Goal: Task Accomplishment & Management: Use online tool/utility

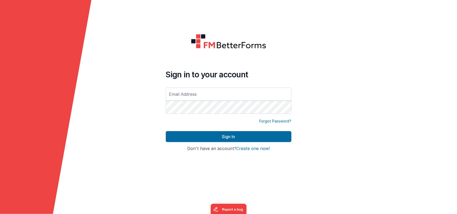
click at [236, 95] on input "text" at bounding box center [229, 93] width 126 height 13
type input "[EMAIL_ADDRESS][DOMAIN_NAME]"
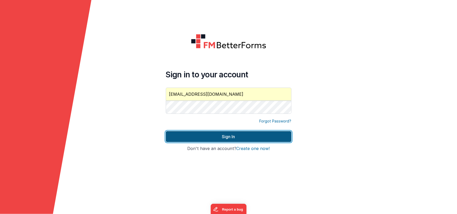
click at [200, 135] on button "Sign In" at bounding box center [229, 136] width 126 height 11
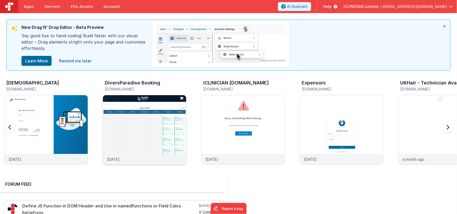
click at [146, 124] on img at bounding box center [144, 136] width 83 height 83
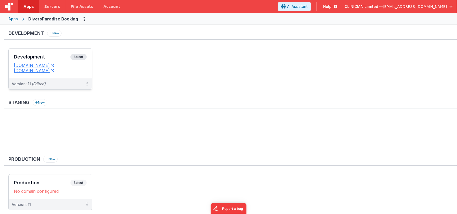
click at [59, 51] on div "Development Select URLs [DOMAIN_NAME] [DOMAIN_NAME]" at bounding box center [50, 63] width 83 height 30
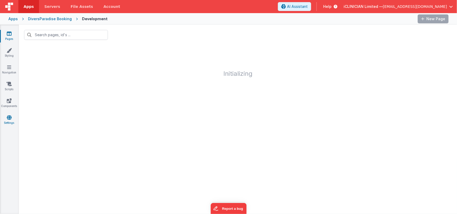
click at [7, 115] on icon at bounding box center [9, 117] width 5 height 5
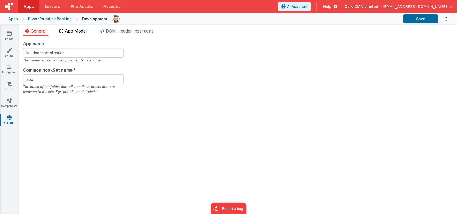
click at [80, 31] on span "App Model" at bounding box center [76, 30] width 22 height 5
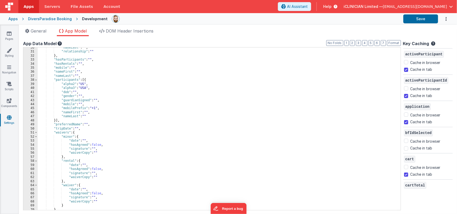
scroll to position [130, 0]
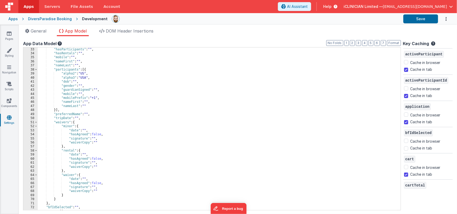
click at [81, 118] on div ""hasParticipants" : "" , "hasRentals" : "" , "mobile" : "" , "nameFirst" : "" ,…" at bounding box center [217, 132] width 359 height 171
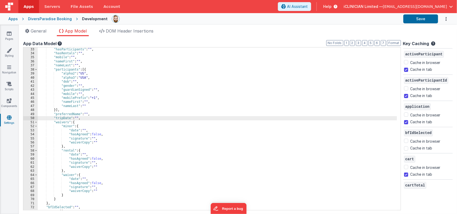
click at [64, 199] on div ""hasParticipants" : "" , "hasRentals" : "" , "mobile" : "" , "nameFirst" : "" ,…" at bounding box center [217, 132] width 359 height 171
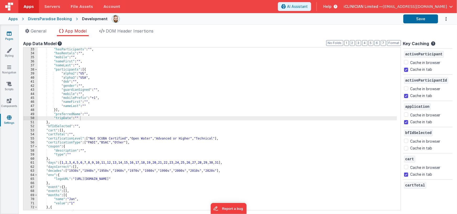
click at [12, 33] on link "Pages" at bounding box center [9, 36] width 19 height 10
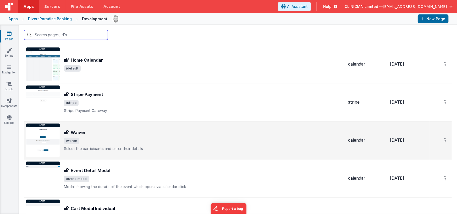
scroll to position [52, 0]
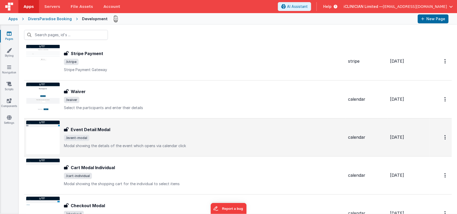
click at [130, 132] on div "Event Detail Modal" at bounding box center [204, 129] width 280 height 6
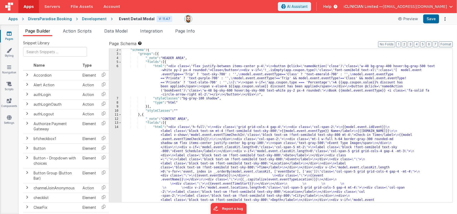
scroll to position [44, 0]
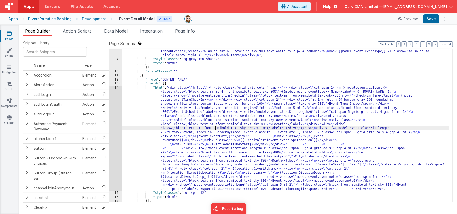
click at [215, 128] on div ""html" : "<div class= \" flex justify-between items-center p-4 \" > \n <button …" at bounding box center [285, 120] width 327 height 190
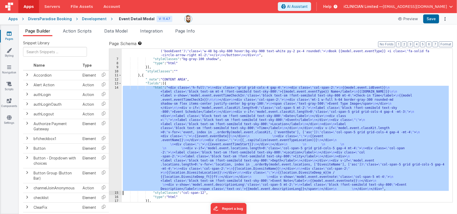
click at [118, 127] on div "14" at bounding box center [115, 138] width 13 height 105
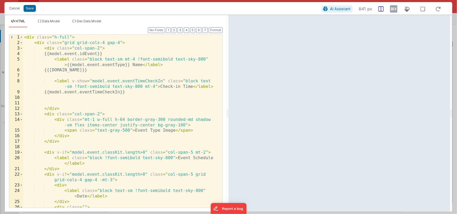
click at [395, 8] on icon at bounding box center [393, 9] width 7 height 8
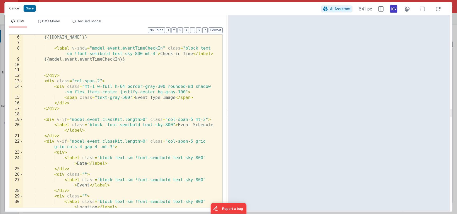
scroll to position [0, 0]
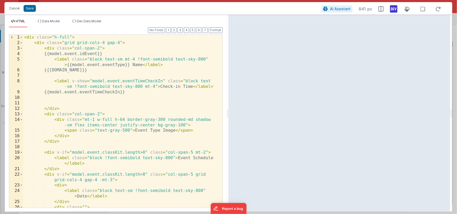
click at [53, 102] on div "< div class = "h-full" > < div class = "grid grid-cols-4 gap-4" > < div class =…" at bounding box center [121, 129] width 196 height 189
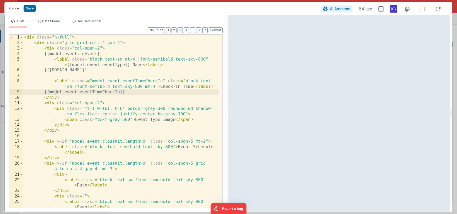
click at [77, 43] on div "< div class = "h-full" > < div class = "grid grid-cols-4 gap-4" > < div class =…" at bounding box center [121, 127] width 196 height 184
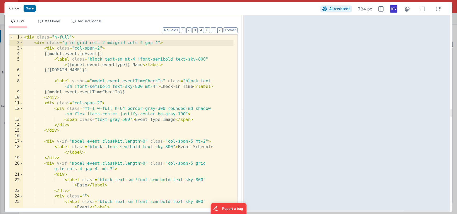
drag, startPoint x: 233, startPoint y: 114, endPoint x: 243, endPoint y: 117, distance: 10.2
click at [243, 117] on html "Cancel Save AI Assistant 784 px HTML Data Model Dev Data Model Format 7 6 5 4 3…" at bounding box center [228, 107] width 457 height 214
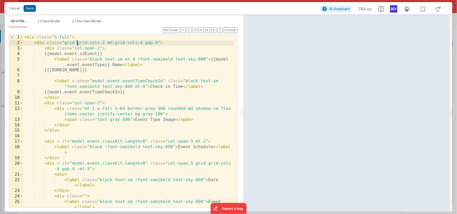
click at [78, 43] on div "< div class = "h-full" > < div class = "grid grid-cols-2 md:grid-cols-4 gap-4" …" at bounding box center [128, 127] width 211 height 184
click at [115, 43] on div "< div class = "h-full" > < div class = "grid grid-cols-2 md:grid-cols-4 gap-4" …" at bounding box center [128, 127] width 211 height 184
click at [64, 43] on div "< div class = "h-full" > < div class = "grid grid-cols-4 gap-4" > < div class =…" at bounding box center [128, 127] width 211 height 184
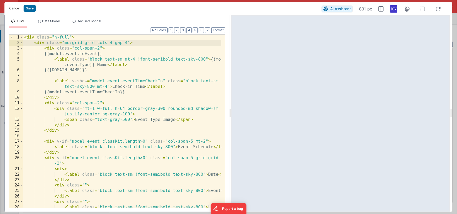
drag, startPoint x: 241, startPoint y: 113, endPoint x: 231, endPoint y: 107, distance: 12.1
click at [231, 107] on html "Cancel Save AI Assistant 831 px HTML Data Model Dev Data Model Format 7 6 5 4 3…" at bounding box center [228, 107] width 457 height 214
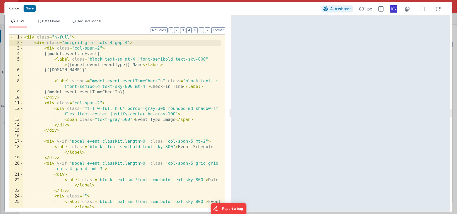
click at [136, 44] on div "< div class = "h-full" > < div class = "md:grid grid-cols-4 gap-4" > < div clas…" at bounding box center [122, 127] width 198 height 184
click at [68, 131] on div "< div class = "h-full" > < div class = "md:grid grid-cols-4 gap-4" > < div clas…" at bounding box center [122, 127] width 198 height 184
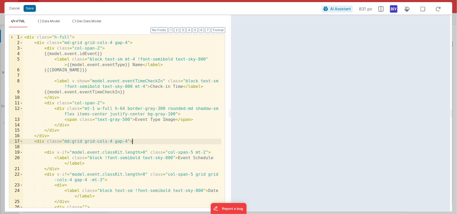
click at [73, 142] on div "< div class = "h-full" > < div class = "md:grid grid-cols-4 gap-4" > < div clas…" at bounding box center [122, 129] width 198 height 189
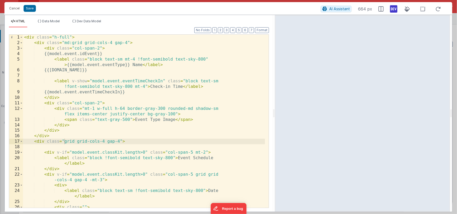
drag, startPoint x: 230, startPoint y: 112, endPoint x: 275, endPoint y: 112, distance: 44.8
click at [275, 112] on html "Cancel Save AI Assistant 664 px HTML Data Model Dev Data Model Format 7 6 5 4 3…" at bounding box center [228, 107] width 457 height 214
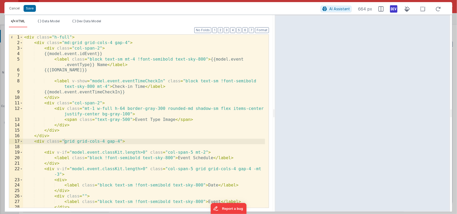
click at [67, 43] on div "< div class = "h-full" > < div class = "md:grid grid-cols-4 gap-4" > < div clas…" at bounding box center [144, 127] width 242 height 184
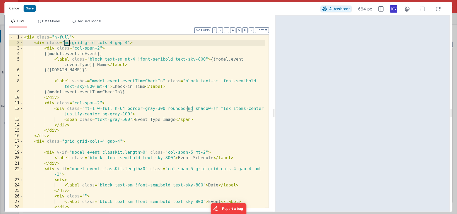
click at [67, 43] on div "< div class = "h-full" > < div class = "md:grid grid-cols-4 gap-4" > < div clas…" at bounding box center [144, 127] width 242 height 184
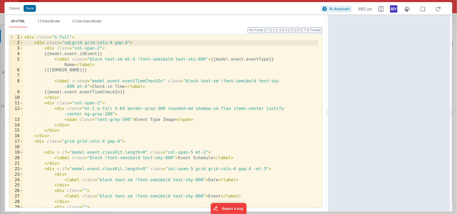
drag, startPoint x: 273, startPoint y: 113, endPoint x: 329, endPoint y: 110, distance: 55.6
click at [329, 110] on html "Cancel Save AI Assistant 460 px HTML Data Model Dev Data Model Format 7 6 5 4 3…" at bounding box center [228, 107] width 457 height 214
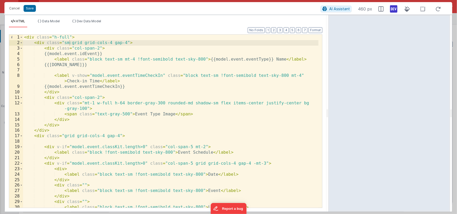
click at [68, 130] on div "< div class = "h-full" > < div class = "sm:grid grid-cols-4 gap-4" > < div clas…" at bounding box center [171, 127] width 296 height 184
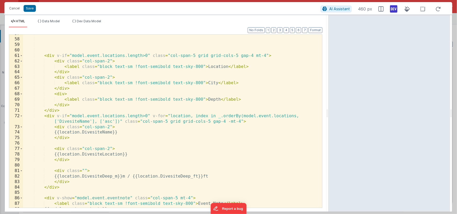
scroll to position [380, 0]
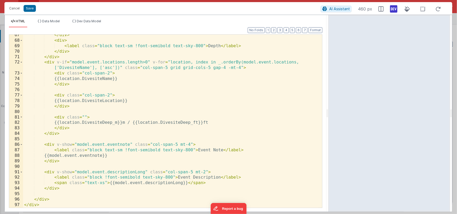
click at [105, 183] on div "</ div > < div > < label class = "block text-sm !font-semibold text-sky-800" > …" at bounding box center [171, 124] width 296 height 184
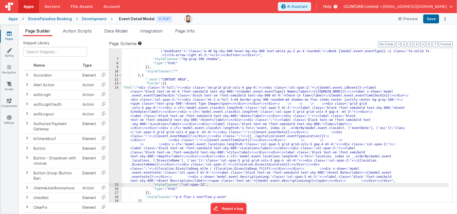
scroll to position [0, 0]
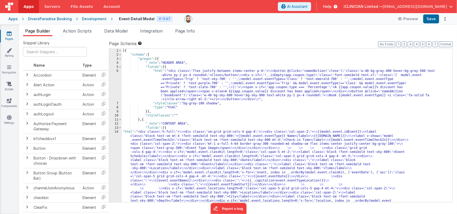
click at [189, 79] on div "[{ "schema" : { "groups" : [{ "_note" : "HEADER AREA" , "fields" : [{ "html" : …" at bounding box center [285, 176] width 327 height 255
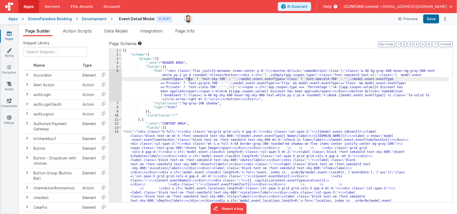
click at [118, 83] on div "6" at bounding box center [115, 85] width 13 height 32
click at [113, 83] on div "6" at bounding box center [115, 85] width 13 height 32
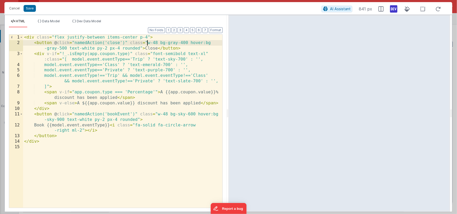
click at [147, 43] on div "< div class = "flex justify-between items-center p-4" > < button @ click = "nam…" at bounding box center [122, 127] width 199 height 184
click at [157, 114] on div "< div class = "flex justify-between items-center p-4" > < button @ click = "nam…" at bounding box center [122, 127] width 199 height 184
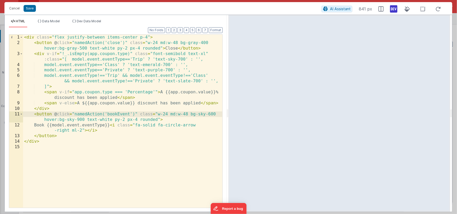
click at [57, 125] on div "< div class = "flex justify-between items-center p-4" > < button @ click = "nam…" at bounding box center [122, 127] width 199 height 184
click at [158, 125] on div "< div class = "flex justify-between items-center p-4" > < button @ click = "nam…" at bounding box center [122, 127] width 199 height 184
click at [90, 125] on div "< div class = "flex justify-between items-center p-4" > < button @ click = "nam…" at bounding box center [122, 127] width 199 height 184
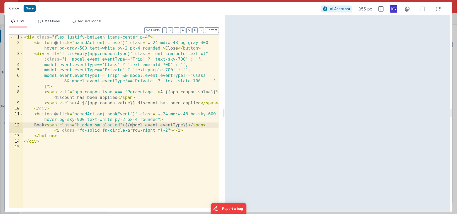
drag, startPoint x: 227, startPoint y: 114, endPoint x: 224, endPoint y: 108, distance: 6.7
click at [224, 108] on html "Cancel Save AI Assistant 855 px HTML Data Model Dev Data Model Format 7 6 5 4 3…" at bounding box center [228, 107] width 457 height 214
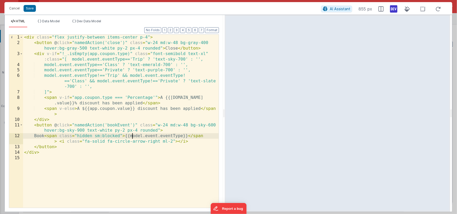
click at [132, 136] on div "< div class = "flex justify-between items-center p-4" > < button @ click = "nam…" at bounding box center [121, 127] width 196 height 184
click at [107, 136] on div "< div class = "flex justify-between items-center p-4" > < button @ click = "nam…" at bounding box center [121, 127] width 196 height 184
click at [111, 136] on div "< div class = "flex justify-between items-center p-4" > < button @ click = "nam…" at bounding box center [121, 127] width 196 height 184
click at [123, 135] on div "< div class = "flex justify-between items-center p-4" > < button @ click = "nam…" at bounding box center [121, 127] width 196 height 184
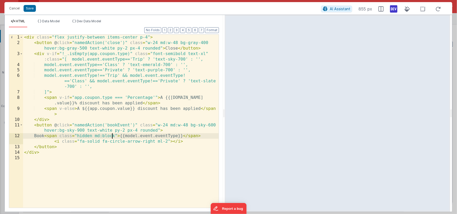
click at [123, 135] on div "< div class = "flex justify-between items-center p-4" > < button @ click = "nam…" at bounding box center [121, 127] width 196 height 184
click at [96, 137] on div "< div class = "flex justify-between items-center p-4" > < button @ click = "nam…" at bounding box center [121, 127] width 196 height 184
click at [119, 136] on div "< div class = "flex justify-between items-center p-4" > < button @ click = "nam…" at bounding box center [121, 127] width 196 height 184
drag, startPoint x: 90, startPoint y: 136, endPoint x: 129, endPoint y: 137, distance: 39.3
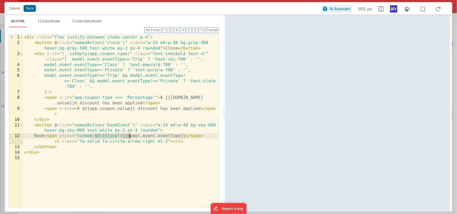
click at [129, 137] on div "< div class = "flex justify-between items-center p-4" > < button @ click = "nam…" at bounding box center [121, 127] width 196 height 184
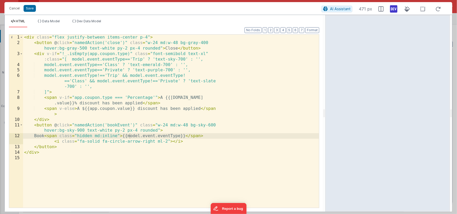
drag, startPoint x: 223, startPoint y: 114, endPoint x: 326, endPoint y: 117, distance: 102.2
click at [326, 117] on html "Cancel Save AI Assistant 471 px HTML Data Model Dev Data Model Format 7 6 5 4 3…" at bounding box center [228, 107] width 457 height 214
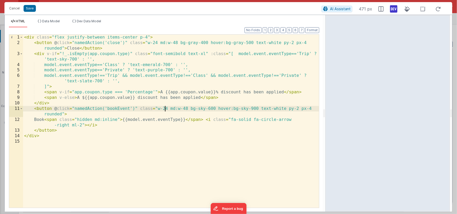
click at [166, 108] on div "< div class = "flex justify-between items-center p-4" > < button @ click = "nam…" at bounding box center [171, 127] width 296 height 184
click at [157, 43] on div "< div class = "flex justify-between items-center p-4" > < button @ click = "nam…" at bounding box center [171, 127] width 296 height 184
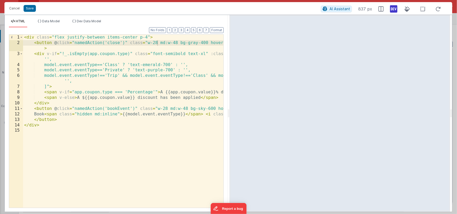
drag, startPoint x: 324, startPoint y: 112, endPoint x: 229, endPoint y: 121, distance: 95.2
click at [229, 121] on html "Cancel Save AI Assistant 837 px HTML Data Model Dev Data Model Format 7 6 5 4 3…" at bounding box center [228, 107] width 457 height 214
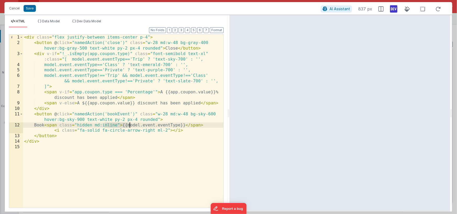
drag, startPoint x: 105, startPoint y: 124, endPoint x: 129, endPoint y: 123, distance: 24.1
click at [129, 123] on div "< div class = "flex justify-between items-center p-4" > < button @ click = "nam…" at bounding box center [123, 127] width 200 height 184
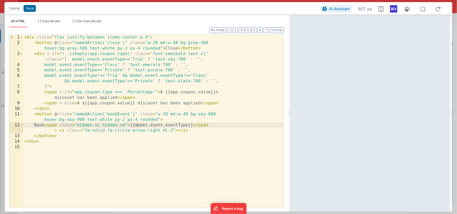
drag, startPoint x: 229, startPoint y: 114, endPoint x: 290, endPoint y: 114, distance: 61.0
click at [290, 114] on html "Cancel Save AI Assistant 607 px HTML Data Model Dev Data Model Format 7 6 5 4 3…" at bounding box center [228, 107] width 457 height 214
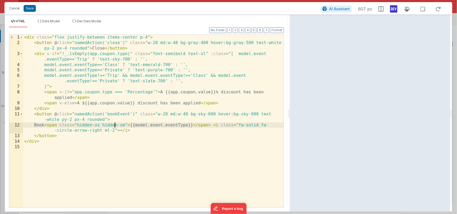
click at [114, 125] on div "< div class = "flex justify-between items-center p-4" > < button @ click = "nam…" at bounding box center [153, 127] width 261 height 184
click at [138, 125] on div "< div class = "flex justify-between items-center p-4" > < button @ click = "nam…" at bounding box center [153, 127] width 261 height 184
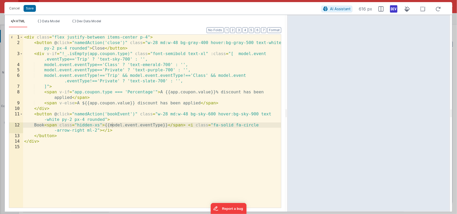
click at [287, 112] on html "Cancel Save AI Assistant 616 px HTML Data Model Dev Data Model Format 7 6 5 4 3…" at bounding box center [228, 107] width 457 height 214
click at [109, 125] on div "< div class = "flex justify-between items-center p-4" > < button @ click = "nam…" at bounding box center [152, 127] width 258 height 184
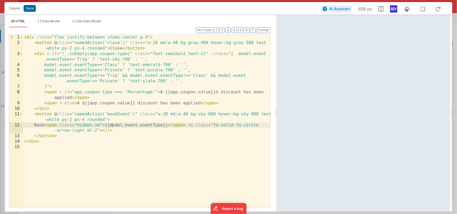
drag, startPoint x: 287, startPoint y: 115, endPoint x: 273, endPoint y: 117, distance: 14.0
click at [276, 117] on html "Cancel Save AI Assistant 658 px HTML Data Model Dev Data Model Format 7 6 5 4 3…" at bounding box center [228, 107] width 457 height 214
click at [109, 126] on div "< div class = "flex justify-between items-center p-4" > < button @ click = "nam…" at bounding box center [146, 127] width 247 height 184
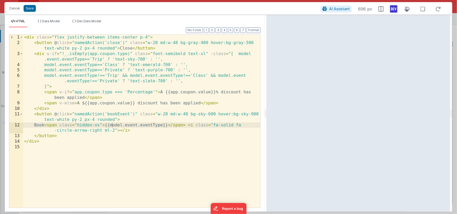
drag, startPoint x: 297, startPoint y: 111, endPoint x: 266, endPoint y: 109, distance: 30.4
click at [266, 109] on html "Cancel Save AI Assistant 696 px HTML Data Model Dev Data Model Format 7 6 5 4 3…" at bounding box center [228, 107] width 457 height 214
click at [394, 10] on icon at bounding box center [393, 9] width 7 height 8
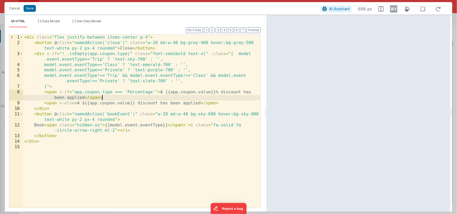
click at [216, 95] on div "< div class = "flex justify-between items-center p-4" > < button @ click = "nam…" at bounding box center [141, 127] width 237 height 184
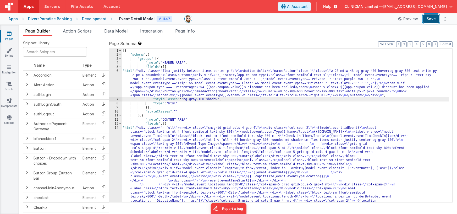
click at [432, 18] on button "Save" at bounding box center [431, 18] width 16 height 9
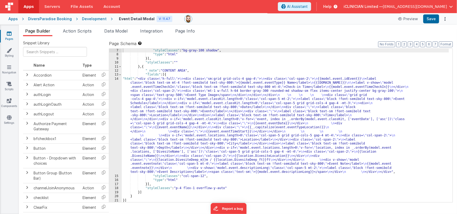
click at [9, 37] on link "Pages" at bounding box center [9, 36] width 19 height 10
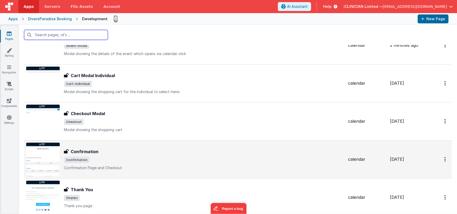
scroll to position [144, 0]
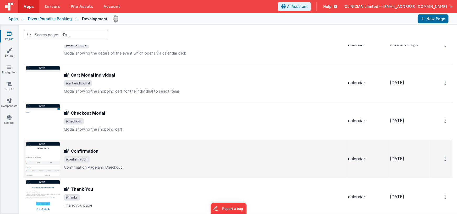
click at [105, 154] on div "Confirmation Confirmation /confirmation Confirmation Page and Checkout" at bounding box center [204, 159] width 280 height 22
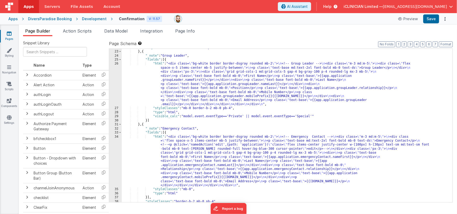
scroll to position [144, 0]
click at [6, 34] on link "Pages" at bounding box center [9, 36] width 19 height 10
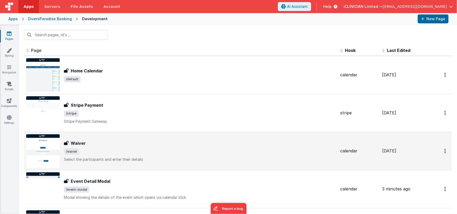
click at [91, 139] on div "Waiver Waiver /waiver Select the participants and enter their details" at bounding box center [181, 151] width 310 height 34
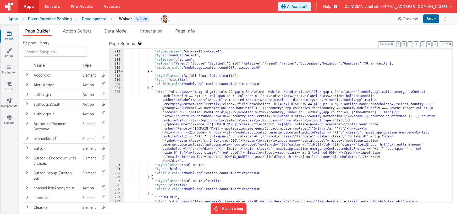
scroll to position [1420, 0]
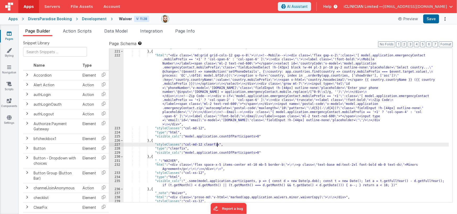
click at [216, 143] on div ""visible_calc" : "model.application.countOfParticipants>0" } , { "html" : "<div…" at bounding box center [287, 126] width 326 height 162
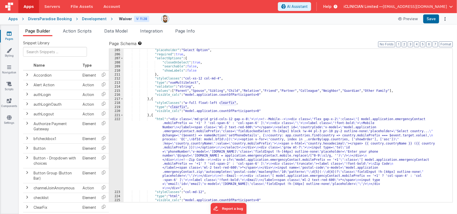
scroll to position [1356, 0]
click at [308, 5] on span "AI Assistant" at bounding box center [297, 6] width 21 height 5
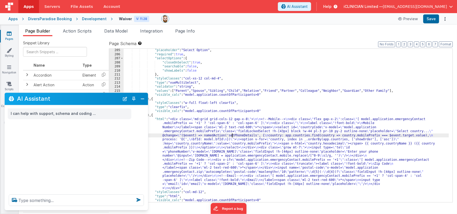
click at [232, 134] on div ""placeholder" : "Select Option" , "required" : true , "selectOptions" : { "clos…" at bounding box center [287, 129] width 326 height 162
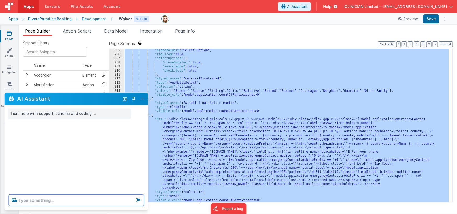
drag, startPoint x: 70, startPoint y: 195, endPoint x: 67, endPoint y: 199, distance: 5.1
click at [70, 195] on textarea at bounding box center [76, 200] width 135 height 12
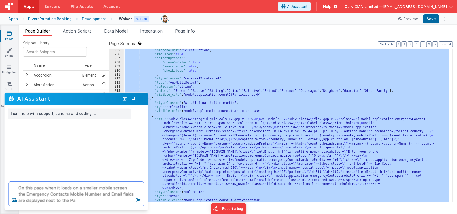
click at [39, 201] on textarea "On this page when it loads on a smaller mobile screen the Emergency Contacts Mo…" at bounding box center [76, 194] width 135 height 24
click at [105, 196] on textarea "On this page when it loads on a smaller mobile screen the Emergency Contacts Mo…" at bounding box center [76, 194] width 135 height 24
click at [104, 199] on textarea "On this page when it loads on a smaller mobile screen the Emergency Contacts Mo…" at bounding box center [76, 194] width 135 height 24
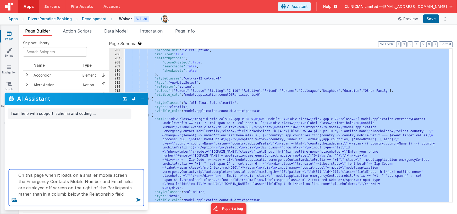
type textarea "On this page when it loads on a smaller mobile screen the Emergency Contacts Mo…"
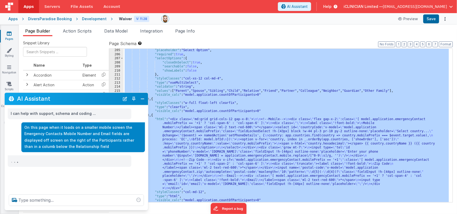
scroll to position [0, 0]
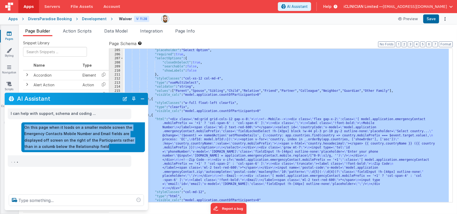
drag, startPoint x: 73, startPoint y: 147, endPoint x: 25, endPoint y: 128, distance: 52.1
click at [25, 128] on p "On this page when it loads on a smaller mobile screen the Emergency Contacts Mo…" at bounding box center [83, 137] width 117 height 26
copy p "On this page when it loads on a smaller mobile screen the Emergency Contacts Mo…"
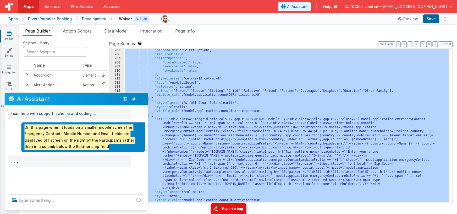
click at [232, 208] on button "Report a bug" at bounding box center [228, 207] width 36 height 11
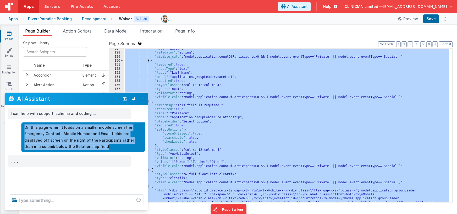
scroll to position [969, 0]
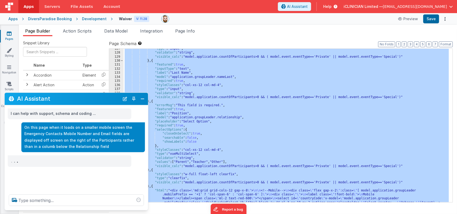
click at [178, 100] on div ""type" : "input" , "validator" : "string" , "visible_calc" : "model.application…" at bounding box center [287, 160] width 326 height 226
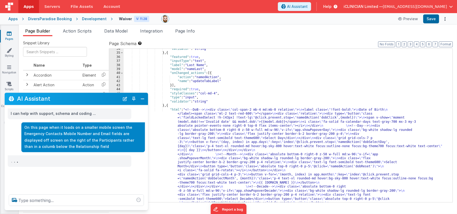
scroll to position [0, 0]
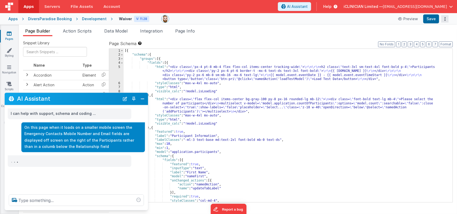
click at [445, 19] on icon "Options" at bounding box center [444, 19] width 7 height 0
click at [382, 31] on button at bounding box center [228, 107] width 457 height 214
click at [144, 100] on button "Close" at bounding box center [142, 98] width 7 height 7
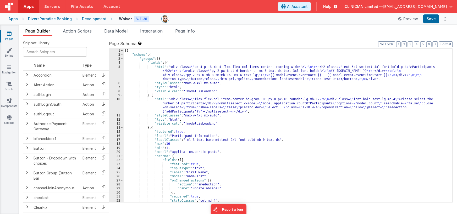
click at [11, 35] on icon at bounding box center [9, 33] width 5 height 5
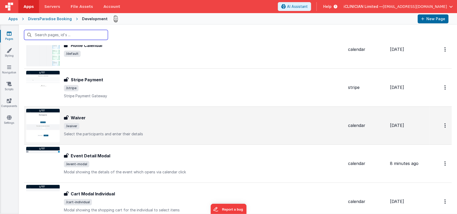
scroll to position [43, 0]
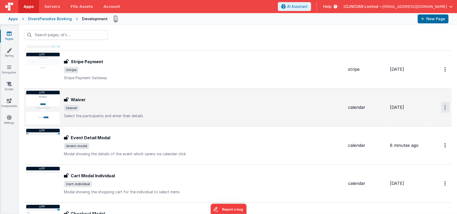
click at [444, 34] on icon "Options" at bounding box center [444, 31] width 1 height 4
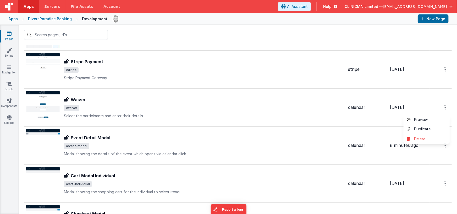
click at [308, 106] on button at bounding box center [228, 107] width 457 height 214
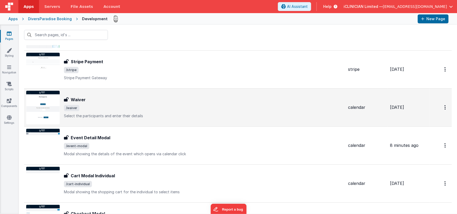
click at [172, 102] on div "Waiver" at bounding box center [204, 99] width 280 height 6
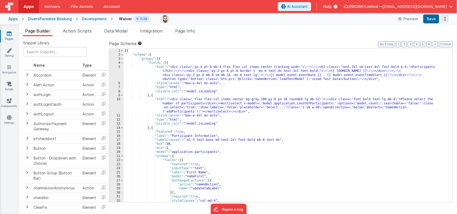
click at [443, 19] on button "Options" at bounding box center [444, 18] width 7 height 7
click at [344, 35] on button at bounding box center [228, 107] width 457 height 214
click at [164, 19] on img at bounding box center [165, 18] width 7 height 7
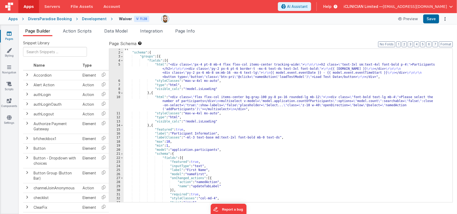
scroll to position [4, 0]
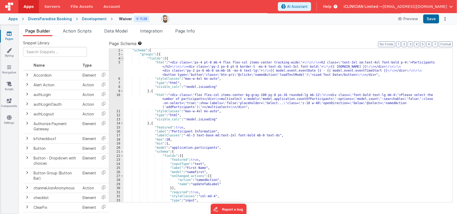
click at [121, 58] on span at bounding box center [121, 59] width 3 height 4
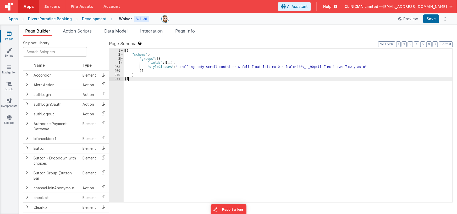
click at [121, 58] on span at bounding box center [121, 59] width 3 height 4
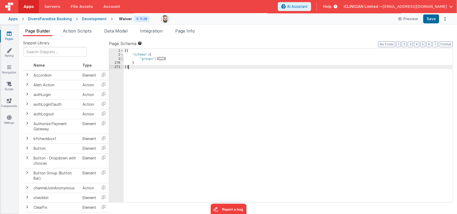
click at [121, 58] on span at bounding box center [121, 59] width 3 height 4
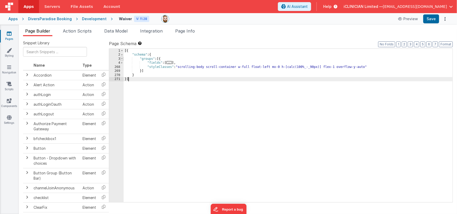
click at [121, 58] on span at bounding box center [121, 59] width 3 height 4
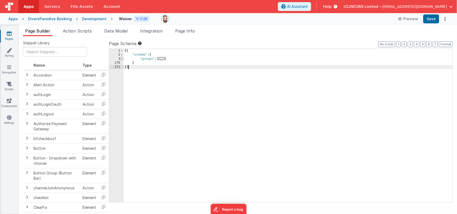
click at [121, 58] on span at bounding box center [121, 59] width 3 height 4
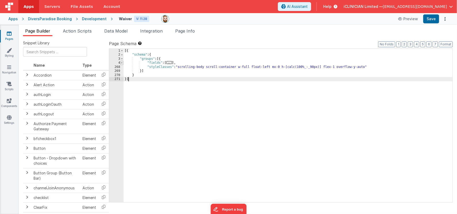
click at [122, 63] on span at bounding box center [121, 63] width 3 height 4
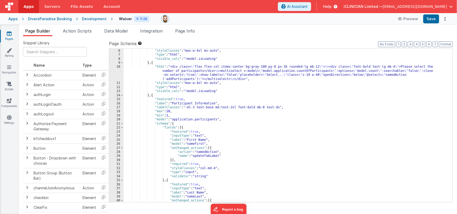
scroll to position [51, 0]
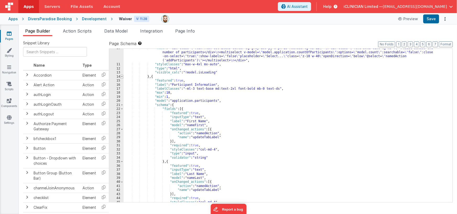
click at [123, 77] on span at bounding box center [121, 77] width 3 height 4
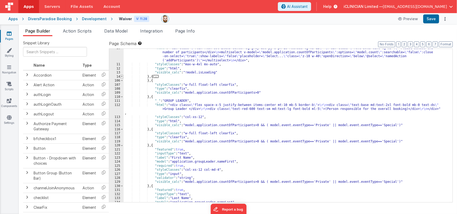
click at [123, 77] on span at bounding box center [121, 77] width 3 height 4
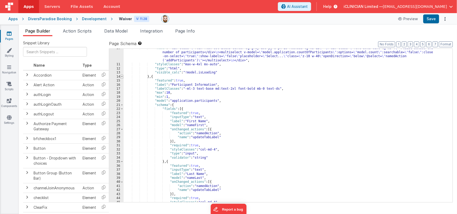
click at [123, 77] on span at bounding box center [121, 77] width 3 height 4
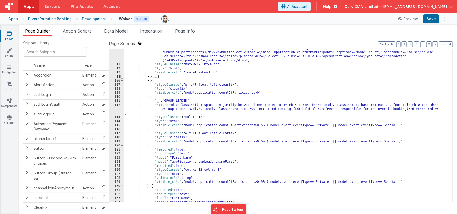
click at [123, 77] on span at bounding box center [121, 77] width 3 height 4
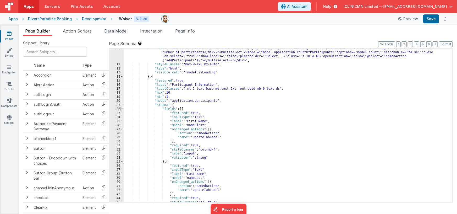
click at [123, 109] on span at bounding box center [121, 109] width 3 height 4
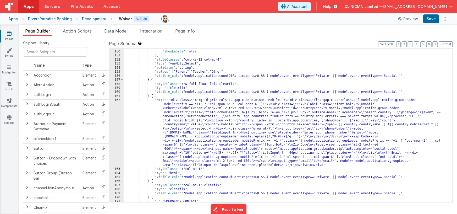
scroll to position [350, 0]
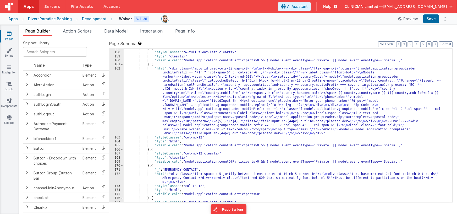
click at [200, 98] on div "} , { "styleClasses" : "w-full float-left clearfix" , "type" : "clearfix" , "vi…" at bounding box center [287, 127] width 326 height 162
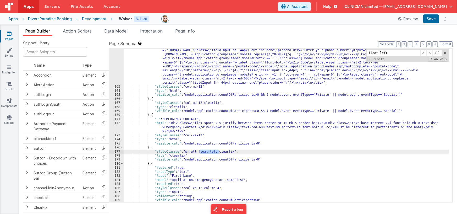
scroll to position [401, 0]
type input "float-left"
click at [423, 53] on span at bounding box center [423, 53] width 6 height 7
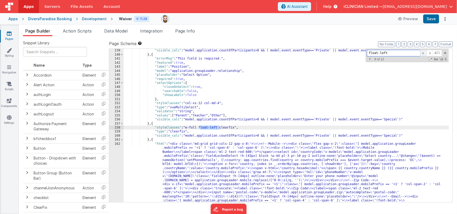
click at [423, 53] on span at bounding box center [423, 53] width 6 height 7
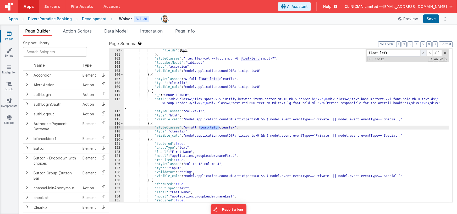
scroll to position [109, 0]
click at [423, 53] on span at bounding box center [423, 53] width 6 height 7
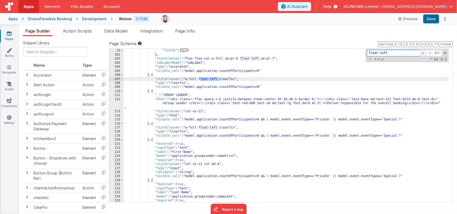
click at [423, 53] on span at bounding box center [423, 53] width 6 height 7
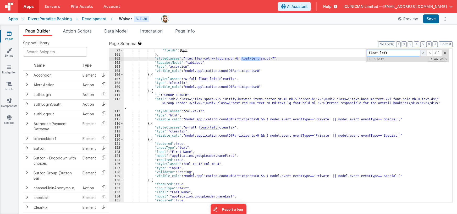
click at [423, 53] on span at bounding box center [423, 53] width 6 height 7
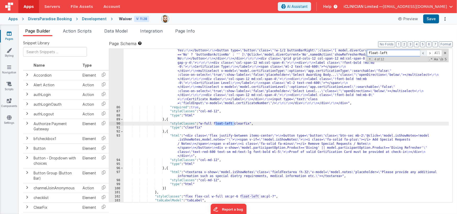
click at [423, 53] on span at bounding box center [423, 53] width 6 height 7
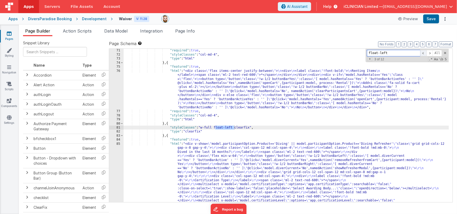
click at [423, 53] on span at bounding box center [423, 53] width 6 height 7
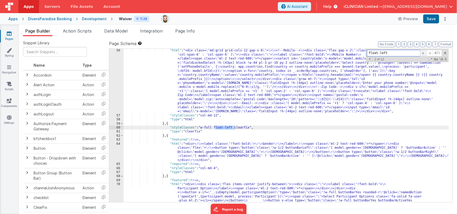
scroll to position [437, 0]
click at [370, 59] on span "+" at bounding box center [369, 59] width 5 height 4
click at [439, 61] on span "All" at bounding box center [441, 60] width 9 height 7
click at [393, 61] on input at bounding box center [393, 60] width 53 height 7
drag, startPoint x: 393, startPoint y: 52, endPoint x: 343, endPoint y: 52, distance: 50.6
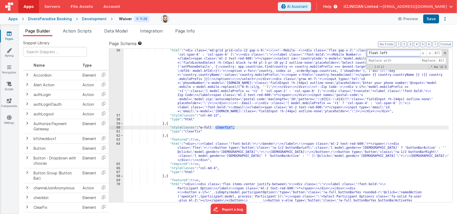
click at [343, 52] on div ""html" : "<div class= \" md:grid grid-cols-12 gap-x-6 \" > \n\n <!--Mobile--> \…" at bounding box center [286, 125] width 325 height 153
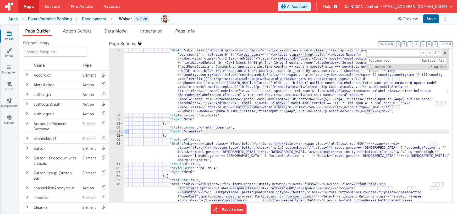
click at [354, 105] on div ""html" : "<div class= \" md:grid grid-cols-12 gap-x-6 \" > \n\n <!--Mobile--> \…" at bounding box center [287, 171] width 326 height 246
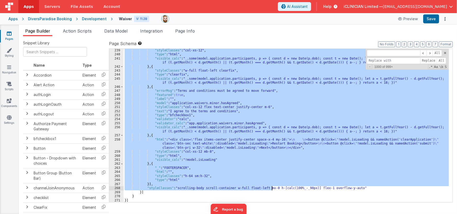
scroll to position [1571, 0]
click at [384, 56] on input at bounding box center [393, 53] width 53 height 7
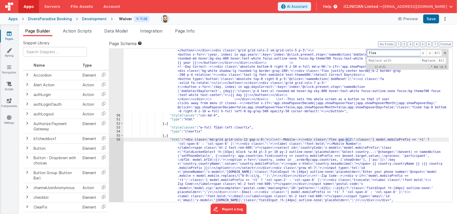
scroll to position [441, 0]
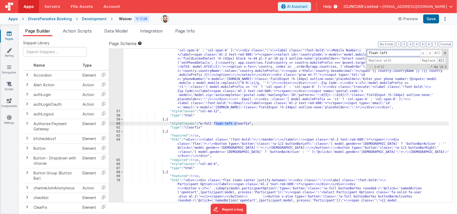
click at [442, 61] on span "All" at bounding box center [441, 60] width 9 height 7
click at [429, 21] on button "Save" at bounding box center [431, 18] width 16 height 9
drag, startPoint x: 368, startPoint y: 51, endPoint x: 355, endPoint y: 52, distance: 12.6
click at [357, 52] on div ""html" : "<div class= \" md:grid grid-cols-12 gap-x-6 \" > \n\n <!--Mobile--> \…" at bounding box center [286, 125] width 325 height 153
paste input "md:grid grid-cols-12"
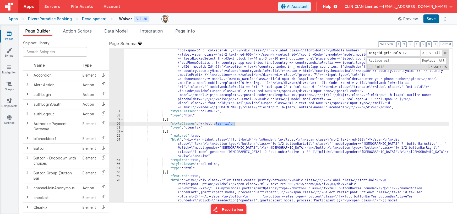
scroll to position [1036, 0]
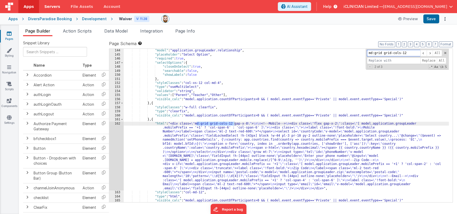
type input "md:grid grid-cols-12"
click at [380, 60] on input at bounding box center [393, 60] width 53 height 7
paste input "grid grid-cols-1 md:grid-cols-12"
type input "grid grid-cols-1 md:grid-cols-12"
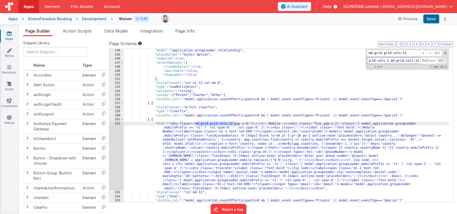
click at [441, 59] on span "All" at bounding box center [441, 60] width 9 height 7
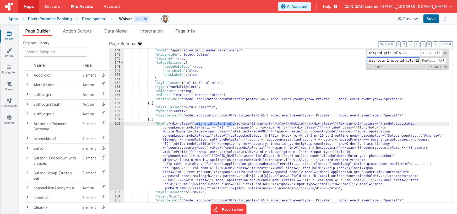
scroll to position [0, 0]
click at [382, 52] on input "md:grid grid-cols-12" at bounding box center [393, 53] width 53 height 7
paste input "-mx-6"
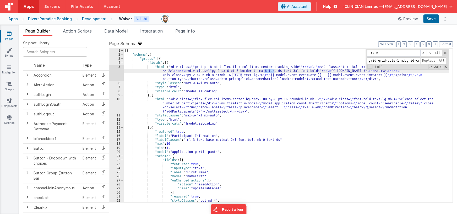
type input "-mx-6"
click at [382, 60] on input "grid grid-cols-1 md:grid-cols-12" at bounding box center [393, 60] width 53 height 7
type input "px-6"
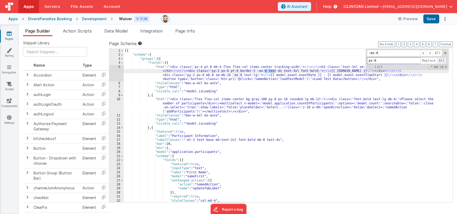
click at [439, 60] on span "All" at bounding box center [441, 60] width 9 height 7
click at [431, 22] on button "Save" at bounding box center [431, 18] width 16 height 9
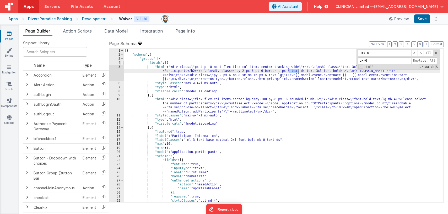
click at [123, 63] on span at bounding box center [121, 63] width 3 height 4
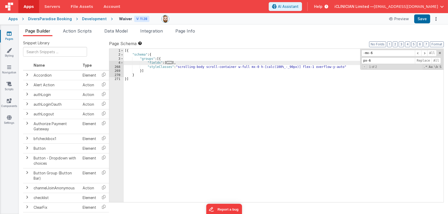
click at [345, 67] on div "[{ "schema" : { "groups" : [{ "fields" : [ ... ] , "styleClasses" : "scrolling-…" at bounding box center [284, 130] width 320 height 162
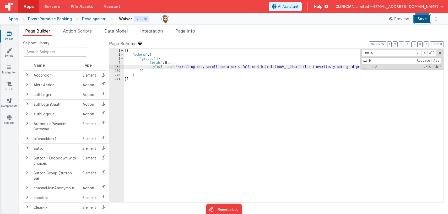
click at [425, 16] on button "Save" at bounding box center [422, 18] width 16 height 9
click at [122, 63] on span at bounding box center [121, 63] width 3 height 4
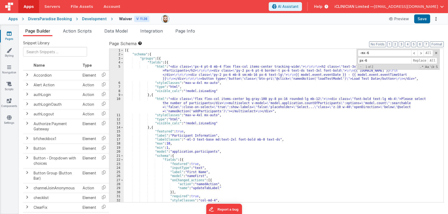
scroll to position [3, 0]
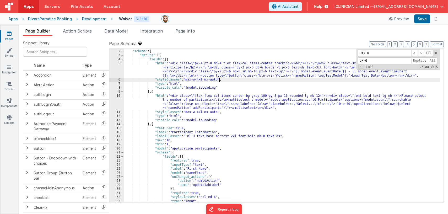
click at [219, 79] on div "[{ "schema" : { "groups" : [{ "fields" : [{ "html" : "<div class= \" px-4 pt-8 …" at bounding box center [282, 126] width 316 height 162
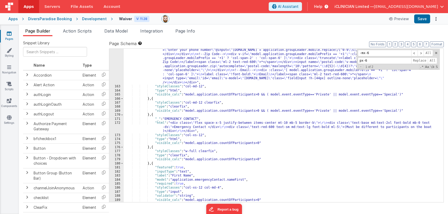
scroll to position [1175, 0]
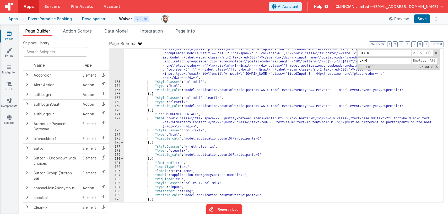
click at [187, 130] on div ""html" : "<div class= \" grid grid-cols-1 md:grid-cols-12 gap-x-8 \" > \n\n <!-…" at bounding box center [282, 122] width 316 height 230
click at [204, 130] on div ""html" : "<div class= \" grid grid-cols-1 md:grid-cols-12 gap-x-8 \" > \n\n <!-…" at bounding box center [282, 122] width 316 height 230
click at [188, 130] on div ""html" : "<div class= \" grid grid-cols-1 md:grid-cols-12 gap-x-8 \" > \n\n <!-…" at bounding box center [282, 122] width 316 height 230
click at [201, 130] on div ""html" : "<div class= \" grid grid-cols-1 md:grid-cols-12 gap-x-8 \" > \n\n <!-…" at bounding box center [282, 125] width 316 height 153
click at [201, 130] on div ""html" : "<div class= \" grid grid-cols-1 md:grid-cols-12 gap-x-8 \" > \n\n <!-…" at bounding box center [282, 122] width 316 height 230
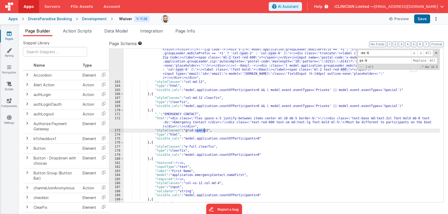
click at [193, 130] on div ""html" : "<div class= \" grid grid-cols-1 md:grid-cols-12 gap-x-8 \" > \n\n <!-…" at bounding box center [282, 122] width 316 height 230
click at [187, 129] on div ""html" : "<div class= \" grid grid-cols-1 md:grid-cols-12 gap-x-8 \" > \n\n <!-…" at bounding box center [282, 122] width 316 height 230
click at [208, 130] on div ""html" : "<div class= \" grid grid-cols-1 md:grid-cols-12 gap-x-8 \" > \n\n <!-…" at bounding box center [282, 122] width 316 height 230
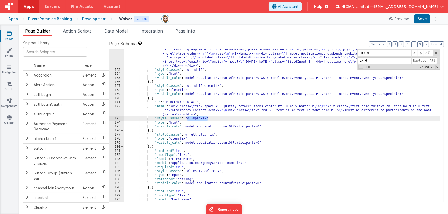
scroll to position [1181, 0]
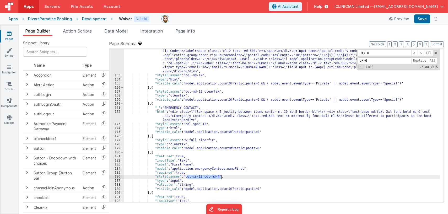
drag, startPoint x: 188, startPoint y: 177, endPoint x: 220, endPoint y: 175, distance: 32.8
click at [220, 175] on div ""html" : "<div class= \" grid grid-cols-1 md:grid-cols-12 gap-x-8 \" > \n\n <!-…" at bounding box center [282, 116] width 316 height 230
paste textarea
click at [188, 176] on div ""html" : "<div class= \" grid grid-cols-1 md:grid-cols-12 gap-x-8 \" > \n\n <!-…" at bounding box center [282, 116] width 316 height 230
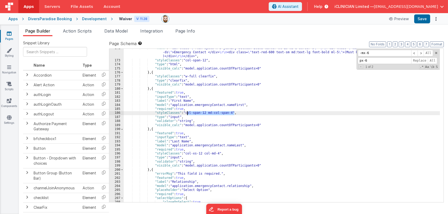
scroll to position [1245, 0]
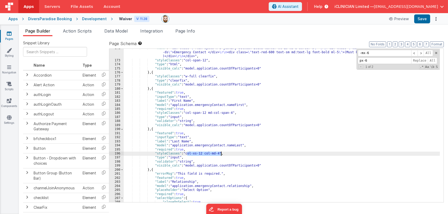
drag, startPoint x: 187, startPoint y: 153, endPoint x: 220, endPoint y: 153, distance: 33.3
click at [220, 153] on div ""html" : "<div class= \" flex space-x-5 justify-between items-center mt-10 mb-5…" at bounding box center [282, 131] width 316 height 170
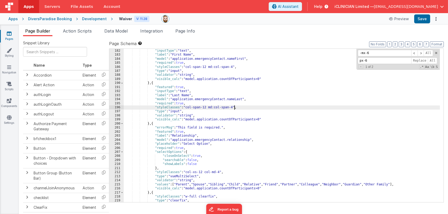
scroll to position [1307, 0]
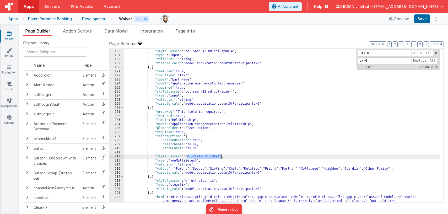
drag, startPoint x: 187, startPoint y: 156, endPoint x: 220, endPoint y: 155, distance: 33.3
click at [220, 155] on div ""required" : true , "styleClasses" : "col-span-12 md:col-span-4" , "type" : "in…" at bounding box center [282, 160] width 316 height 230
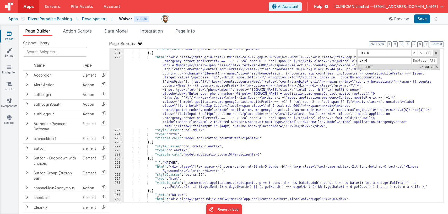
scroll to position [1448, 0]
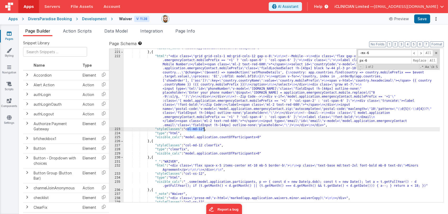
drag, startPoint x: 188, startPoint y: 129, endPoint x: 203, endPoint y: 128, distance: 15.5
click at [203, 128] on div ""visible_calc" : "model.application.countOfParticipants>0" } , { "html" : "<div…" at bounding box center [282, 127] width 316 height 162
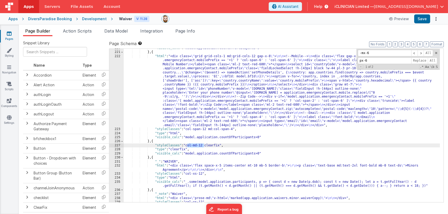
drag, startPoint x: 187, startPoint y: 145, endPoint x: 204, endPoint y: 144, distance: 17.6
click at [204, 144] on div ""visible_calc" : "model.application.countOfParticipants>0" } , { "html" : "<div…" at bounding box center [282, 127] width 316 height 162
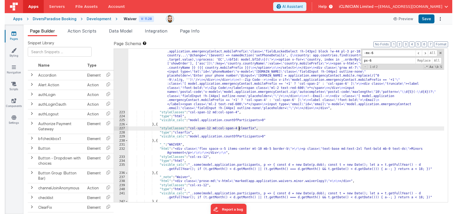
scroll to position [1465, 0]
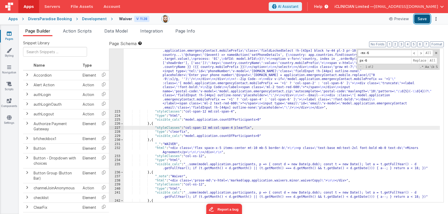
click at [420, 18] on button "Save" at bounding box center [422, 18] width 16 height 9
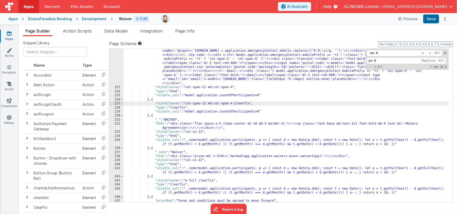
click at [180, 138] on div ""html" : "<div class= \" grid grid-cols-1 md:grid-cols-12 gap-x-8 \" > \n\n <!-…" at bounding box center [287, 127] width 326 height 230
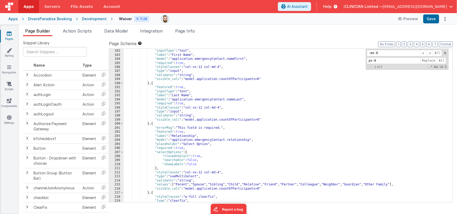
scroll to position [1266, 0]
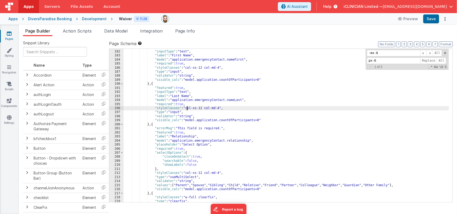
click at [187, 108] on div ""featured" : true , "inputType" : "text" , "label" : "First Name" , "model" : "…" at bounding box center [287, 126] width 326 height 162
click at [221, 108] on div ""featured" : true , "inputType" : "text" , "label" : "First Name" , "model" : "…" at bounding box center [287, 126] width 326 height 162
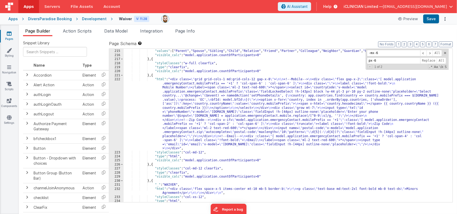
scroll to position [1429, 0]
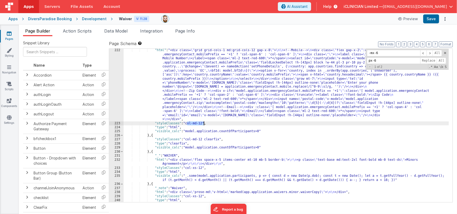
drag, startPoint x: 187, startPoint y: 123, endPoint x: 204, endPoint y: 122, distance: 16.8
click at [204, 122] on div ""html" : "<div class= \" grid grid-cols-1 md:grid-cols-12 gap-x-8 \" > \n\n <!-…" at bounding box center [287, 165] width 326 height 234
click at [435, 18] on button "Save" at bounding box center [431, 18] width 16 height 9
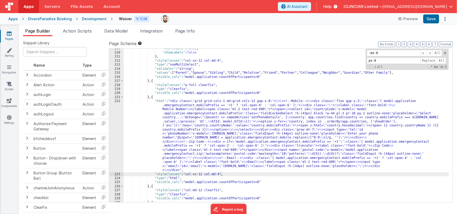
scroll to position [1378, 0]
click at [219, 128] on div ""searchable" : false , "showLabels" : false } , "styleClasses" : "col-xs-12 col…" at bounding box center [287, 127] width 326 height 162
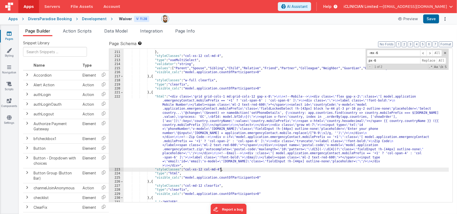
scroll to position [1383, 0]
click at [427, 21] on button "Save" at bounding box center [431, 18] width 16 height 9
click at [217, 125] on div ""showLabels" : false } , "styleClasses" : "col-xs-12 col-md-4" , "type" : "vueM…" at bounding box center [287, 126] width 326 height 162
click at [198, 135] on div ""showLabels" : false } , "styleClasses" : "col-xs-12 col-md-4" , "type" : "vueM…" at bounding box center [287, 126] width 326 height 162
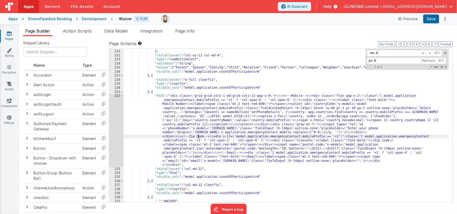
click at [187, 168] on div ""showLabels" : false } , "styleClasses" : "col-xs-12 col-md-4" , "type" : "vueM…" at bounding box center [287, 126] width 326 height 162
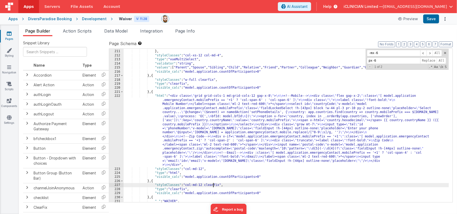
click at [213, 184] on div ""showLabels" : false } , "styleClasses" : "col-xs-12 col-md-4" , "type" : "vueM…" at bounding box center [287, 126] width 326 height 162
click at [204, 168] on div ""showLabels" : false } , "styleClasses" : "col-xs-12 col-md-4" , "type" : "vueM…" at bounding box center [287, 126] width 326 height 162
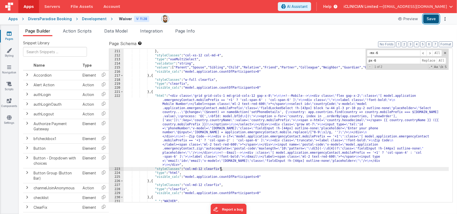
click at [430, 18] on button "Save" at bounding box center [431, 18] width 16 height 9
click at [276, 155] on div ""showLabels" : false } , "styleClasses" : "col-xs-12 col-md-4" , "type" : "vueM…" at bounding box center [286, 126] width 325 height 162
click at [197, 168] on div ""showLabels" : false } , "styleClasses" : "col-xs-12 col-md-4" , "type" : "vueM…" at bounding box center [286, 126] width 325 height 162
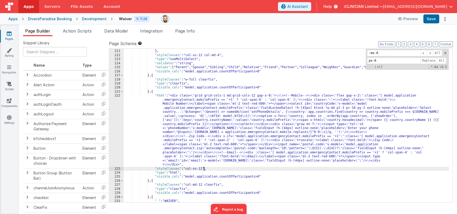
click at [204, 168] on div ""showLabels" : false } , "styleClasses" : "col-xs-12 col-md-4" , "type" : "vueM…" at bounding box center [286, 126] width 325 height 162
click at [188, 168] on div ""showLabels" : false } , "styleClasses" : "col-xs-12 col-md-4" , "type" : "vueM…" at bounding box center [286, 126] width 325 height 162
click at [431, 21] on button "Save" at bounding box center [431, 18] width 16 height 9
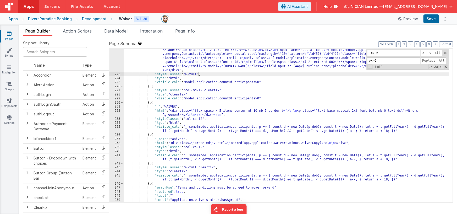
scroll to position [1478, 0]
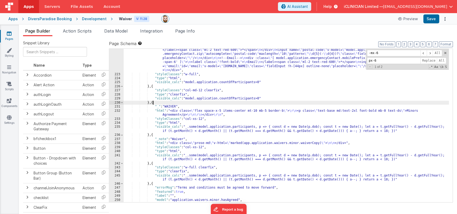
click at [153, 102] on div ""html" : "<div class= \" grid grid-cols-1 md:grid-cols-12 gap-x-8 \" > \n\n <!-…" at bounding box center [286, 114] width 325 height 230
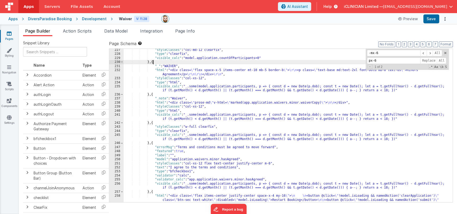
scroll to position [1519, 0]
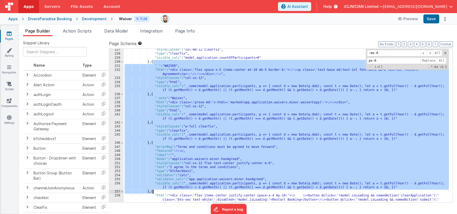
click at [153, 190] on div ""styleClasses" : "col-md-12 clearfix" , "type" : "clearfix" , "visible_calc" : …" at bounding box center [286, 133] width 325 height 170
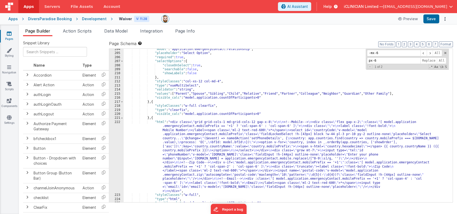
scroll to position [1365, 0]
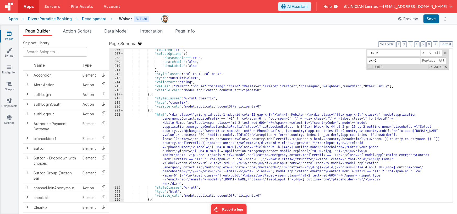
click at [195, 189] on div ""required" : true , "selectOptions" : { "closeOnSelect" : true , "searchable" :…" at bounding box center [286, 129] width 325 height 162
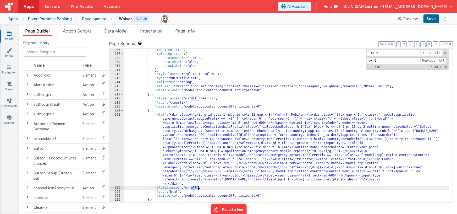
click at [195, 188] on div ""required" : true , "selectOptions" : { "closeOnSelect" : true , "searchable" :…" at bounding box center [286, 129] width 325 height 162
click at [435, 19] on button "Save" at bounding box center [431, 18] width 16 height 9
click at [119, 31] on span "Data Model" at bounding box center [115, 30] width 23 height 5
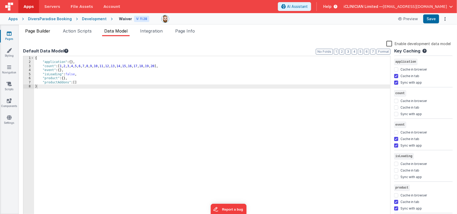
click at [39, 31] on span "Page Builder" at bounding box center [37, 30] width 25 height 5
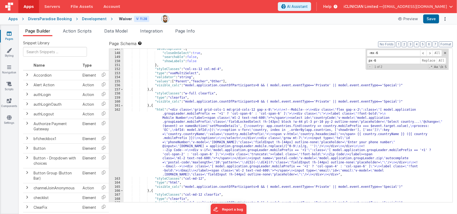
scroll to position [1094, 0]
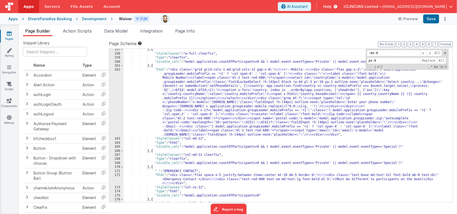
click at [197, 139] on div "} , { "styleClasses" : "w-full clearfix" , "type" : "clearfix" , "visible_calc"…" at bounding box center [287, 128] width 326 height 162
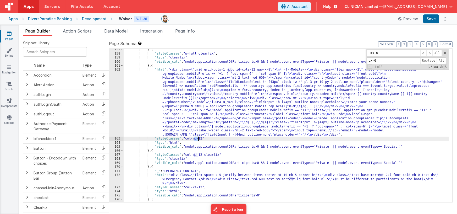
click at [197, 139] on div "} , { "styleClasses" : "w-full clearfix" , "type" : "clearfix" , "visible_calc"…" at bounding box center [287, 128] width 326 height 162
click at [218, 94] on div "} , { "styleClasses" : "w-full clearfix" , "type" : "clearfix" , "visible_calc"…" at bounding box center [287, 128] width 326 height 162
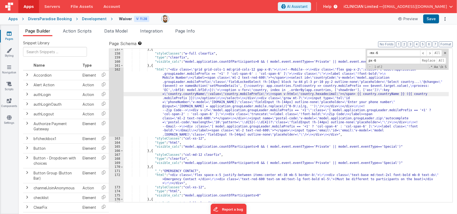
click at [117, 98] on div "162" at bounding box center [116, 102] width 14 height 69
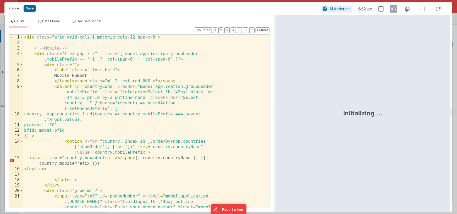
drag, startPoint x: 249, startPoint y: 112, endPoint x: 275, endPoint y: 112, distance: 26.7
click at [275, 112] on html "Cancel Save AI Assistant 662 px HTML Data Model Dev Data Model Format 7 6 5 4 3…" at bounding box center [228, 107] width 457 height 214
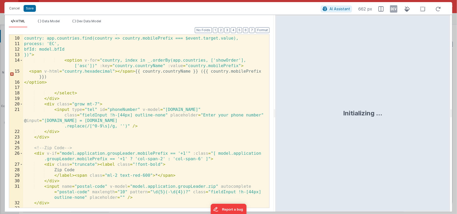
scroll to position [128, 0]
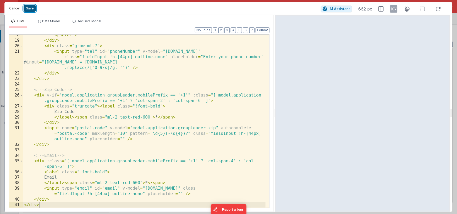
click at [32, 10] on button "Save" at bounding box center [30, 8] width 12 height 7
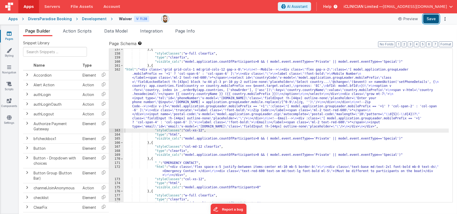
click at [429, 20] on button "Save" at bounding box center [431, 18] width 16 height 9
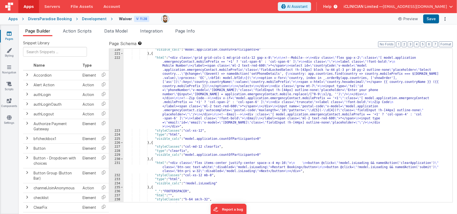
scroll to position [1414, 0]
click at [231, 92] on div ""visible_calc" : "model.application.countOfParticipants>0" } , { "html" : "<div…" at bounding box center [287, 129] width 326 height 162
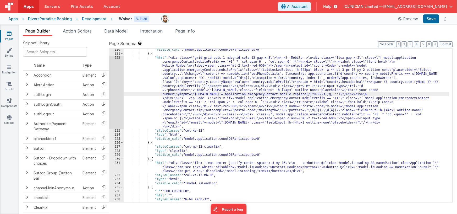
click at [115, 89] on div "222" at bounding box center [116, 92] width 14 height 73
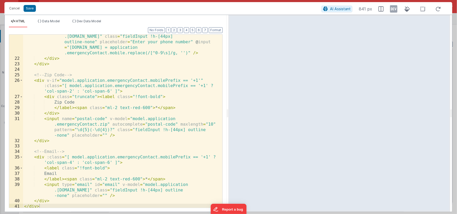
scroll to position [0, 0]
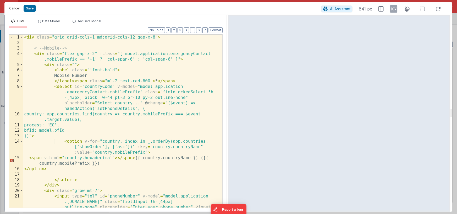
click at [137, 38] on div "< div class = "grid grid-cols-1 md:grid-cols-12 gap-x-8" > <!-- Mobile --> < di…" at bounding box center [121, 138] width 196 height 206
click at [182, 37] on div "< div class = "grid grid-cols-1 md:grid-cols-12 gap-x-2 md:gap-x-8" > <!-- Mobi…" at bounding box center [121, 138] width 196 height 206
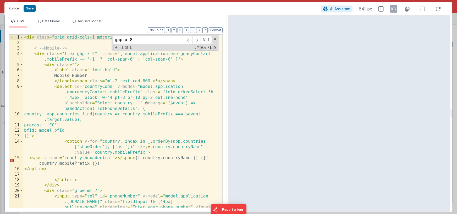
click at [161, 65] on div "< div class = "grid grid-cols-1 md:grid-cols-12 gap-x-2 md:gap-x-8" > <!-- Mobi…" at bounding box center [121, 138] width 196 height 206
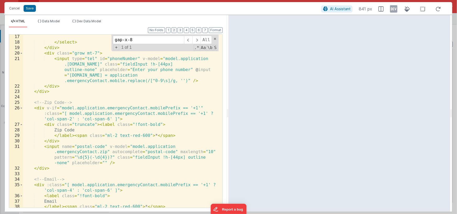
scroll to position [137, 0]
click at [47, 93] on div "</ select > </ div > < div class = "grow mt-7" > < input type = "tel" id = "pho…" at bounding box center [121, 131] width 196 height 195
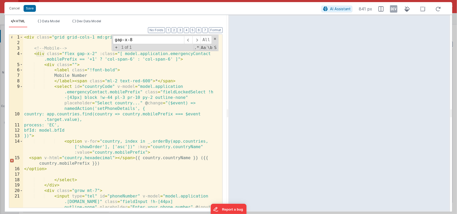
scroll to position [0, 0]
click at [21, 53] on span at bounding box center [21, 54] width 3 height 6
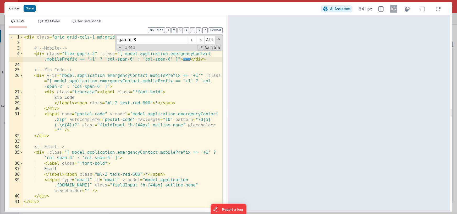
click at [81, 71] on div "< div class = "grid grid-cols-1 md:grid-cols-12 gap-x-2 md:gap-x-8" > <!-- Mobi…" at bounding box center [122, 127] width 199 height 184
click at [95, 54] on div "< div class = "grid grid-cols-1 md:grid-cols-12 gap-x-2 md:gap-x-8" > <!-- Mobi…" at bounding box center [122, 127] width 199 height 184
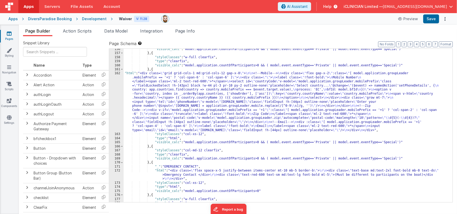
scroll to position [1085, 0]
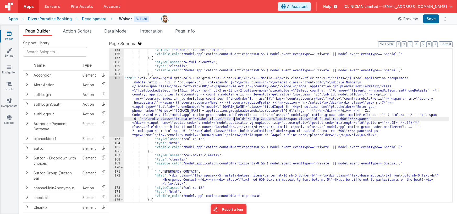
click at [233, 120] on div ""values" : [ "Parent" , "Teacher" , "Other" ] , "visible_calc" : "model.applica…" at bounding box center [287, 129] width 326 height 162
click at [114, 106] on div "162" at bounding box center [116, 106] width 14 height 61
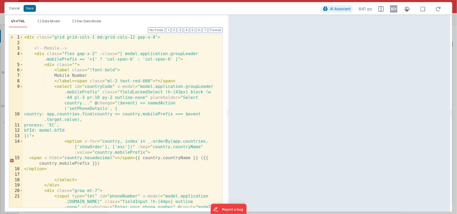
click at [137, 37] on div "< div class = "grid grid-cols-1 md:grid-cols-12 gap-x-8" > <!-- Mobile --> < di…" at bounding box center [121, 138] width 196 height 206
click at [18, 9] on button "Cancel" at bounding box center [15, 8] width 16 height 7
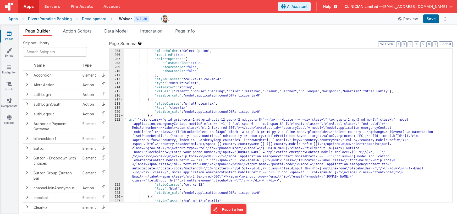
scroll to position [1351, 0]
click at [201, 148] on div ""model" : "application.emergencyContact.relationship" , "placeholder" : "Select…" at bounding box center [287, 126] width 326 height 162
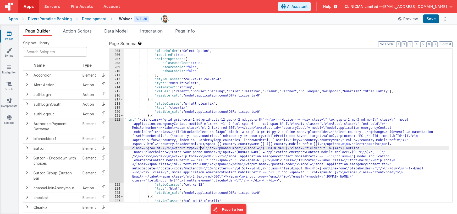
click at [116, 143] on div "222" at bounding box center [116, 150] width 14 height 65
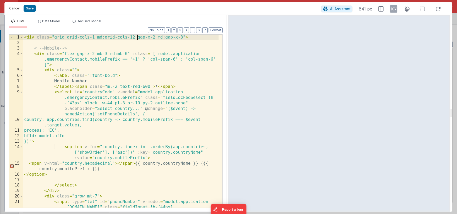
click at [137, 37] on div "< div class = "grid grid-cols-1 md:grid-cols-12 gap-x-2 md:gap-x-8" > <!-- Mobi…" at bounding box center [121, 138] width 196 height 206
click at [182, 38] on div "< div class = "grid grid-cols-1 md:grid-cols-12 gap-x-2 md:gap-x-8" > <!-- Mobi…" at bounding box center [121, 138] width 196 height 206
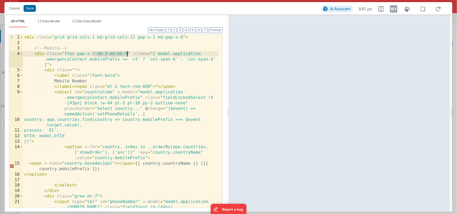
drag, startPoint x: 96, startPoint y: 54, endPoint x: 127, endPoint y: 54, distance: 31.7
click at [127, 54] on div "< div class = "grid grid-cols-1 md:grid-cols-12 gap-x-2 md:gap-x-8" > <!-- Mobi…" at bounding box center [121, 138] width 196 height 206
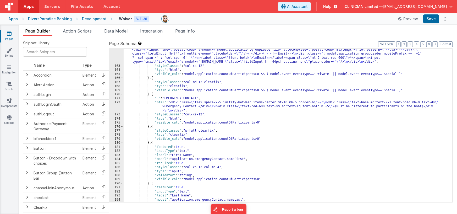
scroll to position [1077, 0]
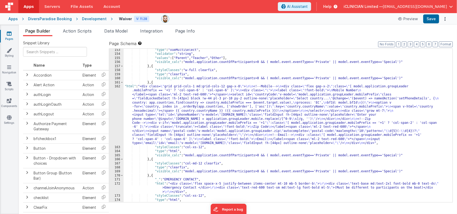
click at [195, 102] on div ""type" : "vueMultiSelect" , "validator" : "string" , "values" : [ "Parent" , "T…" at bounding box center [287, 129] width 326 height 162
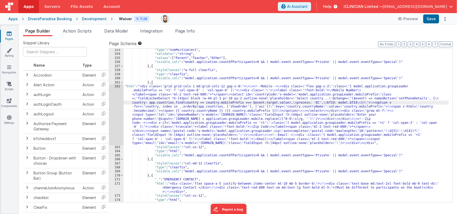
click at [112, 105] on div "162" at bounding box center [116, 114] width 14 height 61
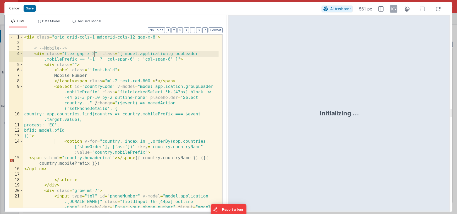
click at [95, 53] on div "< div class = "grid grid-cols-1 md:grid-cols-12 gap-x-8" > <!-- Mobile --> < di…" at bounding box center [121, 138] width 196 height 206
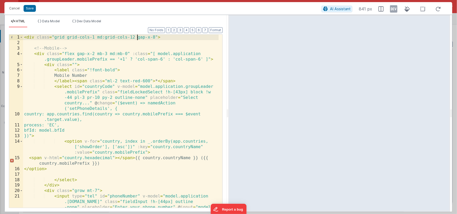
click at [137, 37] on div "< div class = "grid grid-cols-1 md:grid-cols-12 gap-x-8" > <!-- Mobile --> < di…" at bounding box center [121, 138] width 196 height 206
click at [154, 38] on div "< div class = "grid grid-cols-1 md:grid-cols-12 gap-x-8" > <!-- Mobile --> < di…" at bounding box center [121, 138] width 196 height 206
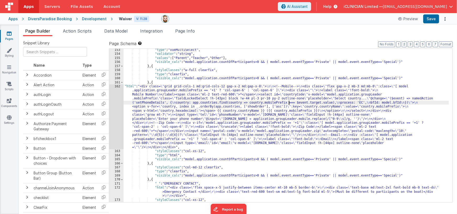
click at [288, 101] on div ""type" : "vueMultiSelect" , "validator" : "string" , "values" : [ "Parent" , "T…" at bounding box center [287, 129] width 326 height 162
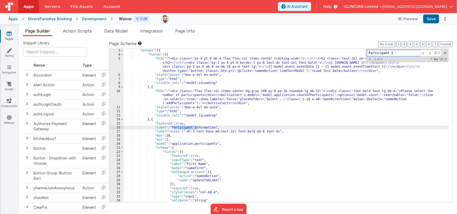
scroll to position [8, 0]
type input "Participant Inform"
click at [188, 132] on div ""groups" : [{ "fields" : [{ "html" : "<div class= \" px-4 pt-8 mb-4 flex flex-c…" at bounding box center [287, 129] width 326 height 162
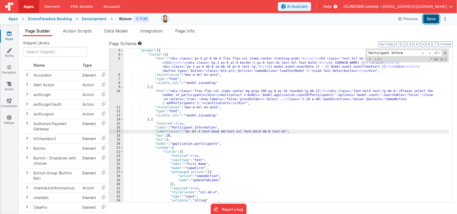
click at [431, 19] on button "Save" at bounding box center [431, 18] width 16 height 9
click at [187, 131] on div ""groups" : [{ "fields" : [{ "html" : "<div class= \" px-4 pt-8 mb-4 flex flex-c…" at bounding box center [287, 129] width 326 height 162
click at [196, 131] on div ""groups" : [{ "fields" : [{ "html" : "<div class= \" px-4 pt-8 mb-4 flex flex-c…" at bounding box center [287, 129] width 326 height 162
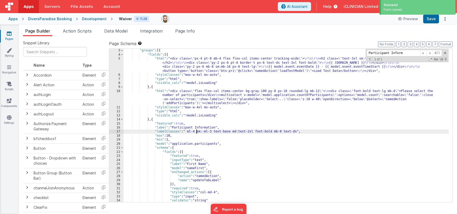
click at [11, 20] on div "Apps" at bounding box center [12, 18] width 9 height 5
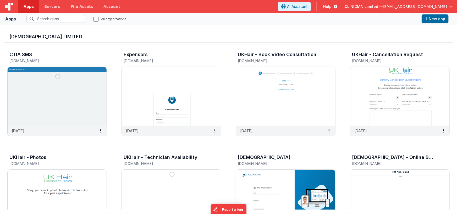
click at [264, 175] on img at bounding box center [285, 198] width 99 height 59
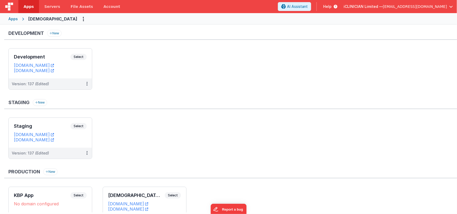
scroll to position [38, 0]
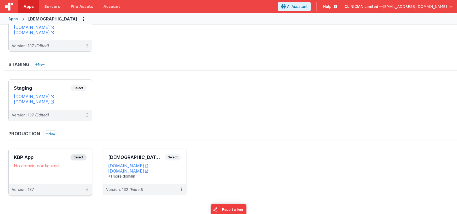
click at [78, 158] on span "Select" at bounding box center [78, 157] width 16 height 6
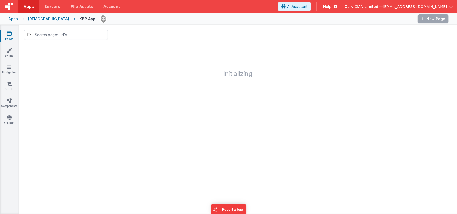
click at [10, 33] on icon at bounding box center [9, 33] width 5 height 5
click at [36, 20] on div "[DEMOGRAPHIC_DATA]" at bounding box center [48, 18] width 41 height 5
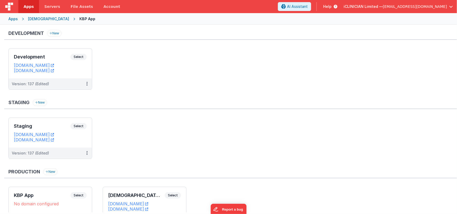
scroll to position [38, 0]
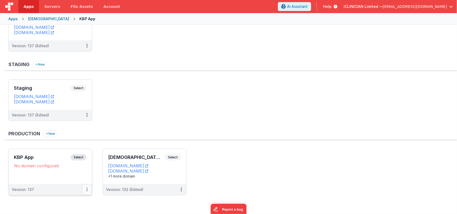
click at [88, 188] on button at bounding box center [87, 189] width 10 height 11
click at [67, 159] on link "Edit" at bounding box center [69, 160] width 46 height 9
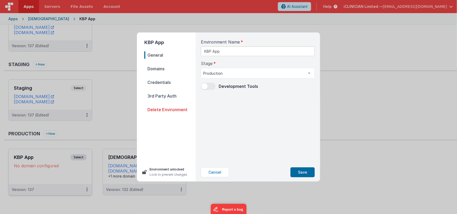
click at [158, 68] on span "Domains" at bounding box center [169, 68] width 51 height 7
select select "[DOMAIN_NAME]"
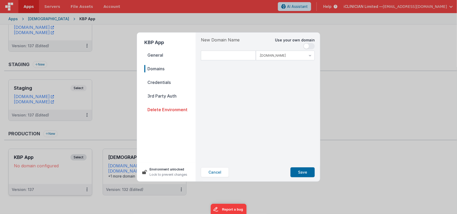
click at [307, 45] on span at bounding box center [306, 45] width 5 height 5
click at [261, 55] on input at bounding box center [258, 56] width 114 height 10
type input "[DOMAIN_NAME]"
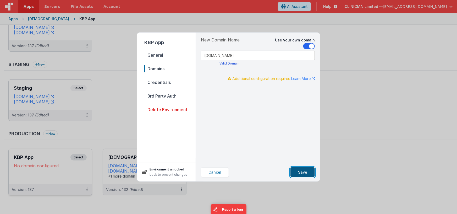
click at [305, 171] on button "Save" at bounding box center [302, 172] width 24 height 10
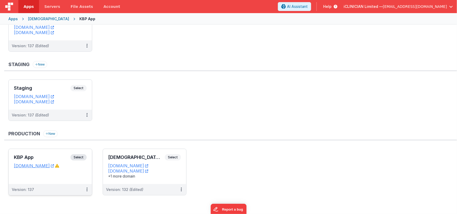
click at [12, 18] on div "Apps" at bounding box center [12, 18] width 9 height 5
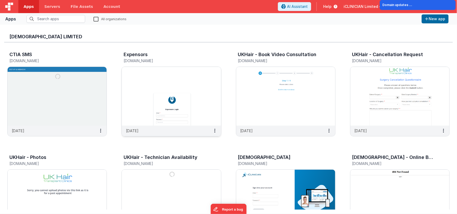
click at [160, 101] on img at bounding box center [171, 96] width 99 height 59
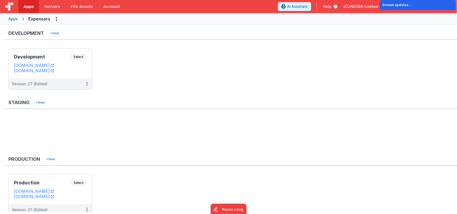
click at [27, 8] on span "Apps" at bounding box center [29, 6] width 10 height 5
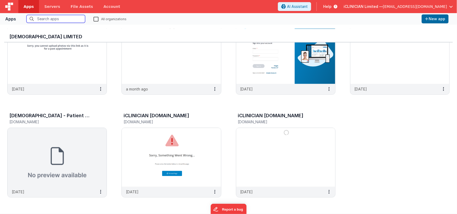
scroll to position [47, 0]
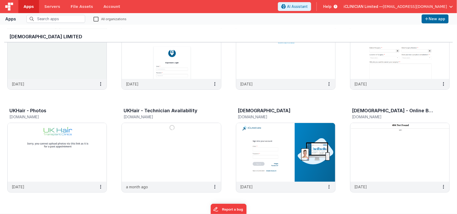
click at [98, 19] on label "All organizations" at bounding box center [110, 18] width 33 height 5
click at [0, 0] on input "All organizations" at bounding box center [0, 0] width 0 height 0
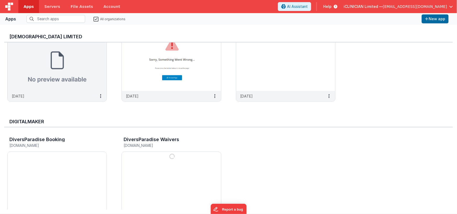
scroll to position [298, 0]
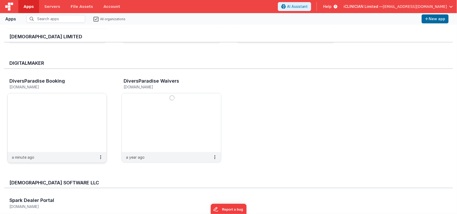
click at [91, 122] on img at bounding box center [57, 122] width 99 height 59
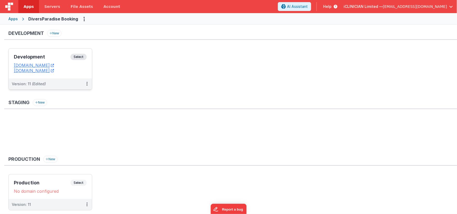
click at [64, 58] on h3 "Development" at bounding box center [42, 56] width 57 height 5
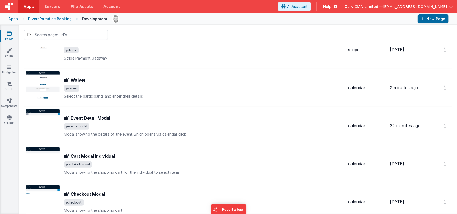
scroll to position [164, 0]
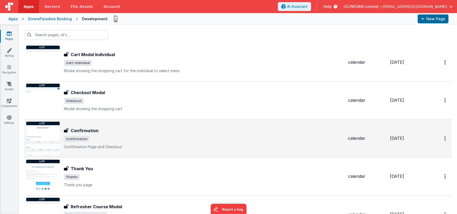
click at [108, 127] on div "Confirmation" at bounding box center [204, 130] width 280 height 6
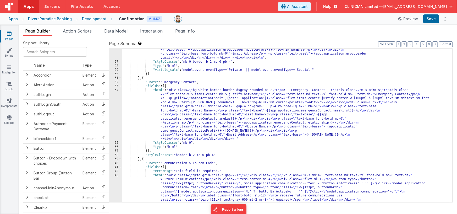
scroll to position [208, 0]
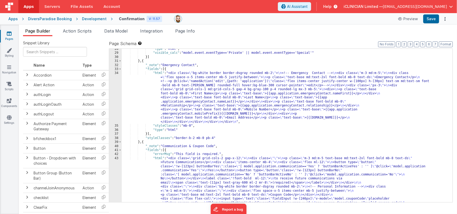
click at [205, 93] on div ""type" : "html" , "visible_calc" : "model.event.eventType=='Private' || model.e…" at bounding box center [285, 154] width 327 height 214
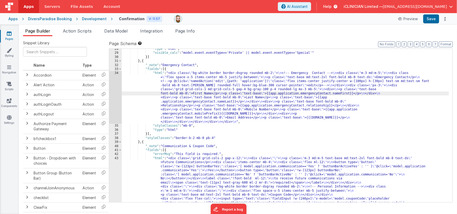
click at [115, 94] on div "34" at bounding box center [115, 97] width 13 height 53
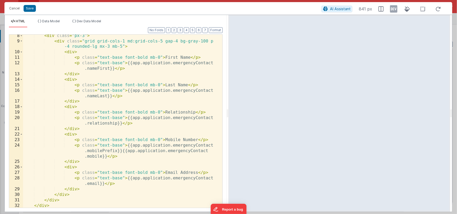
scroll to position [0, 0]
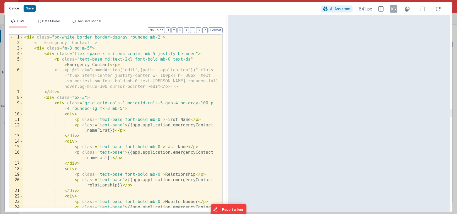
click at [16, 9] on button "Cancel" at bounding box center [15, 8] width 16 height 7
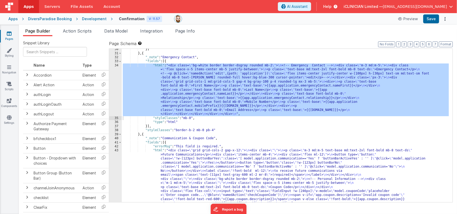
scroll to position [277, 0]
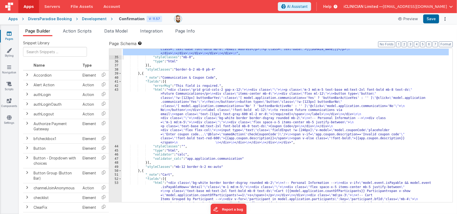
click at [197, 100] on div ""html" : "<div class= \" bg-white border border-dsgray rounded mb-2 \" > \n <!-…" at bounding box center [285, 150] width 327 height 295
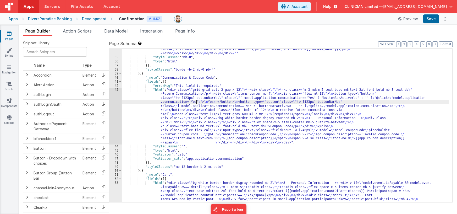
click at [116, 107] on div "43" at bounding box center [115, 116] width 13 height 57
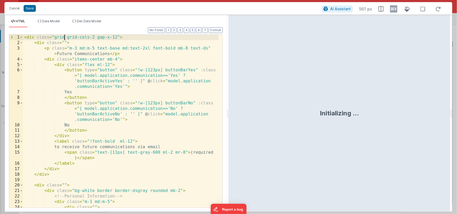
click at [63, 37] on div "< div class = "grid grid-cols-2 gap-x-12" > < div class = "" > < p class = "m-3…" at bounding box center [121, 129] width 196 height 189
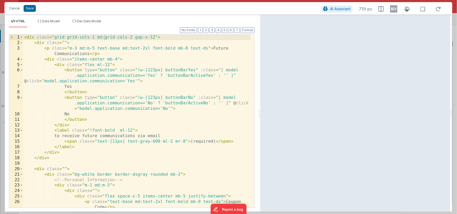
drag, startPoint x: 228, startPoint y: 112, endPoint x: 260, endPoint y: 110, distance: 32.5
click at [260, 110] on html "Cancel Save AI Assistant 719 px HTML Data Model Dev Data Model Format 7 6 5 4 3…" at bounding box center [228, 107] width 457 height 214
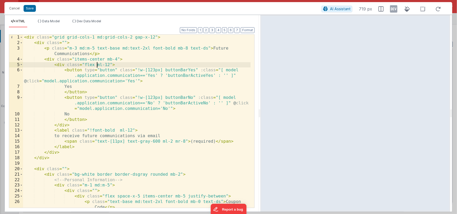
click at [97, 64] on div "< div class = "grid grid-cols-1 md:grid-cols-2 gap-x-12" > < div class = "" > <…" at bounding box center [137, 127] width 228 height 184
click at [129, 65] on div "< div class = "grid grid-cols-1 md:grid-cols-2 gap-x-12" > < div class = "" > <…" at bounding box center [137, 127] width 228 height 184
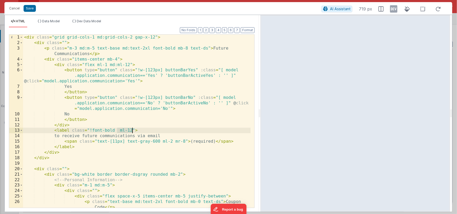
drag, startPoint x: 117, startPoint y: 130, endPoint x: 133, endPoint y: 130, distance: 16.2
click at [133, 130] on div "< div class = "grid grid-cols-1 md:grid-cols-2 gap-x-12" > < div class = "" > <…" at bounding box center [137, 127] width 228 height 184
click at [178, 48] on div "< div class = "grid grid-cols-1 md:grid-cols-2 gap-x-12" > < div class = "" > <…" at bounding box center [137, 127] width 228 height 184
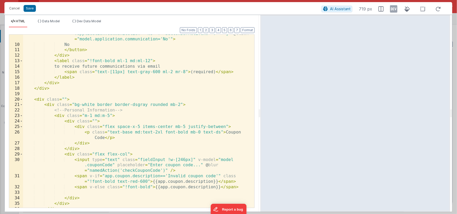
scroll to position [0, 0]
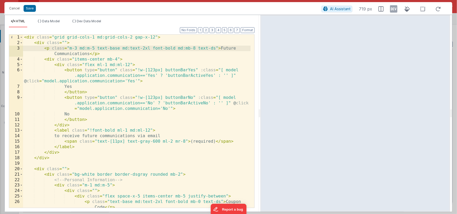
click at [69, 49] on div "< div class = "grid grid-cols-1 md:grid-cols-2 gap-x-12" > < div class = "" > <…" at bounding box center [137, 127] width 228 height 184
click at [78, 50] on div "< div class = "grid grid-cols-1 md:grid-cols-2 gap-x-12" > < div class = "" > <…" at bounding box center [137, 127] width 228 height 184
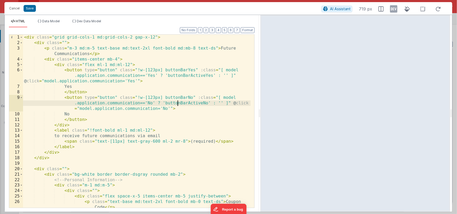
click at [177, 104] on div "< div class = "grid grid-cols-1 md:grid-cols-2 gap-x-12" > < div class = "" > <…" at bounding box center [137, 127] width 228 height 184
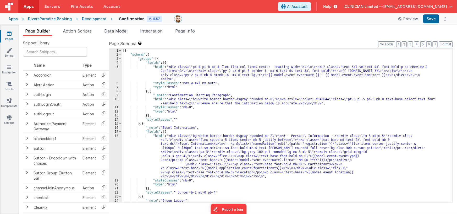
click at [212, 145] on div "[{ "schema" : { "groups" : [{ "fields" : [{ "html" : "<div class= \" px-4 pt-8 …" at bounding box center [285, 130] width 327 height 162
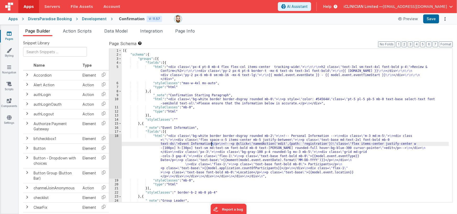
click at [114, 151] on div "18" at bounding box center [115, 156] width 13 height 45
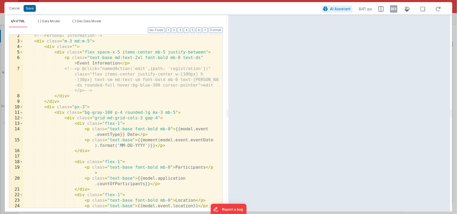
scroll to position [8, 0]
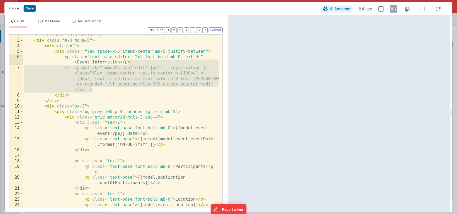
drag, startPoint x: 96, startPoint y: 89, endPoint x: 138, endPoint y: 63, distance: 50.1
click at [138, 63] on div "<!-- Personal Information --> < div class = "m-3 md:m-5" > < div class = "" > <…" at bounding box center [121, 124] width 196 height 184
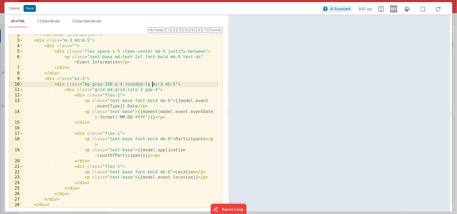
click at [152, 84] on div "<!-- Personal Information --> < div class = "m-3 md:m-5" > < div class = "" > <…" at bounding box center [121, 124] width 196 height 184
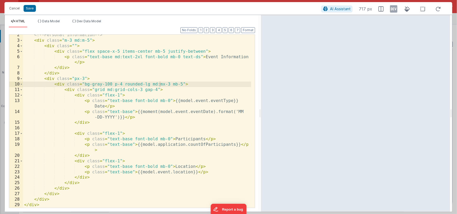
drag, startPoint x: 241, startPoint y: 110, endPoint x: 261, endPoint y: 111, distance: 20.2
click at [261, 111] on html "Cancel Save AI Assistant 717 px HTML Data Model Dev Data Model Format 7 6 5 4 3…" at bounding box center [228, 107] width 457 height 214
click at [75, 79] on div "<!-- Personal Information --> < div class = "m-3 md:m-5" > < div class = "" > <…" at bounding box center [137, 124] width 228 height 184
click at [92, 79] on div "<!-- Personal Information --> < div class = "m-3 md:m-5" > < div class = "" > <…" at bounding box center [137, 124] width 228 height 184
click at [75, 79] on div "<!-- Personal Information --> < div class = "m-3 md:m-5" > < div class = "" > <…" at bounding box center [137, 124] width 228 height 184
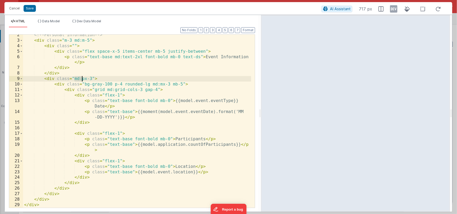
click at [82, 79] on div "<!-- Personal Information --> < div class = "m-3 md:m-5" > < div class = "" > <…" at bounding box center [137, 124] width 228 height 184
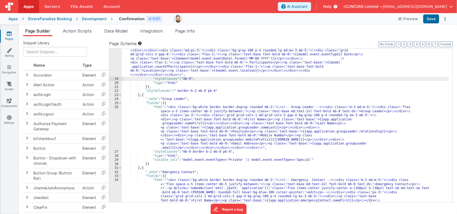
scroll to position [105, 0]
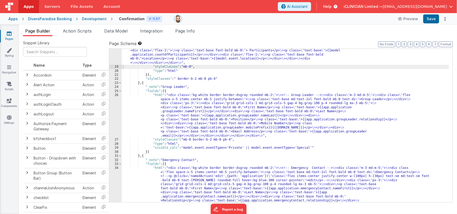
click at [198, 119] on div ""html" : "<div class= \" bg-white border border-dsgray rounded mb-2 \" > \n <!-…" at bounding box center [285, 149] width 327 height 243
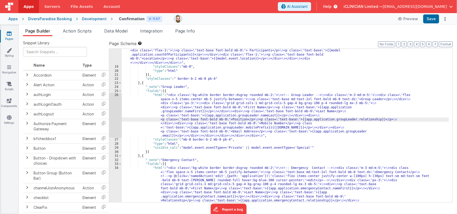
click at [116, 116] on div "26" at bounding box center [115, 115] width 13 height 45
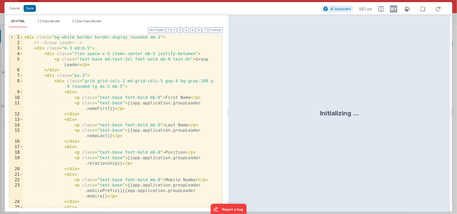
click at [74, 76] on div "< div class = "bg-white border border-dsgray rounded mb-2" > <!-- Group Leader …" at bounding box center [121, 127] width 196 height 184
click at [100, 87] on div "< div class = "bg-white border border-dsgray rounded mb-2" > <!-- Group Leader …" at bounding box center [121, 127] width 196 height 184
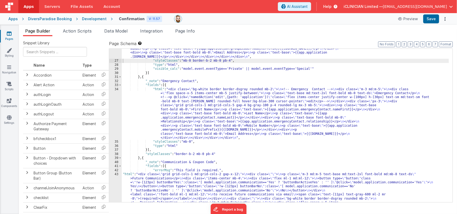
scroll to position [180, 0]
click at [190, 108] on div ""html" : "<div class= \" bg-white border border-dsgray rounded mb-2 \" > \n <!-…" at bounding box center [285, 141] width 327 height 246
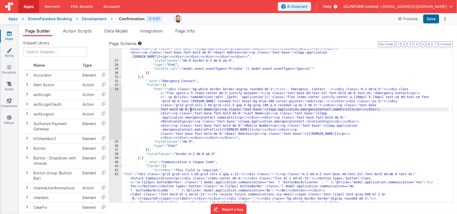
click at [119, 111] on div "34" at bounding box center [115, 113] width 13 height 53
click at [114, 111] on div "34" at bounding box center [115, 113] width 13 height 53
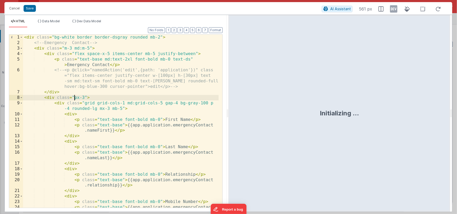
click at [74, 97] on div "< div class = "bg-white border border-dsgray rounded mb-2" > <!-- Emergency Con…" at bounding box center [121, 132] width 196 height 195
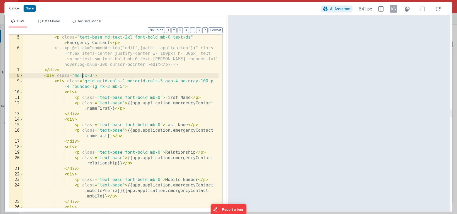
click at [100, 87] on div "< p class = "text-base md:text-2xl font-bold mb-0 text-ds" > Emergency Contact …" at bounding box center [121, 129] width 196 height 189
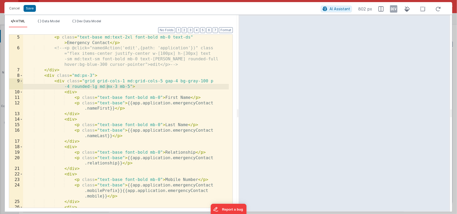
drag, startPoint x: 228, startPoint y: 112, endPoint x: 238, endPoint y: 111, distance: 10.5
click at [238, 111] on html "Cancel Save AI Assistant 802 px HTML Data Model Dev Data Model Format 7 6 5 4 3…" at bounding box center [228, 107] width 457 height 214
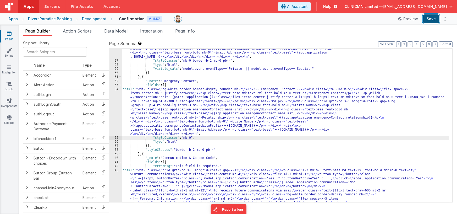
click at [431, 20] on button "Save" at bounding box center [431, 18] width 16 height 9
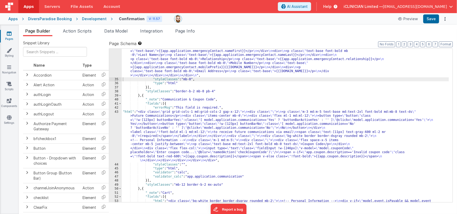
scroll to position [275, 0]
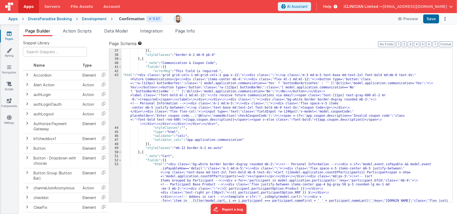
click at [214, 102] on div ""type" : "html" }] , "styleClasses" : "border-b-2 mb-0 pb-4" } , { "_note" : "C…" at bounding box center [285, 168] width 327 height 246
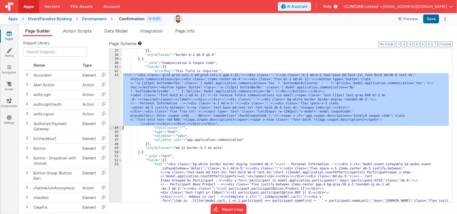
click at [111, 94] on div "43" at bounding box center [115, 99] width 13 height 53
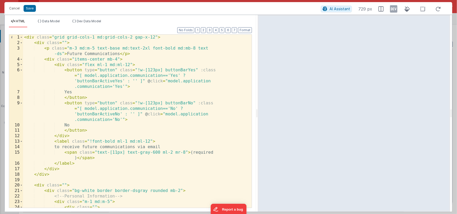
drag, startPoint x: 228, startPoint y: 112, endPoint x: 258, endPoint y: 109, distance: 30.3
click at [258, 109] on html "Cancel Save AI Assistant 729 px HTML Data Model Dev Data Model Format 7 6 5 4 3…" at bounding box center [228, 107] width 457 height 214
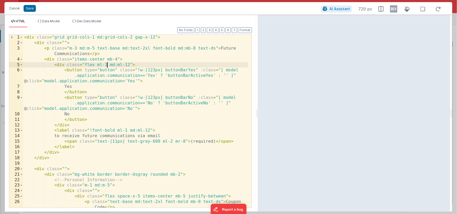
click at [108, 64] on div "< div class = "grid grid-cols-1 md:grid-cols-2 gap-x-12" > < div class = "" > <…" at bounding box center [135, 127] width 225 height 184
click at [77, 48] on div "< div class = "grid grid-cols-1 md:grid-cols-2 gap-x-12" > < div class = "" > <…" at bounding box center [135, 127] width 225 height 184
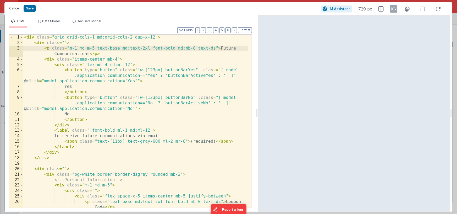
click at [128, 131] on div "< div class = "grid grid-cols-1 md:grid-cols-2 gap-x-12" > < div class = "" > <…" at bounding box center [135, 127] width 225 height 184
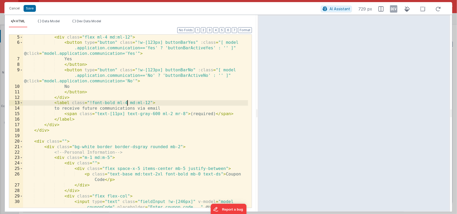
scroll to position [66, 0]
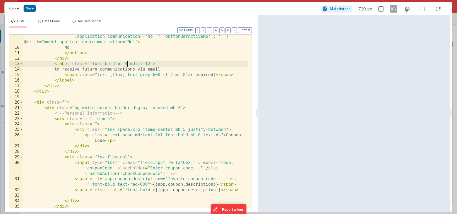
click at [117, 130] on div "< button type = "button" class = "!w-[123px] buttonBarNo" :class = "[ model .ap…" at bounding box center [135, 125] width 225 height 195
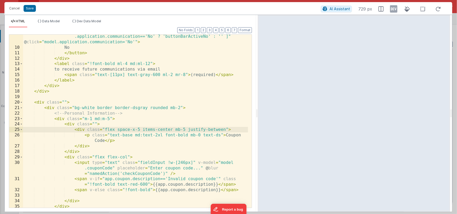
click at [141, 129] on div "< button type = "button" class = "!w-[123px] buttonBarNo" :class = "[ model .ap…" at bounding box center [135, 125] width 225 height 195
click at [175, 130] on div "< button type = "button" class = "!w-[123px] buttonBarNo" :class = "[ model .ap…" at bounding box center [135, 125] width 225 height 195
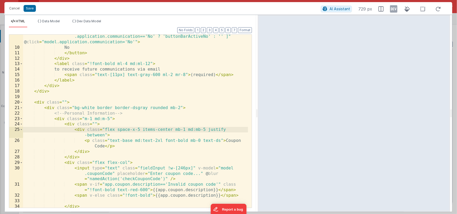
click at [127, 162] on div "< button type = "button" class = "!w-[123px] buttonBarNo" :class = "[ model .ap…" at bounding box center [135, 125] width 225 height 195
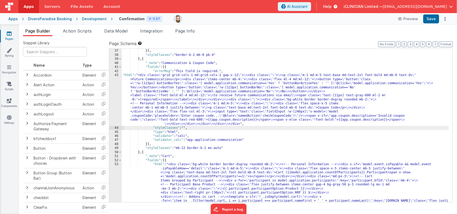
click at [188, 86] on div ""type" : "html" }] , "styleClasses" : "border-b-2 mb-0 pb-4" } , { "_note" : "C…" at bounding box center [285, 168] width 327 height 246
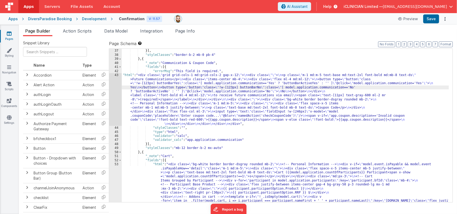
click at [114, 95] on div "43" at bounding box center [115, 99] width 13 height 53
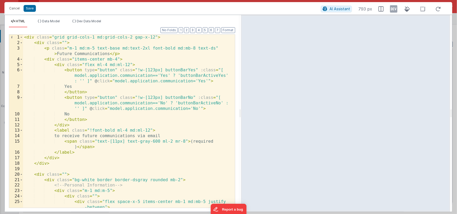
drag, startPoint x: 228, startPoint y: 83, endPoint x: 241, endPoint y: 81, distance: 13.2
click at [241, 81] on html "Cancel Save AI Assistant 793 px HTML Data Model Dev Data Model Format 7 6 5 4 3…" at bounding box center [228, 107] width 457 height 214
click at [117, 59] on div "< div class = "grid grid-cols-1 md:grid-cols-2 gap-x-12" > < div class = "" > <…" at bounding box center [127, 129] width 208 height 189
click at [106, 59] on div "< div class = "grid grid-cols-1 md:grid-cols-2 gap-x-12" > < div class = "" > <…" at bounding box center [127, 129] width 208 height 189
click at [195, 48] on div "< div class = "grid grid-cols-1 md:grid-cols-2 gap-x-12" > < div class = "" > <…" at bounding box center [127, 129] width 208 height 189
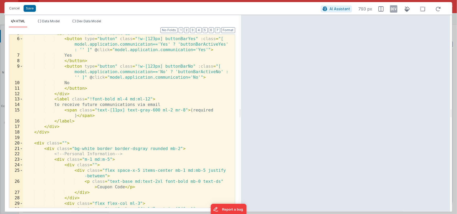
scroll to position [31, 0]
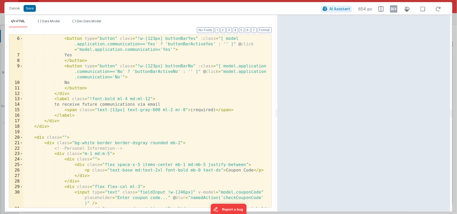
drag, startPoint x: 239, startPoint y: 114, endPoint x: 277, endPoint y: 110, distance: 38.2
click at [277, 110] on html "Cancel Save AI Assistant 654 px HTML Data Model Dev Data Model Format 7 6 5 4 3…" at bounding box center [228, 107] width 457 height 214
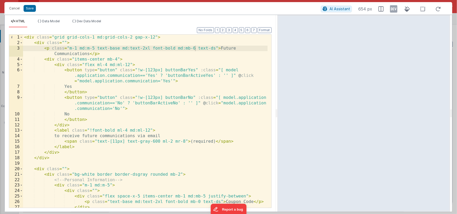
click at [177, 49] on div "< div class = "grid grid-cols-1 md:grid-cols-2 gap-x-12" > < div class = "" > <…" at bounding box center [145, 127] width 245 height 184
click at [178, 48] on div "< div class = "grid grid-cols-1 md:grid-cols-2 gap-x-12" > < div class = "" > <…" at bounding box center [145, 127] width 245 height 184
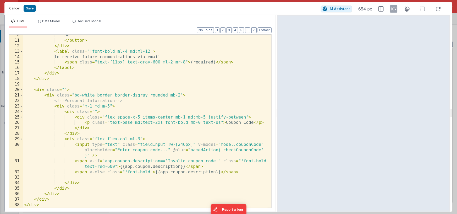
scroll to position [79, 0]
click at [200, 122] on div "No </ button > </ div > < label class = "!font-bold ml-4 md:ml-12" > to receive…" at bounding box center [145, 124] width 245 height 184
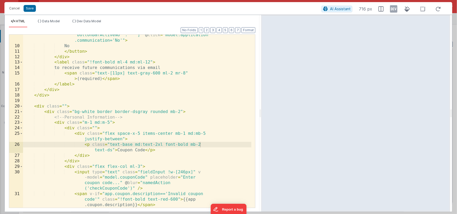
drag, startPoint x: 276, startPoint y: 111, endPoint x: 261, endPoint y: 107, distance: 15.3
click at [261, 107] on html "Cancel Save AI Assistant 716 px HTML Data Model Dev Data Model Format 7 6 5 4 3…" at bounding box center [228, 107] width 457 height 214
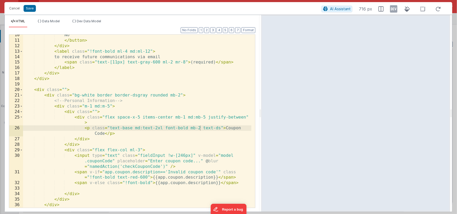
click at [200, 128] on div "No </ button > </ div > < label class = "!font-bold ml-4 md:ml-12" > to receive…" at bounding box center [137, 124] width 228 height 184
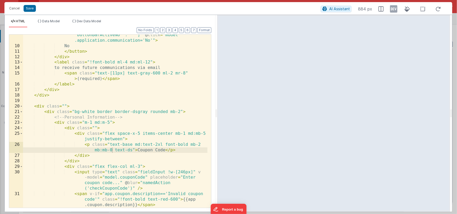
drag, startPoint x: 260, startPoint y: 112, endPoint x: 217, endPoint y: 112, distance: 43.0
click at [217, 112] on html "Cancel Save AI Assistant 884 px HTML Data Model Dev Data Model Format 7 6 5 4 3…" at bounding box center [228, 107] width 457 height 214
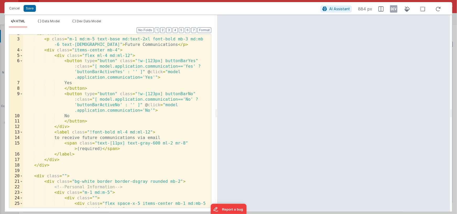
scroll to position [0, 0]
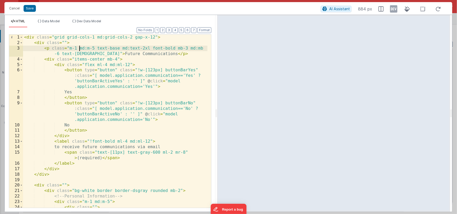
click at [79, 48] on div "< div class = "grid grid-cols-1 md:grid-cols-2 gap-x-12" > < div class = "" > <…" at bounding box center [115, 129] width 185 height 189
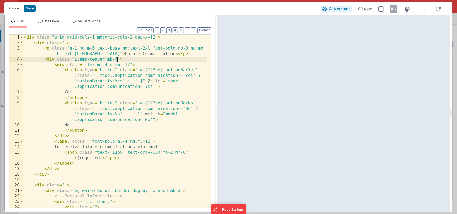
click at [117, 59] on div "< div class = "grid grid-cols-1 md:grid-cols-2 gap-x-12" > < div class = "" > <…" at bounding box center [115, 129] width 185 height 189
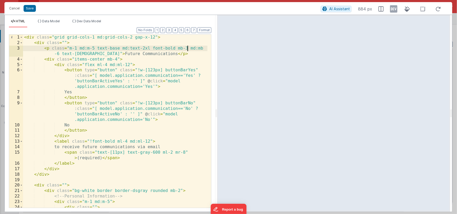
click at [188, 48] on div "< div class = "grid grid-cols-1 md:grid-cols-2 gap-x-12" > < div class = "" > <…" at bounding box center [115, 129] width 185 height 189
click at [97, 48] on div "< div class = "grid grid-cols-1 md:grid-cols-2 gap-x-12" > < div class = "" > <…" at bounding box center [115, 129] width 185 height 189
click at [69, 49] on div "< div class = "grid grid-cols-1 md:grid-cols-2 gap-x-12" > < div class = "" > <…" at bounding box center [115, 129] width 185 height 189
click at [190, 49] on div "< div class = "grid grid-cols-1 md:grid-cols-2 gap-x-12" > < div class = "" > <…" at bounding box center [115, 129] width 185 height 189
click at [59, 54] on div "< div class = "grid grid-cols-1 md:grid-cols-2 gap-x-12" > < div class = "" > <…" at bounding box center [115, 129] width 185 height 189
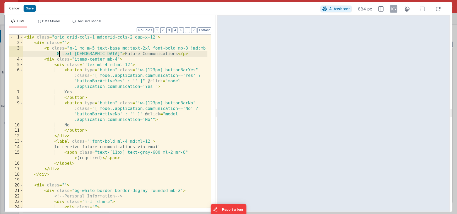
click at [59, 54] on div "< div class = "grid grid-cols-1 md:grid-cols-2 gap-x-12" > < div class = "" > <…" at bounding box center [115, 129] width 185 height 189
click at [193, 49] on div "< div class = "grid grid-cols-1 md:grid-cols-2 gap-x-12" > < div class = "" > <…" at bounding box center [115, 129] width 185 height 189
click at [59, 53] on div "< div class = "grid grid-cols-1 md:grid-cols-2 gap-x-12" > < div class = "" > <…" at bounding box center [115, 129] width 185 height 189
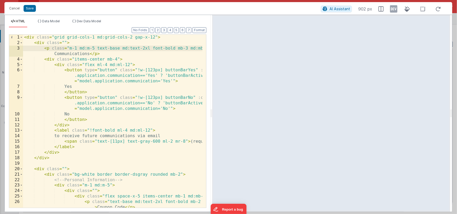
drag, startPoint x: 215, startPoint y: 111, endPoint x: 212, endPoint y: 106, distance: 6.2
click at [212, 106] on html "Cancel Save AI Assistant 902 px HTML Data Model Dev Data Model Format 7 6 5 4 3…" at bounding box center [228, 107] width 457 height 214
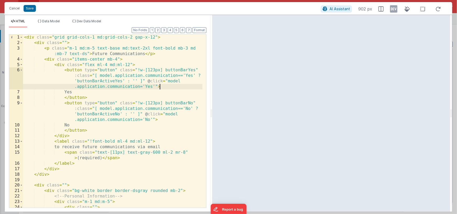
click at [182, 89] on div "< div class = "grid grid-cols-1 md:grid-cols-2 gap-x-12" > < div class = "" > <…" at bounding box center [113, 129] width 180 height 189
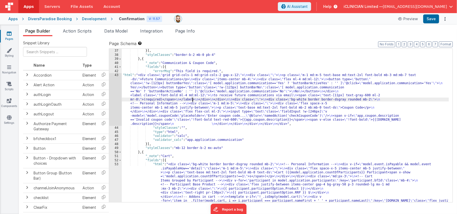
click at [192, 100] on div ""type" : "html" }] , "styleClasses" : "border-b-2 mb-0 pb-4" } , { "_note" : "C…" at bounding box center [285, 168] width 327 height 246
click at [116, 96] on div "43" at bounding box center [115, 99] width 13 height 53
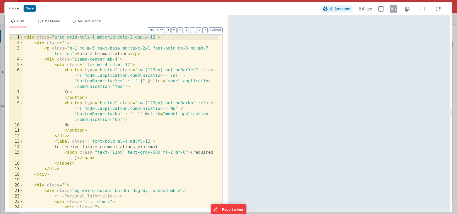
click at [155, 37] on div "< div class = "grid grid-cols-1 md:grid-cols-2 gap-x-12" > < div class = "" > <…" at bounding box center [121, 129] width 196 height 189
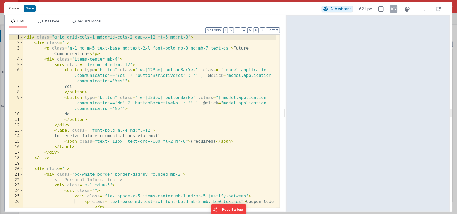
drag, startPoint x: 244, startPoint y: 112, endPoint x: 286, endPoint y: 113, distance: 42.2
click at [286, 113] on html "Cancel Save AI Assistant 621 px HTML Data Model Dev Data Model Format 7 6 5 4 3…" at bounding box center [228, 107] width 457 height 214
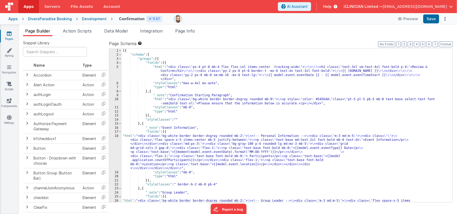
click at [11, 34] on icon at bounding box center [9, 33] width 5 height 5
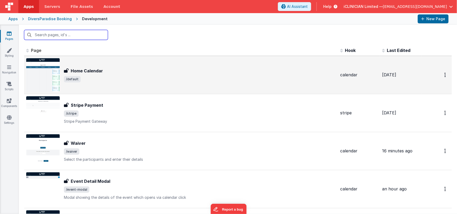
scroll to position [89, 0]
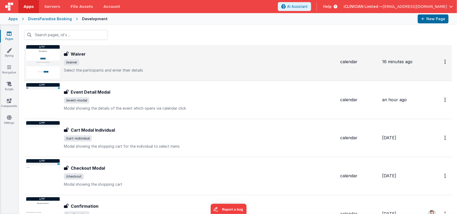
click at [98, 60] on span "/waiver" at bounding box center [200, 62] width 272 height 6
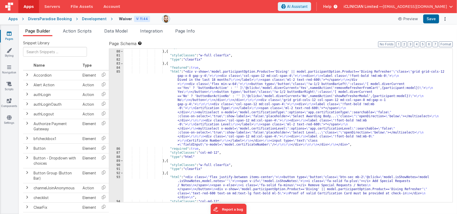
scroll to position [646, 0]
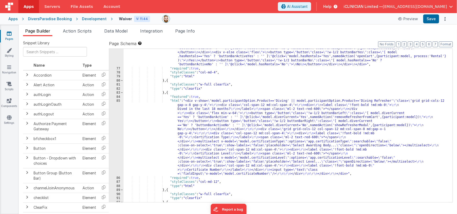
click at [235, 125] on div ""html" : "<div class= \" flex items-center justify-between \" > \n <div> \n <la…" at bounding box center [287, 125] width 326 height 198
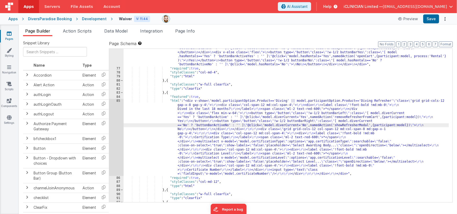
click at [117, 124] on div "85" at bounding box center [116, 137] width 14 height 77
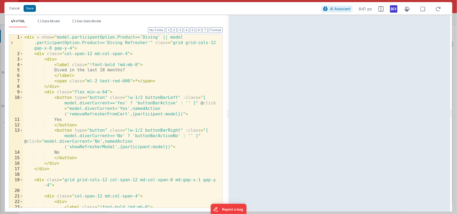
click at [393, 7] on icon at bounding box center [393, 9] width 7 height 8
click at [395, 9] on icon at bounding box center [393, 9] width 7 height 8
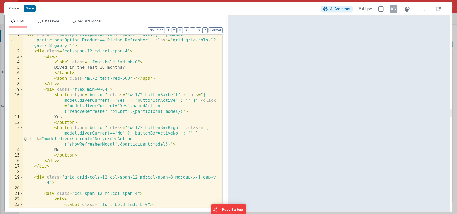
scroll to position [3, 0]
click at [87, 89] on div "< div v-show = "model.participantOption.Product=='Diving' || model .participant…" at bounding box center [121, 128] width 196 height 195
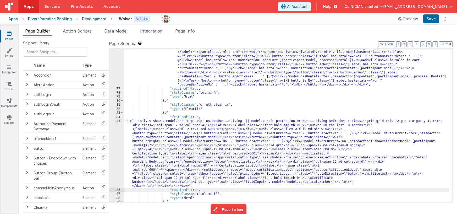
scroll to position [560, 0]
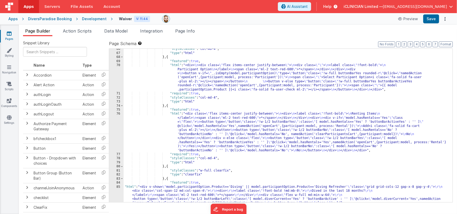
click at [223, 129] on div ""styleClasses" : "col-md-4" , "type" : "html" } , { "featured" : true , "html" …" at bounding box center [287, 160] width 326 height 226
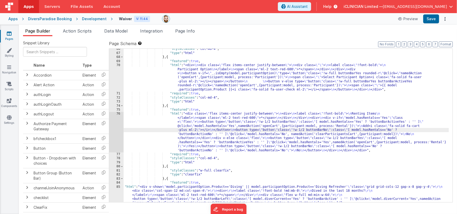
click at [117, 129] on div "76" at bounding box center [116, 132] width 14 height 41
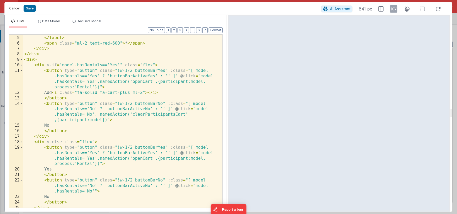
scroll to position [35, 0]
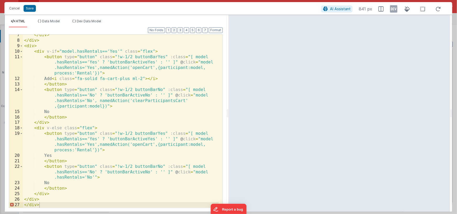
click at [49, 205] on div "</ div > </ div > < div > < div v-if = "model.hasRentals=='Yes'" class = "flex"…" at bounding box center [121, 124] width 196 height 184
click at [48, 199] on div "</ div > </ div > < div > < div v-if = "model.hasRentals=='Yes'" class = "flex"…" at bounding box center [121, 124] width 196 height 184
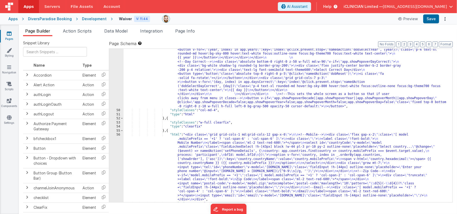
scroll to position [356, 0]
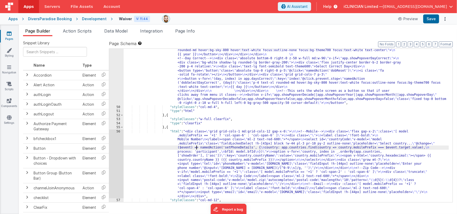
click at [196, 146] on div ""html" : "<!--DoB--> \n <div class= \" col-span-2 mb-4 md:mb-0 relative \" > \n…" at bounding box center [287, 87] width 326 height 352
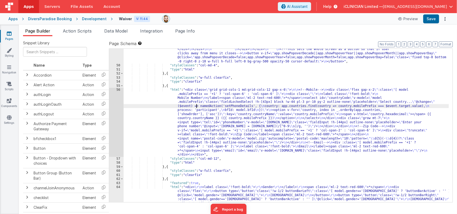
scroll to position [398, 0]
click at [200, 127] on div ""html" : "<!--DoB--> \n <div class= \" col-span-2 mb-4 md:mb-0 relative \" > \n…" at bounding box center [287, 53] width 326 height 368
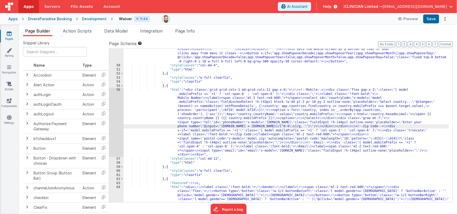
click at [116, 123] on div "56" at bounding box center [116, 122] width 14 height 69
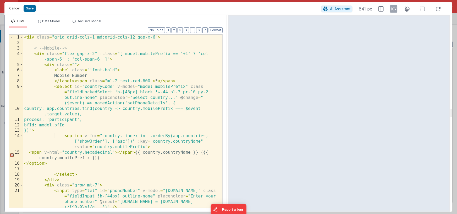
click at [137, 38] on div "< div class = "grid grid-cols-1 md:grid-cols-12 gap-x-6" > <!-- Mobile --> < di…" at bounding box center [121, 127] width 196 height 184
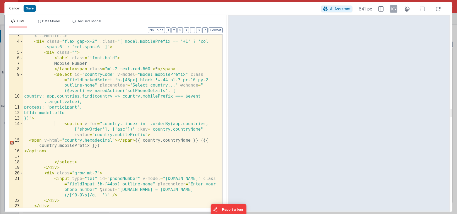
scroll to position [0, 0]
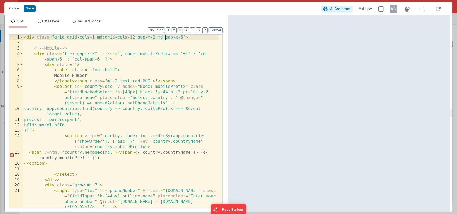
click at [95, 53] on div "< div class = "grid grid-cols-1 md:grid-cols-12 gap-x-1 md:gap-x-6" > <!-- Mobi…" at bounding box center [121, 127] width 196 height 184
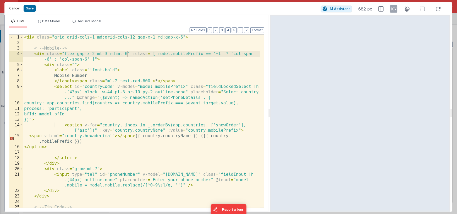
drag, startPoint x: 228, startPoint y: 114, endPoint x: 270, endPoint y: 111, distance: 42.6
click at [270, 111] on html "Cancel Save AI Assistant 682 px HTML Data Model Dev Data Model Format 7 6 5 4 3…" at bounding box center [228, 107] width 457 height 214
click at [100, 92] on div "< div class = "grid grid-cols-1 md:grid-cols-12 gap-x-1 md:gap-x-6" > <!-- Mobi…" at bounding box center [141, 129] width 237 height 189
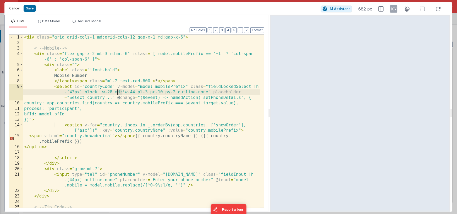
click at [116, 93] on div "< div class = "grid grid-cols-1 md:grid-cols-12 gap-x-1 md:gap-x-6" > <!-- Mobi…" at bounding box center [141, 129] width 237 height 189
click at [114, 92] on div "< div class = "grid grid-cols-1 md:grid-cols-12 gap-x-1 md:gap-x-6" > <!-- Mobi…" at bounding box center [141, 129] width 237 height 189
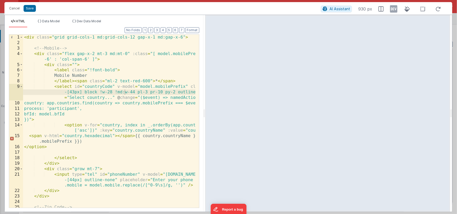
drag, startPoint x: 269, startPoint y: 112, endPoint x: 205, endPoint y: 116, distance: 64.8
click at [205, 116] on html "Cancel Save AI Assistant 930 px HTML Data Model Dev Data Model Format 7 6 5 4 3…" at bounding box center [228, 107] width 457 height 214
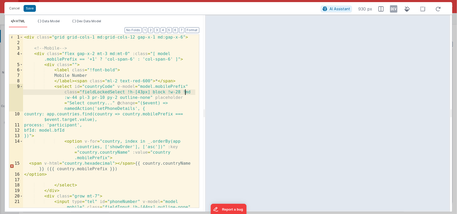
click at [185, 92] on div "< div class = "grid grid-cols-1 md:grid-cols-12 gap-x-1 md:gap-x-6" > <!-- Mobi…" at bounding box center [109, 135] width 172 height 200
click at [191, 92] on div "< div class = "grid grid-cols-1 md:grid-cols-12 gap-x-1 md:gap-x-6" > <!-- Mobi…" at bounding box center [109, 135] width 172 height 200
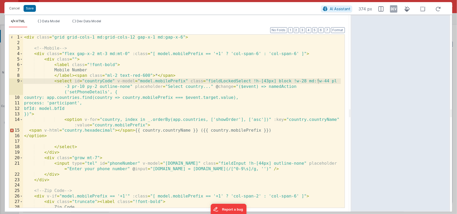
drag, startPoint x: 203, startPoint y: 113, endPoint x: 351, endPoint y: 106, distance: 148.1
click at [351, 106] on html "Cancel Save AI Assistant 374 px HTML Data Model Dev Data Model Format 7 6 5 4 3…" at bounding box center [228, 107] width 457 height 214
click at [149, 108] on div "< div class = "grid grid-cols-1 md:grid-cols-12 gap-x-1 md:gap-x-6" > <!-- Mobi…" at bounding box center [182, 127] width 318 height 184
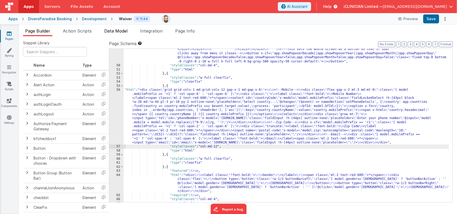
click at [116, 33] on span "Data Model" at bounding box center [115, 30] width 23 height 5
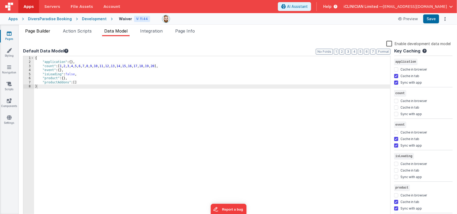
click at [47, 31] on span "Page Builder" at bounding box center [37, 30] width 25 height 5
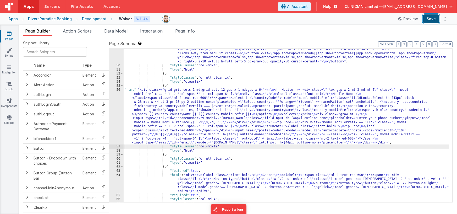
click at [429, 18] on button "Save" at bounding box center [431, 18] width 16 height 9
click at [202, 115] on div ""html" : "<!--DoB--> \n <div class= \" col-span-2 mb-4 md:mb-0 relative \" > \n…" at bounding box center [287, 45] width 326 height 352
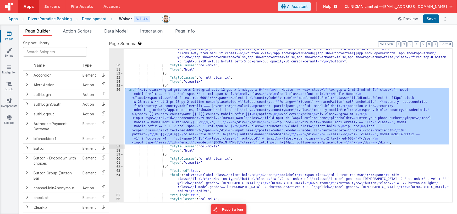
click at [112, 113] on div "56" at bounding box center [116, 116] width 14 height 57
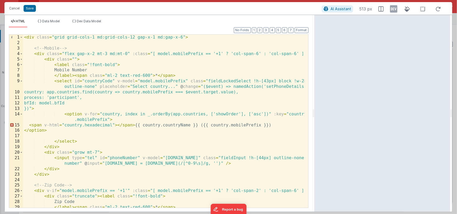
drag, startPoint x: 228, startPoint y: 112, endPoint x: 315, endPoint y: 111, distance: 87.0
click at [315, 111] on html "Cancel Save AI Assistant 513 px HTML Data Model Dev Data Model Format 7 6 5 4 3…" at bounding box center [228, 107] width 457 height 214
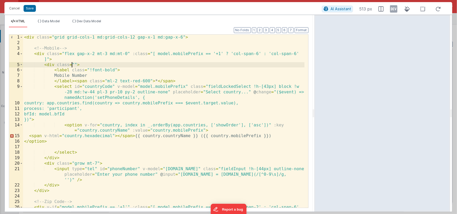
click at [72, 66] on div "< div class = "grid grid-cols-1 md:grid-cols-12 gap-x-1 md:gap-x-6" > <!-- Mobi…" at bounding box center [164, 129] width 282 height 189
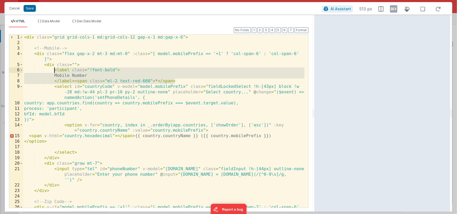
drag, startPoint x: 179, startPoint y: 82, endPoint x: 55, endPoint y: 69, distance: 125.3
click at [55, 69] on div "< div class = "grid grid-cols-1 md:grid-cols-12 gap-x-1 md:gap-x-6" > <!-- Mobi…" at bounding box center [164, 129] width 282 height 189
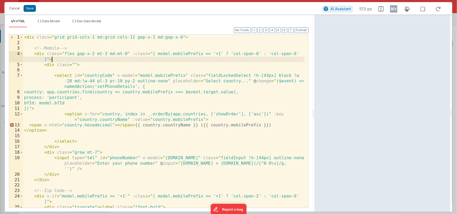
click at [54, 61] on div "< div class = "grid grid-cols-1 md:grid-cols-12 gap-x-1 md:gap-x-6" > <!-- Mobi…" at bounding box center [164, 127] width 282 height 184
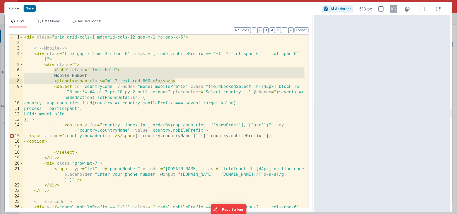
click at [114, 70] on div "< div class = "grid grid-cols-1 md:grid-cols-12 gap-x-1 md:gap-x-6" > <!-- Mobi…" at bounding box center [164, 129] width 282 height 189
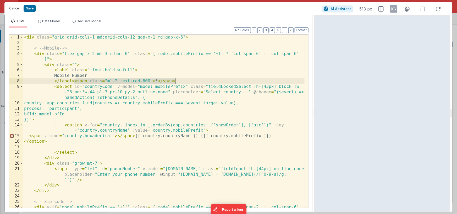
drag, startPoint x: 75, startPoint y: 81, endPoint x: 178, endPoint y: 80, distance: 103.5
click at [178, 80] on div "< div class = "grid grid-cols-1 md:grid-cols-12 gap-x-1 md:gap-x-6" > <!-- Mobi…" at bounding box center [164, 129] width 282 height 189
click at [109, 76] on div "< div class = "grid grid-cols-1 md:grid-cols-12 gap-x-1 md:gap-x-6" > <!-- Mobi…" at bounding box center [164, 129] width 282 height 189
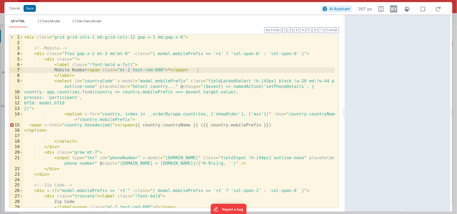
drag, startPoint x: 314, startPoint y: 113, endPoint x: 345, endPoint y: 106, distance: 32.5
click at [345, 106] on html "Cancel Save AI Assistant 397 px HTML Data Model Dev Data Model Format 7 6 5 4 3…" at bounding box center [228, 107] width 457 height 214
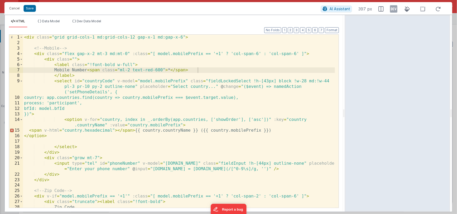
click at [82, 69] on div "< div class = "grid grid-cols-1 md:grid-cols-12 gap-x-1 md:gap-x-6" > <!-- Mobi…" at bounding box center [179, 127] width 312 height 184
click at [114, 70] on div "< div class = "grid grid-cols-1 md:grid-cols-12 gap-x-1 md:gap-x-6" > <!-- Mobi…" at bounding box center [179, 127] width 312 height 184
click at [112, 70] on div "< div class = "grid grid-cols-1 md:grid-cols-12 gap-x-1 md:gap-x-6" > <!-- Mobi…" at bounding box center [179, 127] width 312 height 184
paste textarea
click at [95, 70] on div "< div class = "grid grid-cols-1 md:grid-cols-12 gap-x-1 md:gap-x-6" > <!-- Mobi…" at bounding box center [179, 127] width 312 height 184
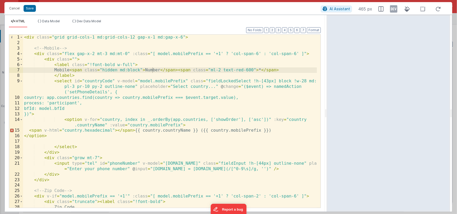
drag, startPoint x: 344, startPoint y: 113, endPoint x: 322, endPoint y: 107, distance: 23.0
click at [327, 108] on html "Cancel Save AI Assistant 465 px HTML Data Model Dev Data Model Format 7 6 5 4 3…" at bounding box center [228, 107] width 457 height 214
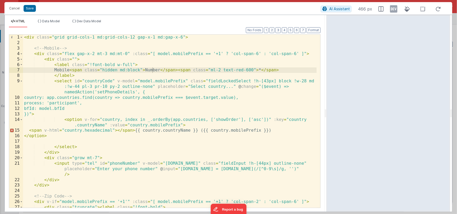
click at [133, 70] on div "< div class = "grid grid-cols-1 md:grid-cols-12 gap-x-1 md:gap-x-6" > <!-- Mobi…" at bounding box center [170, 127] width 294 height 184
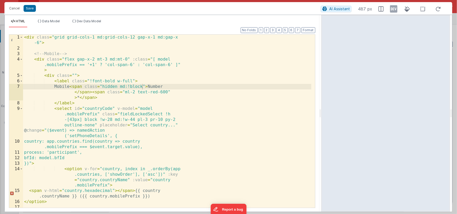
drag, startPoint x: 326, startPoint y: 114, endPoint x: 321, endPoint y: 105, distance: 9.8
click at [321, 105] on html "Cancel Save AI Assistant 487 px HTML Data Model Dev Data Model Format 7 6 5 4 3…" at bounding box center [228, 107] width 457 height 214
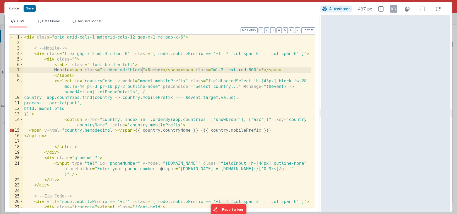
click at [135, 70] on div "< div class = "grid grid-cols-1 md:grid-cols-12 gap-x-1 md:gap-x-6" > <!-- Mobi…" at bounding box center [167, 127] width 288 height 184
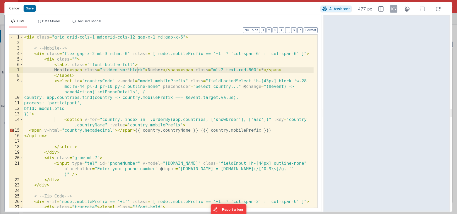
drag, startPoint x: 321, startPoint y: 113, endPoint x: 324, endPoint y: 109, distance: 5.4
click at [324, 109] on html "Cancel Save AI Assistant 477 px HTML Data Model Dev Data Model Format 7 6 5 4 3…" at bounding box center [228, 107] width 457 height 214
click at [132, 70] on div "< div class = "grid grid-cols-1 md:grid-cols-12 gap-x-1 md:gap-x-6" > <!-- Mobi…" at bounding box center [168, 127] width 291 height 184
click at [323, 113] on div at bounding box center [386, 113] width 127 height 196
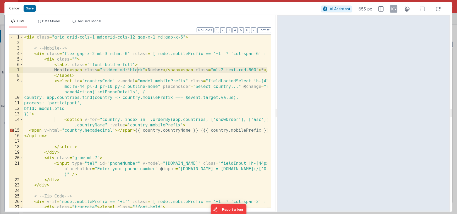
drag, startPoint x: 322, startPoint y: 113, endPoint x: 277, endPoint y: 110, distance: 45.4
click at [277, 110] on html "Cancel Save AI Assistant 655 px HTML Data Model Dev Data Model Format 7 6 5 4 3…" at bounding box center [228, 107] width 457 height 214
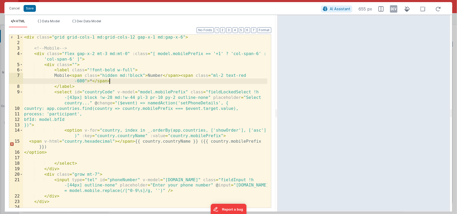
click at [151, 83] on div "< div class = "grid grid-cols-1 md:grid-cols-12 gap-x-1 md:gap-x-6" > <!-- Mobi…" at bounding box center [145, 127] width 244 height 184
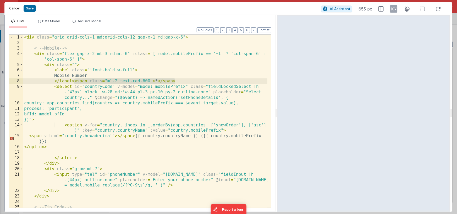
click at [14, 8] on button "Cancel" at bounding box center [15, 8] width 16 height 7
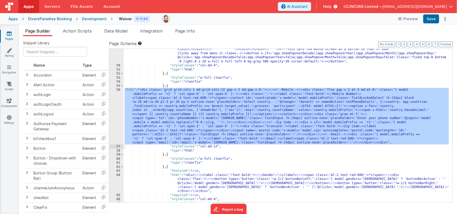
click at [116, 111] on div "56" at bounding box center [116, 116] width 14 height 57
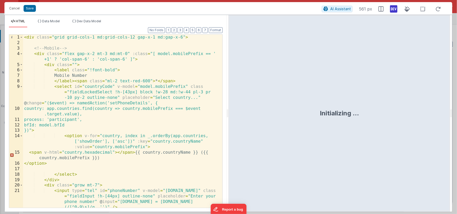
click at [393, 11] on icon at bounding box center [393, 9] width 7 height 8
click at [75, 80] on div "< div class = "grid grid-cols-1 md:grid-cols-12 gap-x-1 md:gap-x-6" > <!-- Mobi…" at bounding box center [121, 127] width 196 height 184
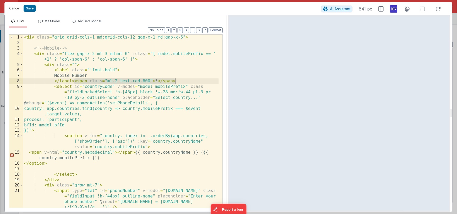
click at [178, 83] on div "< div class = "grid grid-cols-1 md:grid-cols-12 gap-x-1 md:gap-x-6" > <!-- Mobi…" at bounding box center [121, 127] width 196 height 184
click at [148, 76] on div "< div class = "grid grid-cols-1 md:grid-cols-12 gap-x-1 md:gap-x-6" > <!-- Mobi…" at bounding box center [121, 127] width 196 height 184
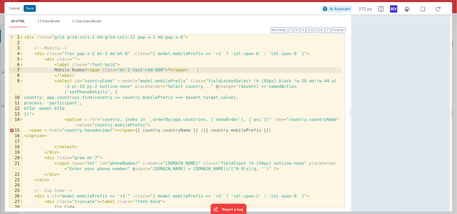
drag, startPoint x: 227, startPoint y: 115, endPoint x: 352, endPoint y: 117, distance: 124.9
click at [352, 117] on html "Cancel Save AI Assistant 372 px HTML Data Model Dev Data Model Format 7 6 5 4 3…" at bounding box center [228, 107] width 457 height 214
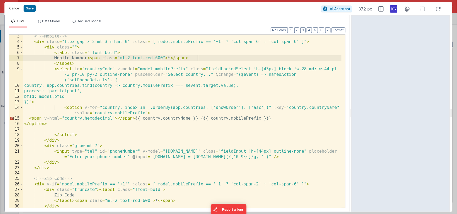
scroll to position [21, 0]
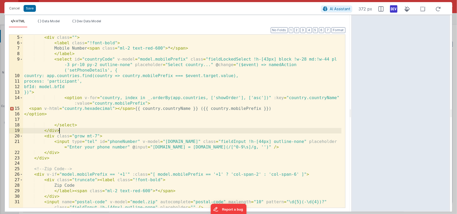
click at [60, 131] on div "< div class = "flex gap-x-2 mt-3 md:mt-0" :class = "[ model.mobilePrefix == '+1…" at bounding box center [182, 123] width 318 height 189
click at [43, 130] on div "< div class = "flex gap-x-2 mt-3 md:mt-0" :class = "[ model.mobilePrefix == '+1…" at bounding box center [182, 123] width 318 height 189
click at [75, 152] on div "< div class = "flex gap-x-2 mt-3 md:mt-0" :class = "[ model.mobilePrefix == '+1…" at bounding box center [182, 123] width 318 height 189
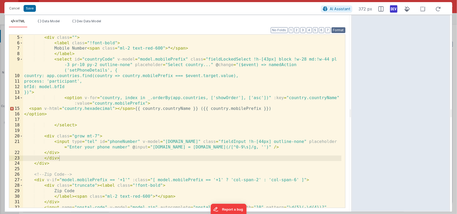
click at [338, 30] on button "Format" at bounding box center [339, 30] width 14 height 6
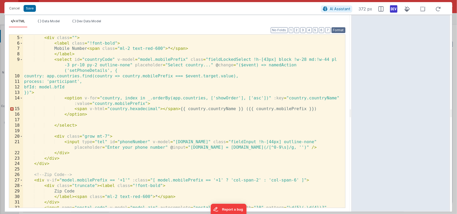
scroll to position [18, 0]
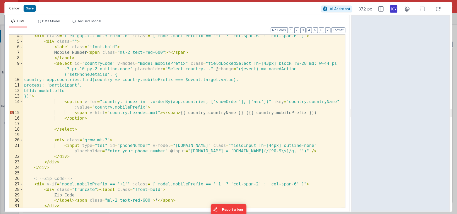
click at [74, 41] on div "< div class = "flex gap-x-2 mt-3 md:mt-0" :class = "[ model.mobilePrefix == '+1…" at bounding box center [182, 127] width 318 height 189
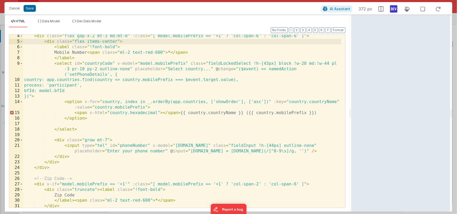
click at [107, 140] on div "< div class = "flex gap-x-2 mt-3 md:mt-0" :class = "[ model.mobilePrefix == '+1…" at bounding box center [182, 127] width 318 height 189
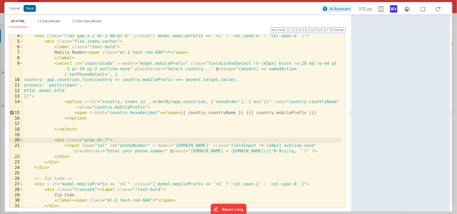
click at [95, 140] on div "< div class = "flex gap-x-2 mt-3 md:mt-0" :class = "[ model.mobilePrefix == '+1…" at bounding box center [182, 127] width 318 height 189
click at [88, 122] on div "< div class = "flex gap-x-2 mt-3 md:mt-0" :class = "[ model.mobilePrefix == '+1…" at bounding box center [182, 127] width 318 height 189
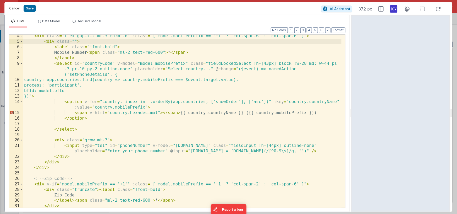
click at [91, 120] on div "< div class = "flex gap-x-2 mt-3 md:mt-0" :class = "[ model.mobilePrefix == '+1…" at bounding box center [182, 127] width 318 height 189
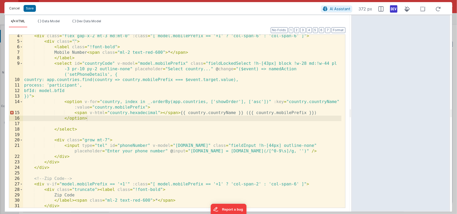
click at [19, 9] on button "Cancel" at bounding box center [15, 8] width 16 height 7
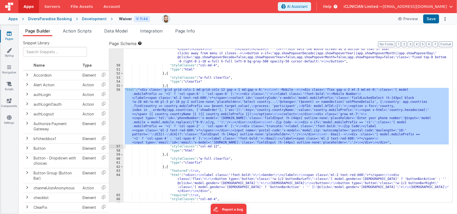
click at [153, 110] on div ""html" : "<!--DoB--> \n <div class= \" col-span-2 mb-4 md:mb-0 relative \" > \n…" at bounding box center [287, 45] width 326 height 352
click at [116, 112] on div "56" at bounding box center [116, 116] width 14 height 57
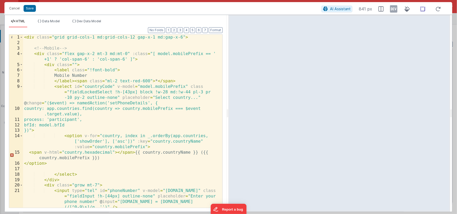
click at [424, 9] on icon at bounding box center [422, 9] width 11 height 7
click at [396, 10] on icon at bounding box center [393, 9] width 7 height 8
click at [21, 64] on span at bounding box center [21, 65] width 3 height 6
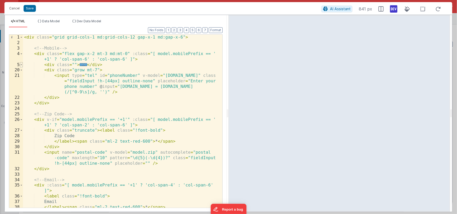
click at [21, 64] on span at bounding box center [21, 65] width 3 height 6
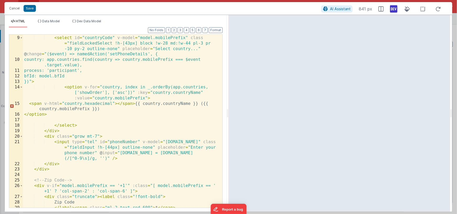
scroll to position [49, 0]
click at [64, 86] on div "</ label > < span class = "ml-2 text-red-600" > * </ span > < select id = "coun…" at bounding box center [121, 122] width 196 height 184
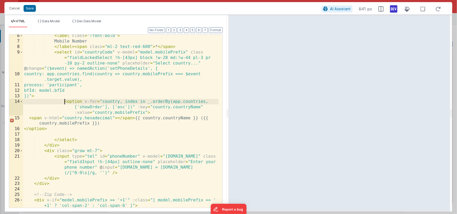
scroll to position [34, 0]
click at [55, 52] on div "< label class = "!font-bold" > Mobile Number </ label > < span class = "ml-2 te…" at bounding box center [121, 125] width 196 height 184
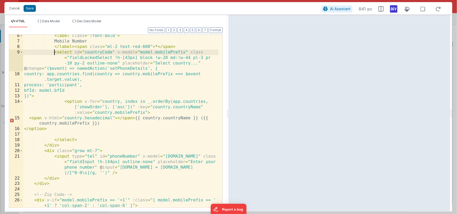
click at [87, 140] on div "< label class = "!font-bold" > Mobile Number </ label > < span class = "ml-2 te…" at bounding box center [121, 125] width 196 height 184
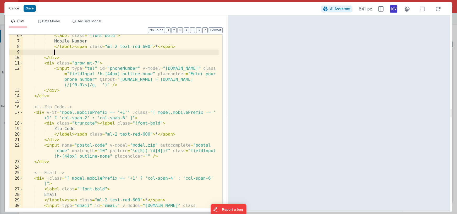
click at [106, 63] on div "< label class = "!font-bold" > Mobile Number </ label > < span class = "ml-2 te…" at bounding box center [121, 127] width 196 height 189
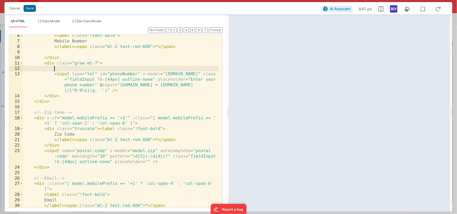
paste textarea
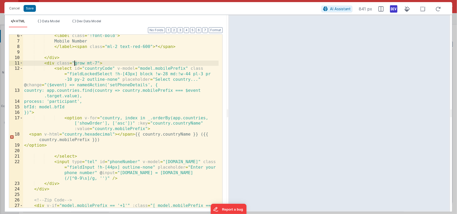
click at [75, 63] on div "< label class = "!font-bold" > Mobile Number </ label > < span class = "ml-2 te…" at bounding box center [121, 127] width 196 height 189
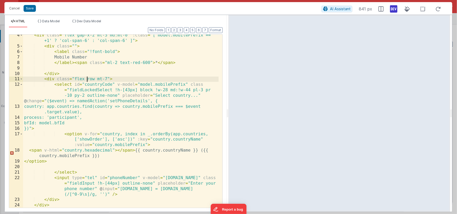
scroll to position [18, 0]
click at [74, 46] on div "< div class = "flex gap-x-2 mt-3 md:mt-0" :class = "[ model.mobilePrefix == ' +…" at bounding box center [121, 127] width 196 height 189
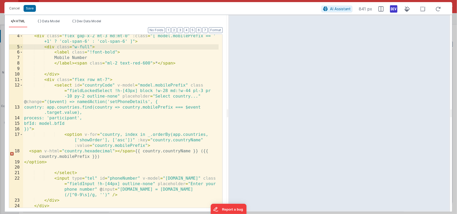
click at [90, 80] on div "< div class = "flex gap-x-2 mt-3 md:mt-0" :class = "[ model.mobilePrefix == ' +…" at bounding box center [121, 127] width 196 height 189
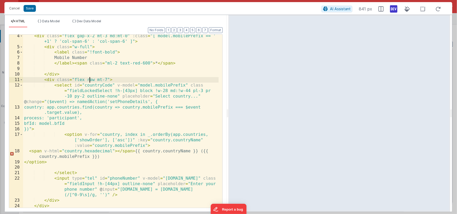
click at [90, 80] on div "< div class = "flex gap-x-2 mt-3 md:mt-0" :class = "[ model.mobilePrefix == ' +…" at bounding box center [121, 127] width 196 height 189
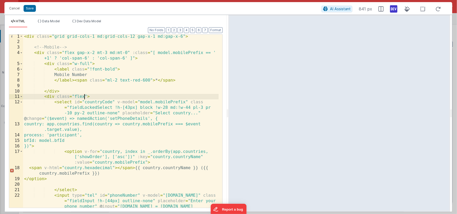
scroll to position [0, 0]
click at [21, 97] on span at bounding box center [21, 98] width 3 height 6
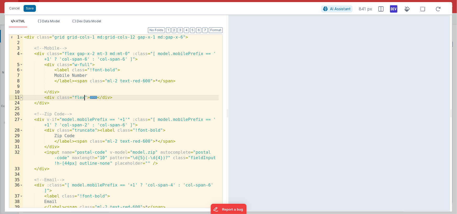
click at [21, 97] on span at bounding box center [21, 98] width 3 height 6
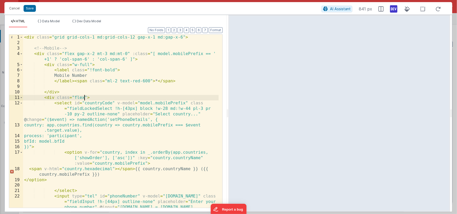
click at [114, 70] on div "< div class = "grid grid-cols-1 md:grid-cols-12 gap-x-1 md:gap-x-6" > <!-- Mobi…" at bounding box center [121, 135] width 196 height 200
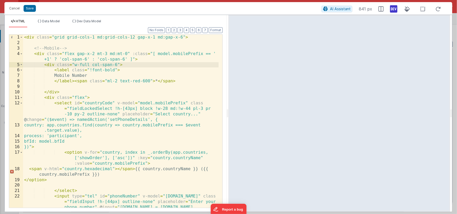
click at [92, 67] on div "< div class = "grid grid-cols-1 md:grid-cols-12 gap-x-1 md:gap-x-6" > <!-- Mobi…" at bounding box center [121, 135] width 196 height 200
click at [75, 65] on div "< div class = "grid grid-cols-1 md:grid-cols-12 gap-x-1 md:gap-x-6" > <!-- Mobi…" at bounding box center [121, 135] width 196 height 200
click at [18, 7] on button "Cancel" at bounding box center [15, 8] width 16 height 7
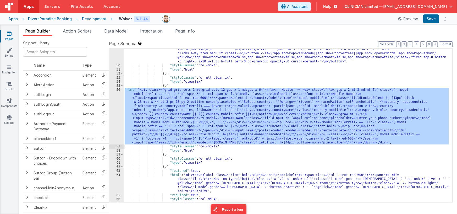
click at [169, 110] on div ""html" : "<!--DoB--> \n <div class= \" col-span-2 mb-4 md:mb-0 relative \" > \n…" at bounding box center [287, 45] width 326 height 352
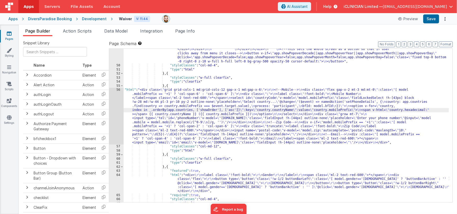
click at [113, 109] on div "56" at bounding box center [116, 116] width 14 height 57
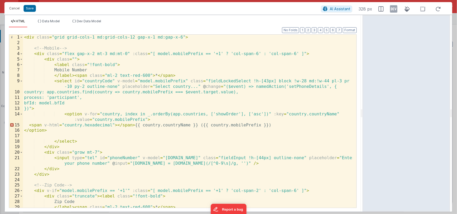
drag, startPoint x: 227, startPoint y: 115, endPoint x: 363, endPoint y: 109, distance: 136.1
click at [363, 109] on html "Cancel Save AI Assistant 328 px HTML Data Model Dev Data Model Format 7 6 5 4 3…" at bounding box center [228, 107] width 457 height 214
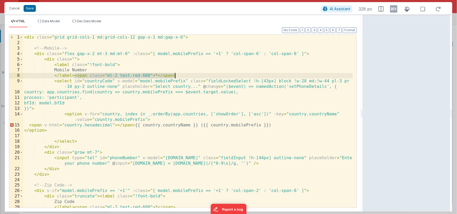
drag, startPoint x: 75, startPoint y: 76, endPoint x: 183, endPoint y: 77, distance: 107.1
click at [183, 77] on div "< div class = "grid grid-cols-1 md:grid-cols-12 gap-x-1 md:gap-x-6" > <!-- Mobi…" at bounding box center [188, 127] width 330 height 184
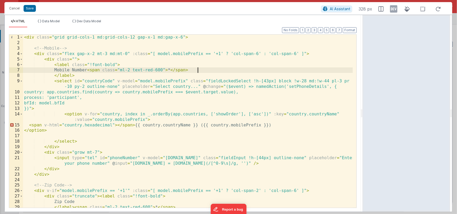
click at [114, 65] on div "< div class = "grid grid-cols-1 md:grid-cols-12 gap-x-1 md:gap-x-6" > <!-- Mobi…" at bounding box center [188, 127] width 330 height 184
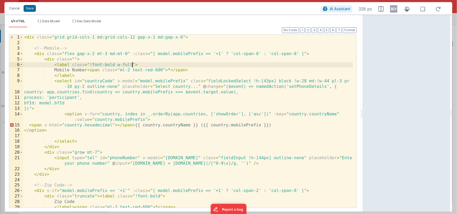
click at [118, 65] on div "< div class = "grid grid-cols-1 md:grid-cols-12 gap-x-1 md:gap-x-6" > <!-- Mobi…" at bounding box center [188, 127] width 330 height 184
click at [133, 64] on div "< div class = "grid grid-cols-1 md:grid-cols-12 gap-x-1 md:gap-x-6" > <!-- Mobi…" at bounding box center [188, 127] width 330 height 184
click at [86, 152] on div "< div class = "grid grid-cols-1 md:grid-cols-12 gap-x-1 md:gap-x-6" > <!-- Mobi…" at bounding box center [188, 127] width 330 height 184
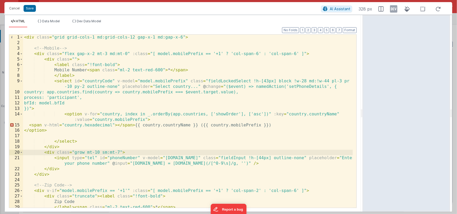
click at [97, 152] on div "< div class = "grid grid-cols-1 md:grid-cols-12 gap-x-1 md:gap-x-6" > <!-- Mobi…" at bounding box center [188, 127] width 330 height 184
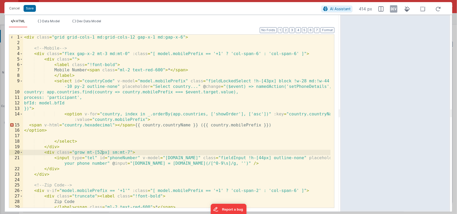
drag, startPoint x: 361, startPoint y: 113, endPoint x: 341, endPoint y: 115, distance: 20.8
click at [341, 115] on html "Cancel Save AI Assistant 414 px HTML Data Model Dev Data Model Format 7 6 5 4 3…" at bounding box center [228, 107] width 457 height 214
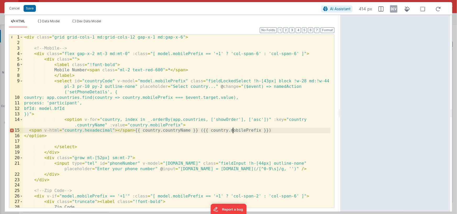
click at [233, 131] on div "< div class = "grid grid-cols-1 md:grid-cols-12 gap-x-1 md:gap-x-6" > <!-- Mobi…" at bounding box center [176, 127] width 307 height 184
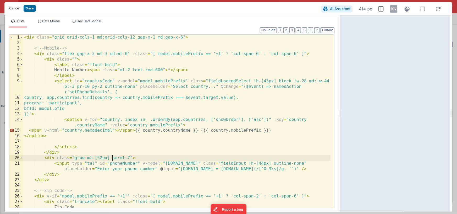
click at [112, 157] on div "< div class = "grid grid-cols-1 md:grid-cols-12 gap-x-1 md:gap-x-6" > <!-- Mobi…" at bounding box center [176, 127] width 307 height 184
click at [88, 158] on div "< div class = "grid grid-cols-1 md:grid-cols-12 gap-x-1 md:gap-x-6" > <!-- Mobi…" at bounding box center [176, 127] width 307 height 184
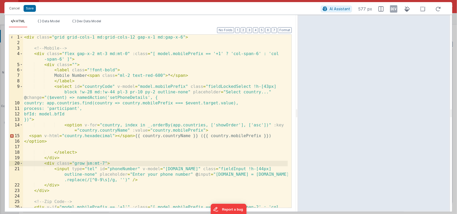
drag, startPoint x: 340, startPoint y: 116, endPoint x: 298, endPoint y: 119, distance: 42.0
click at [298, 119] on html "Cancel Save AI Assistant 577 px HTML Data Model Dev Data Model Format 7 6 5 4 3…" at bounding box center [228, 107] width 457 height 214
click at [92, 164] on div "< div class = "grid grid-cols-1 md:grid-cols-12 gap-x-1 md:gap-x-6" > <!-- Mobi…" at bounding box center [155, 129] width 265 height 189
click at [94, 164] on div "< div class = "grid grid-cols-1 md:grid-cols-12 gap-x-1 md:gap-x-6" > <!-- Mobi…" at bounding box center [155, 129] width 265 height 189
click at [86, 164] on div "< div class = "grid grid-cols-1 md:grid-cols-12 gap-x-1 md:gap-x-6" > <!-- Mobi…" at bounding box center [155, 129] width 265 height 189
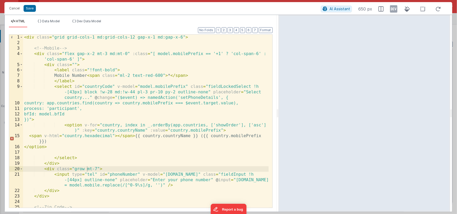
drag, startPoint x: 297, startPoint y: 115, endPoint x: 278, endPoint y: 113, distance: 18.4
click at [278, 113] on html "Cancel Save AI Assistant 650 px HTML Data Model Dev Data Model Format 7 6 5 4 3…" at bounding box center [228, 107] width 457 height 214
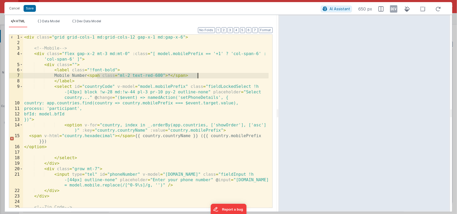
drag, startPoint x: 97, startPoint y: 76, endPoint x: 199, endPoint y: 77, distance: 102.4
click at [199, 77] on div "< div class = "grid grid-cols-1 md:grid-cols-12 gap-x-1 md:gap-x-6" > <!-- Mobi…" at bounding box center [146, 129] width 246 height 189
click at [89, 76] on div "< div class = "grid grid-cols-1 md:grid-cols-12 gap-x-1 md:gap-x-6" > <!-- Mobi…" at bounding box center [146, 129] width 246 height 189
paste textarea
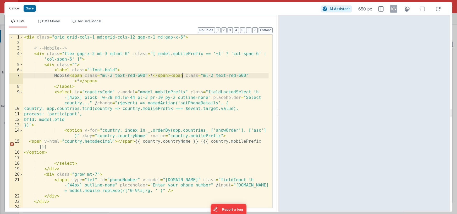
click at [164, 75] on div "< div class = "grid grid-cols-1 md:grid-cols-12 gap-x-1 md:gap-x-6" > <!-- Mobi…" at bounding box center [146, 127] width 246 height 184
drag, startPoint x: 114, startPoint y: 76, endPoint x: 125, endPoint y: 77, distance: 11.1
click at [114, 76] on div "< div class = "grid grid-cols-1 md:grid-cols-12 gap-x-1 md:gap-x-6" > <!-- Mobi…" at bounding box center [146, 127] width 246 height 184
click at [158, 76] on div "< div class = "grid grid-cols-1 md:grid-cols-12 gap-x-1 md:gap-x-6" > <!-- Mobi…" at bounding box center [146, 127] width 246 height 184
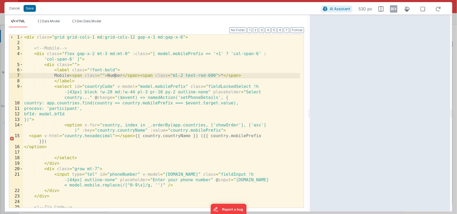
drag, startPoint x: 278, startPoint y: 113, endPoint x: 310, endPoint y: 107, distance: 33.0
click at [310, 107] on html "Cancel Save AI Assistant 530 px HTML Data Model Dev Data Model Format 7 6 5 4 3…" at bounding box center [228, 107] width 457 height 214
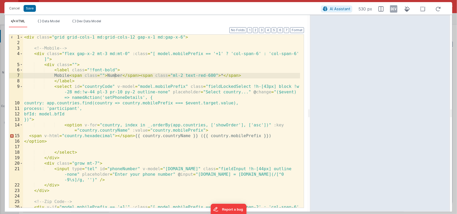
click at [114, 74] on div "< div class = "grid grid-cols-1 md:grid-cols-12 gap-x-1 md:gap-x-6" > <!-- Mobi…" at bounding box center [161, 129] width 277 height 189
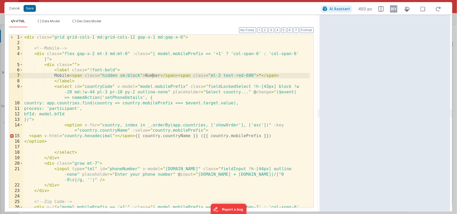
click at [320, 114] on html "Cancel Save AI Assistant 493 px HTML Data Model Dev Data Model Format 7 6 5 4 3…" at bounding box center [228, 107] width 457 height 214
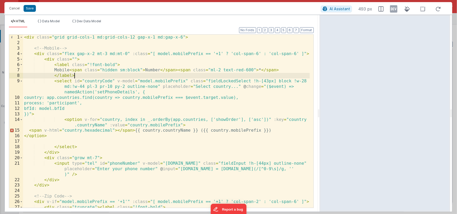
click at [132, 76] on div "< div class = "grid grid-cols-1 md:grid-cols-12 gap-x-1 md:gap-x-6" > <!-- Mobi…" at bounding box center [166, 127] width 287 height 184
click at [131, 73] on div "< div class = "grid grid-cols-1 md:grid-cols-12 gap-x-1 md:gap-x-6" > <!-- Mobi…" at bounding box center [166, 127] width 287 height 184
click at [133, 70] on div "< div class = "grid grid-cols-1 md:grid-cols-12 gap-x-1 md:gap-x-6" > <!-- Mobi…" at bounding box center [166, 127] width 287 height 184
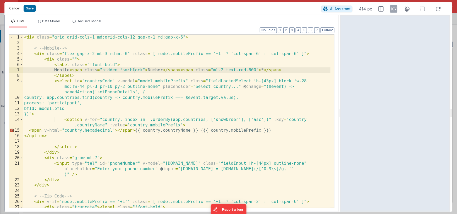
drag, startPoint x: 318, startPoint y: 112, endPoint x: 341, endPoint y: 109, distance: 22.9
click at [341, 109] on html "Cancel Save AI Assistant 414 px HTML Data Model Dev Data Model Format 7 6 5 4 3…" at bounding box center [228, 107] width 457 height 214
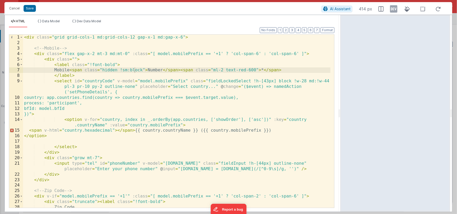
click at [136, 70] on div "< div class = "grid grid-cols-1 md:grid-cols-12 gap-x-1 md:gap-x-6" > <!-- Mobi…" at bounding box center [176, 127] width 307 height 184
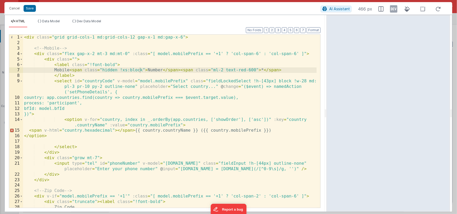
drag, startPoint x: 339, startPoint y: 113, endPoint x: 327, endPoint y: 105, distance: 14.6
click at [327, 105] on html "Cancel Save AI Assistant 466 px HTML Data Model Dev Data Model Format 7 6 5 4 3…" at bounding box center [228, 107] width 457 height 214
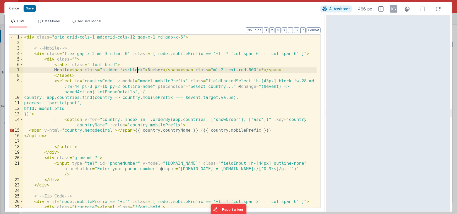
click at [137, 71] on div "< div class = "grid grid-cols-1 md:grid-cols-12 gap-x-1 md:gap-x-6" > <!-- Mobi…" at bounding box center [170, 127] width 294 height 184
click at [143, 70] on div "< div class = "grid grid-cols-1 md:grid-cols-12 gap-x-1 md:gap-x-6" > <!-- Mobi…" at bounding box center [170, 127] width 294 height 184
click at [326, 109] on div "HTML Data Model Dev Data Model Format 7 6 5 4 3 2 1 No Folds 1 2 3 4 5 6 7 8 9 …" at bounding box center [228, 113] width 448 height 197
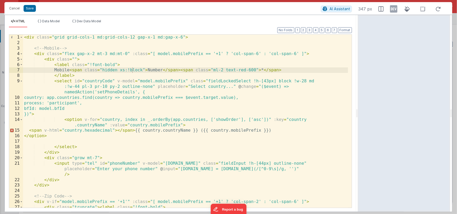
drag, startPoint x: 325, startPoint y: 112, endPoint x: 358, endPoint y: 106, distance: 33.5
click at [358, 106] on html "Cancel Save AI Assistant 347 px HTML Data Model Dev Data Model Format 7 6 5 4 3…" at bounding box center [228, 107] width 457 height 214
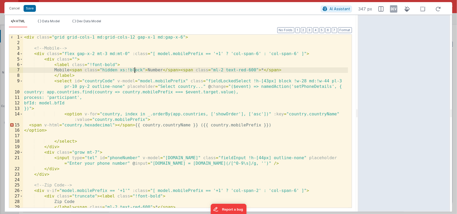
click at [134, 70] on div "< div class = "grid grid-cols-1 md:grid-cols-12 gap-x-1 md:gap-x-6" > <!-- Mobi…" at bounding box center [185, 127] width 325 height 184
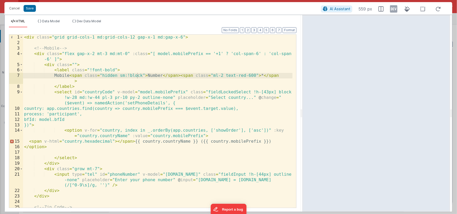
drag, startPoint x: 357, startPoint y: 115, endPoint x: 303, endPoint y: 108, distance: 54.9
click at [303, 108] on html "Cancel Save AI Assistant 559 px HTML Data Model Dev Data Model Format 7 6 5 4 3…" at bounding box center [228, 107] width 457 height 214
click at [83, 76] on div "< div class = "grid grid-cols-1 md:grid-cols-12 gap-x-1 md:gap-x-6" > <!-- Mobi…" at bounding box center [158, 129] width 270 height 189
click at [192, 76] on div "< div class = "grid grid-cols-1 md:grid-cols-12 gap-x-1 md:gap-x-6" > <!-- Mobi…" at bounding box center [158, 129] width 270 height 189
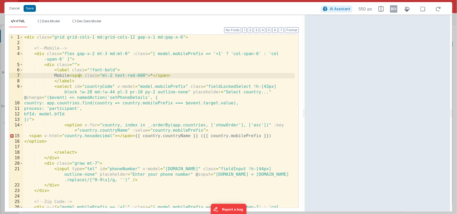
drag, startPoint x: 279, startPoint y: 113, endPoint x: 305, endPoint y: 113, distance: 26.2
click at [305, 113] on html "Cancel Save AI Assistant 550 px HTML Data Model Dev Data Model Format 7 6 5 4 3…" at bounding box center [228, 107] width 457 height 214
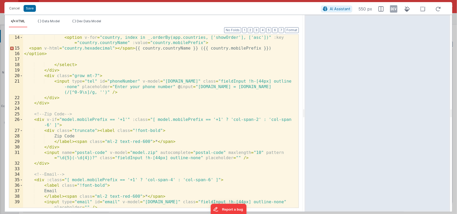
scroll to position [101, 0]
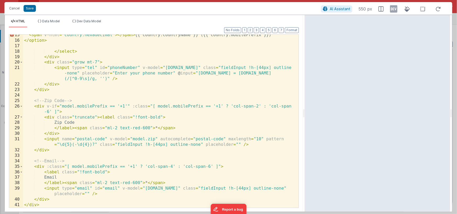
click at [85, 101] on div "< span v-html = "country.hexadecimal" > </ span > {{ country.countryName }} ({{…" at bounding box center [159, 124] width 272 height 184
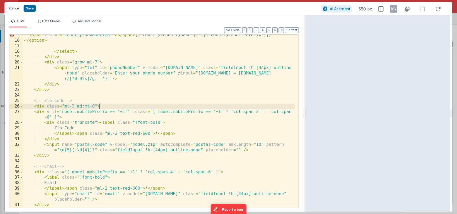
scroll to position [106, 0]
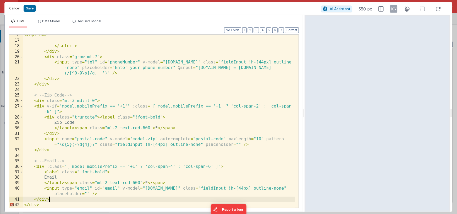
click at [72, 198] on div "</ option > </ select > </ div > < div class = "grow mt-7" > < input type = "te…" at bounding box center [159, 124] width 272 height 184
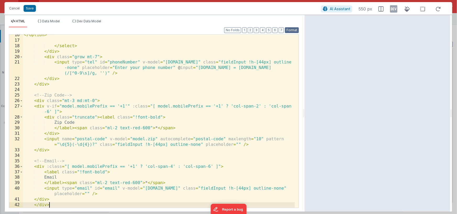
click at [291, 29] on button "Format" at bounding box center [292, 30] width 14 height 6
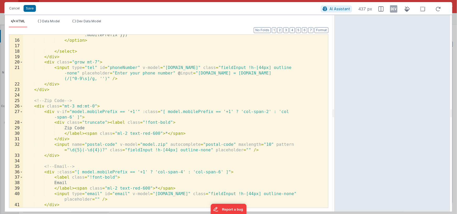
drag, startPoint x: 304, startPoint y: 113, endPoint x: 335, endPoint y: 107, distance: 31.3
click at [335, 107] on html "Cancel Save AI Assistant 437 px HTML Data Model Dev Data Model Format 7 6 5 4 3…" at bounding box center [228, 107] width 457 height 214
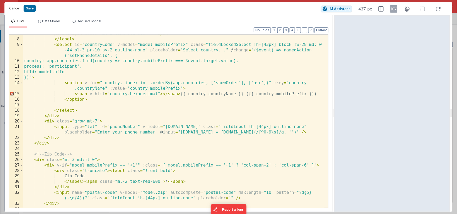
scroll to position [95, 0]
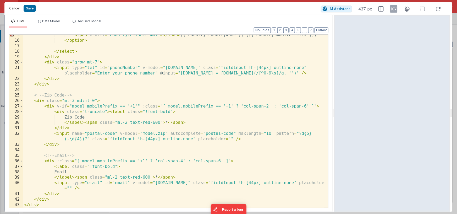
click at [94, 100] on div "< span v-html = "country.hexadecimal" > </ span > {{ country.countryName }} ({{…" at bounding box center [174, 124] width 302 height 184
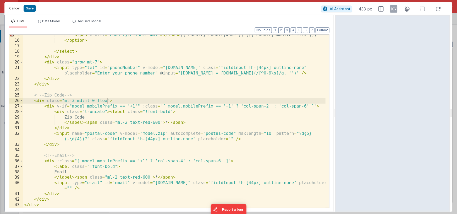
drag, startPoint x: 332, startPoint y: 114, endPoint x: 336, endPoint y: 108, distance: 6.7
click at [336, 108] on html "Cancel Save AI Assistant 433 px HTML Data Model Dev Data Model Format 7 6 5 4 3…" at bounding box center [228, 107] width 457 height 214
click at [116, 101] on div "< span v-html = "country.hexadecimal" > </ span > {{ country.countryName }} ({{…" at bounding box center [174, 124] width 303 height 184
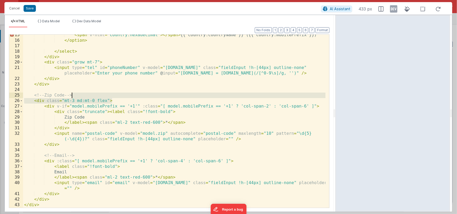
click at [83, 97] on div "< span v-html = "country.hexadecimal" > </ span > {{ country.countryName }} ({{…" at bounding box center [174, 124] width 303 height 184
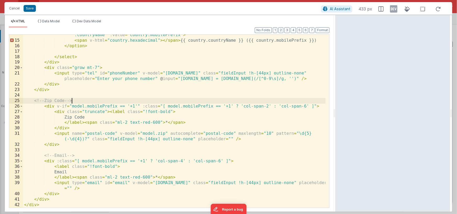
scroll to position [90, 0]
click at [53, 200] on div "< option v-for = "country, index in _.orderBy(app.countries, ['showOrder'], ['a…" at bounding box center [174, 121] width 303 height 189
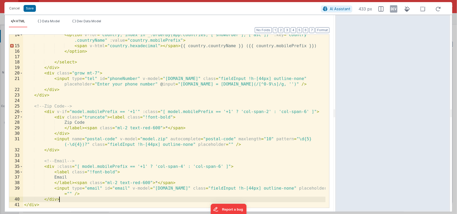
scroll to position [84, 0]
click at [318, 31] on button "Format" at bounding box center [323, 30] width 14 height 6
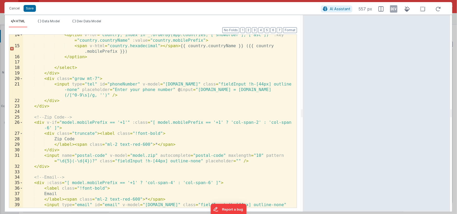
drag, startPoint x: 334, startPoint y: 111, endPoint x: 303, endPoint y: 103, distance: 32.3
click at [303, 103] on html "Cancel Save AI Assistant 557 px HTML Data Model Dev Data Model Format 7 6 5 4 3…" at bounding box center [228, 107] width 457 height 214
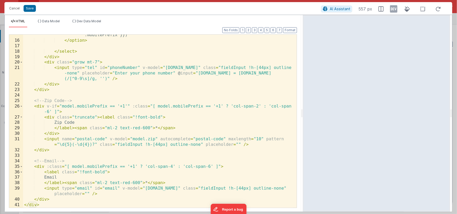
scroll to position [106, 0]
click at [220, 167] on div "< span v-html = "country.hexadecimal" > </ span > {{ country.countryName }} ({{…" at bounding box center [158, 121] width 270 height 189
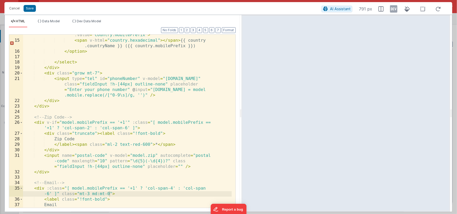
scroll to position [112, 0]
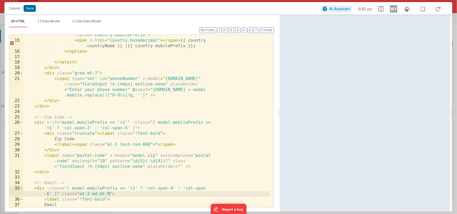
drag, startPoint x: 302, startPoint y: 114, endPoint x: 280, endPoint y: 114, distance: 22.5
click at [280, 114] on html "Cancel Save AI Assistant 645 px HTML Data Model Dev Data Model Format 7 6 5 4 3…" at bounding box center [228, 107] width 457 height 214
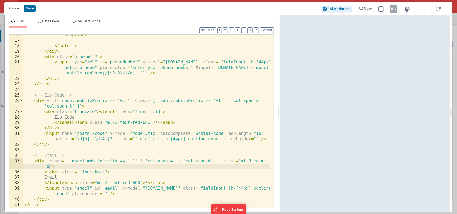
click at [223, 161] on div "</ option > </ select > </ div > < div class = "grow mt-7" > < input type = "te…" at bounding box center [146, 124] width 247 height 184
click at [52, 167] on div "</ option > </ select > </ div > < div class = "grow mt-7" > < input type = "te…" at bounding box center [146, 124] width 247 height 184
click at [81, 107] on div "</ option > </ select > </ div > < div class = "grow mt-7" > < input type = "te…" at bounding box center [146, 124] width 247 height 184
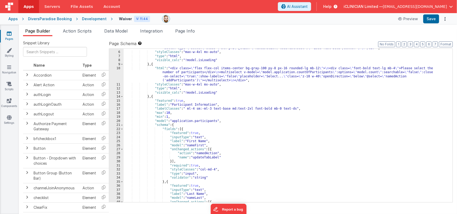
scroll to position [31, 0]
click at [122, 123] on span at bounding box center [121, 125] width 3 height 4
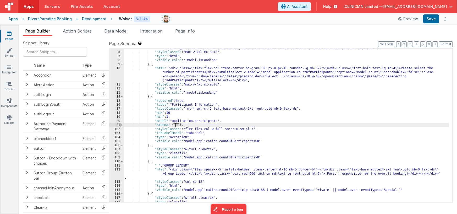
click at [122, 123] on span at bounding box center [121, 125] width 3 height 4
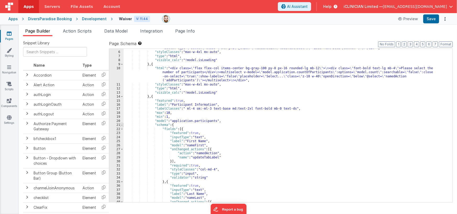
click at [122, 123] on span at bounding box center [121, 125] width 3 height 4
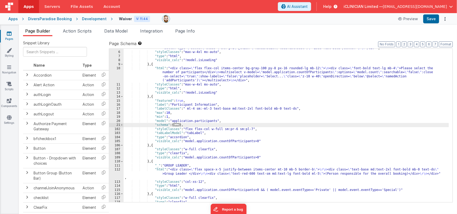
click at [229, 129] on div ""html" : "<div class= \" px-4 pt-8 mb-4 flex flex-col items-center tracking-wid…" at bounding box center [287, 121] width 326 height 174
click at [243, 128] on div ""html" : "<div class= \" px-4 pt-8 mb-4 flex flex-col items-center tracking-wid…" at bounding box center [287, 121] width 326 height 174
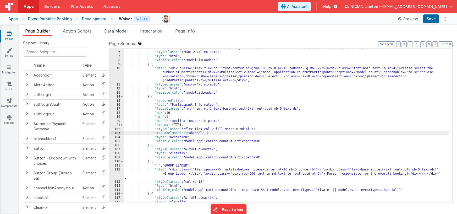
click at [259, 131] on div ""html" : "<div class= \" px-4 pt-8 mb-4 flex flex-col items-center tracking-wid…" at bounding box center [287, 121] width 326 height 174
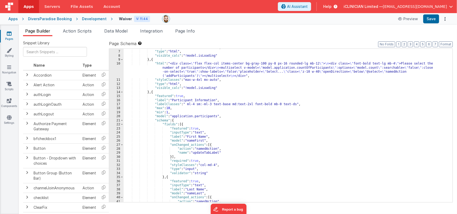
scroll to position [35, 0]
click at [123, 121] on span at bounding box center [121, 121] width 3 height 4
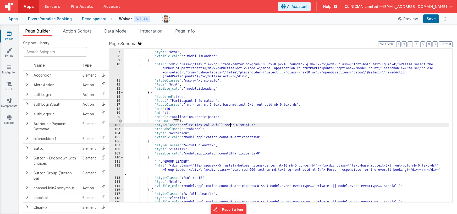
click at [123, 121] on span at bounding box center [121, 121] width 3 height 4
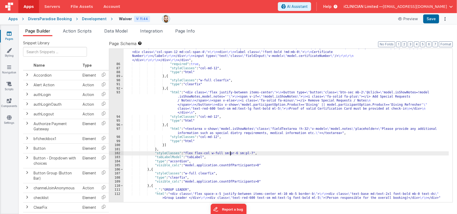
scroll to position [741, 0]
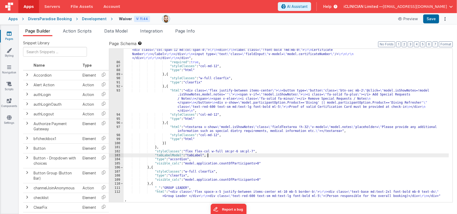
click at [238, 154] on div ""html" : "<div v-show= \" model.participantOption.Product=='Diving' || model.pa…" at bounding box center [287, 104] width 326 height 226
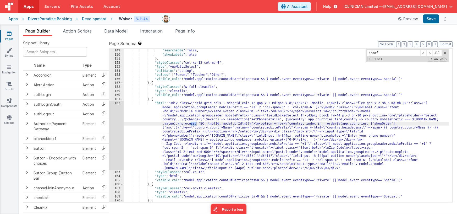
scroll to position [721, 0]
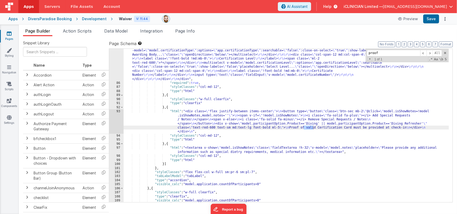
type input "proof"
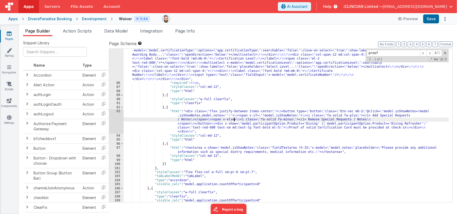
click at [233, 119] on div ""html" : "<div v-show= \" model.participantOption.Product=='Diving' || model.pa…" at bounding box center [287, 125] width 326 height 226
click at [118, 121] on div "93" at bounding box center [116, 121] width 14 height 24
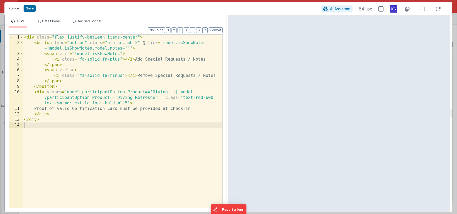
click at [395, 10] on icon at bounding box center [393, 9] width 7 height 8
click at [393, 11] on icon at bounding box center [393, 9] width 7 height 8
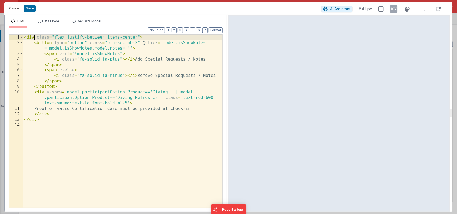
click at [34, 37] on div "< div class = "flex justify-between items-center" > < button type = "button" cl…" at bounding box center [122, 127] width 199 height 184
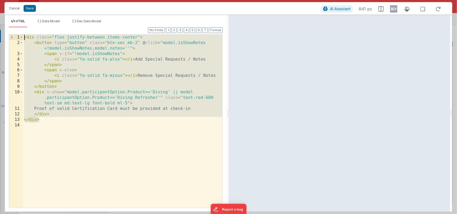
drag, startPoint x: 39, startPoint y: 117, endPoint x: 15, endPoint y: 37, distance: 83.0
click at [15, 37] on div "1 2 3 4 5 6 7 8 9 10 11 12 13 14 < div class = "flex justify-between items-cent…" at bounding box center [116, 120] width 214 height 173
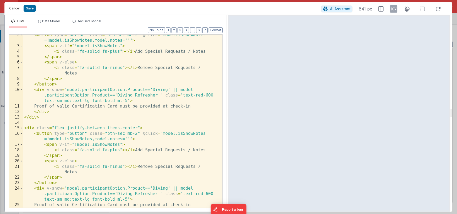
scroll to position [0, 0]
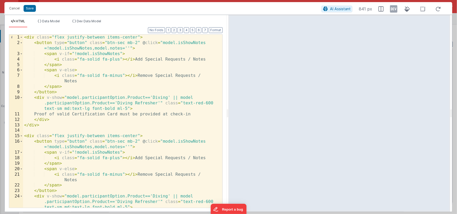
click at [138, 36] on div "< div class = "flex justify-between items-center" > < button type = "button" cl…" at bounding box center [121, 127] width 196 height 184
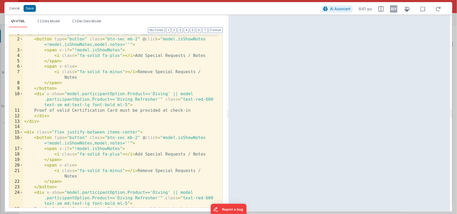
click at [137, 132] on div "< div class = "flex justify-between items-center hidden md:block" > < button ty…" at bounding box center [121, 123] width 196 height 184
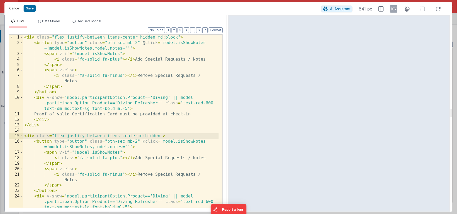
scroll to position [24, 0]
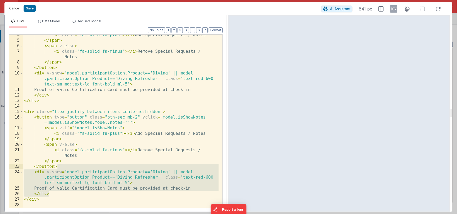
drag, startPoint x: 51, startPoint y: 195, endPoint x: 59, endPoint y: 166, distance: 29.8
click at [59, 166] on div "< i class = "fa-solid fa-plus" > </ i > Add Special Requests / Notes </ span > …" at bounding box center [121, 124] width 196 height 184
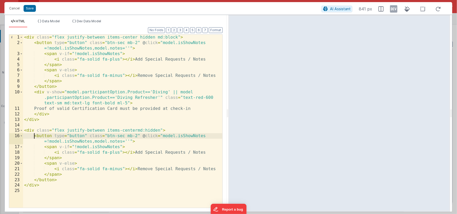
click at [34, 136] on div "< div class = "flex justify-between items-center hidden md:block" > < button ty…" at bounding box center [122, 127] width 199 height 184
paste textarea
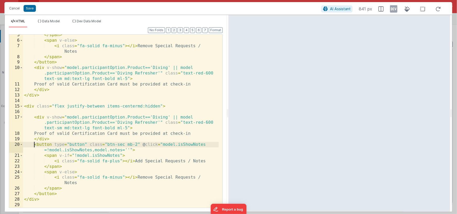
scroll to position [30, 0]
click at [42, 111] on div "</ span > < span v-else > < i class = "fa-solid fa-minus" > </ i > Remove Speci…" at bounding box center [121, 124] width 196 height 184
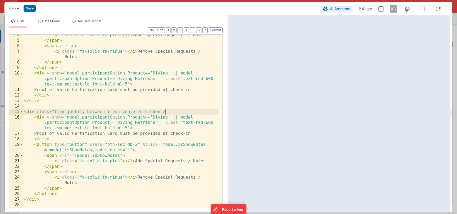
scroll to position [24, 0]
click at [55, 111] on div "< i class = "fa-solid fa-plus" > </ i > Add Special Requests / Notes </ span > …" at bounding box center [121, 124] width 196 height 184
click at [136, 112] on div "< i class = "fa-solid fa-plus" > </ i > Add Special Requests / Notes </ span > …" at bounding box center [121, 124] width 196 height 184
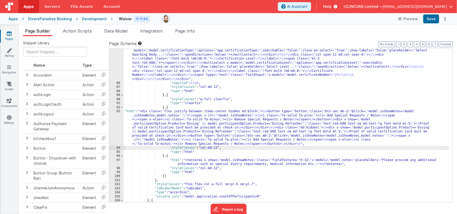
click at [178, 125] on div ""html" : "<div v-show= \" model.participantOption.Product=='Diving' || model.pa…" at bounding box center [287, 125] width 326 height 226
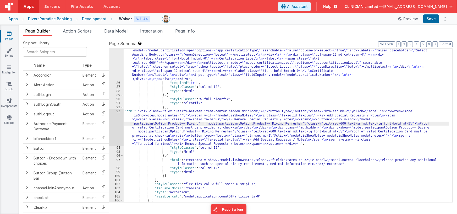
click at [116, 129] on div "93" at bounding box center [116, 127] width 14 height 36
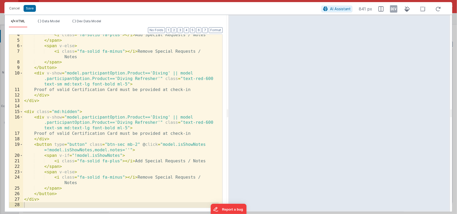
click at [127, 128] on div "< i class = "fa-solid fa-plus" > </ i > Add Special Requests / Notes </ span > …" at bounding box center [121, 124] width 196 height 184
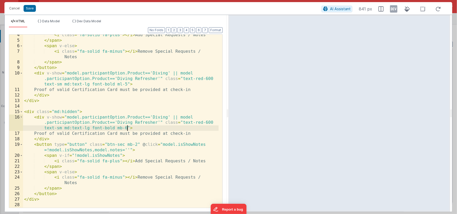
click at [138, 144] on div "< i class = "fa-solid fa-plus" > </ i > Add Special Requests / Notes </ span > …" at bounding box center [121, 124] width 196 height 184
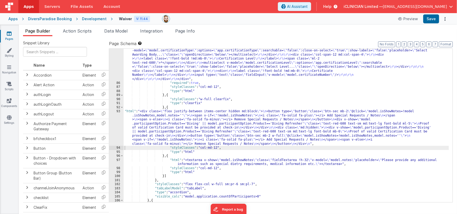
click at [165, 124] on div ""html" : "<div v-show= \" model.participantOption.Product=='Diving' || model.pa…" at bounding box center [287, 125] width 326 height 226
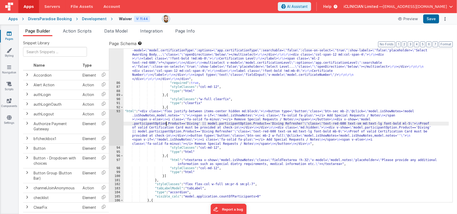
click at [117, 122] on div "93" at bounding box center [116, 127] width 14 height 36
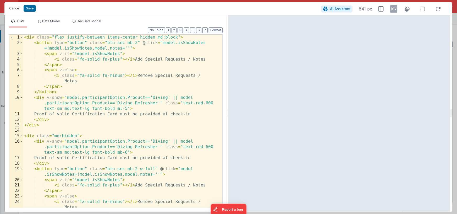
click at [165, 37] on div "< div class = "flex justify-between items-center hidden md:block" > < button ty…" at bounding box center [121, 127] width 196 height 184
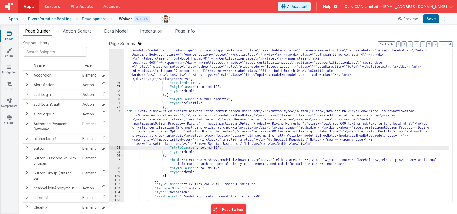
click at [215, 125] on div ""html" : "<div v-show= \" model.participantOption.Product=='Diving' || model.pa…" at bounding box center [287, 125] width 326 height 226
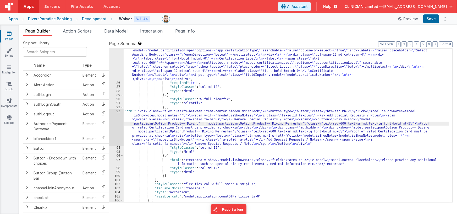
click at [118, 122] on div "93" at bounding box center [116, 127] width 14 height 36
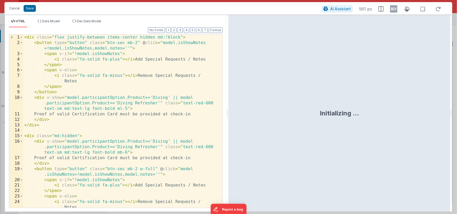
click at [167, 38] on div "< div class = "flex justify-between items-center hidden md:!block" > < button t…" at bounding box center [121, 127] width 196 height 184
click at [172, 38] on div "< div class = "flex justify-between items-center hidden md:!block" > < button t…" at bounding box center [121, 127] width 196 height 184
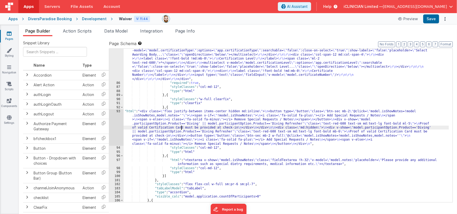
click at [181, 126] on div ""html" : "<div v-show= \" model.participantOption.Product=='Diving' || model.pa…" at bounding box center [287, 125] width 326 height 226
click at [112, 124] on div "93" at bounding box center [116, 127] width 14 height 36
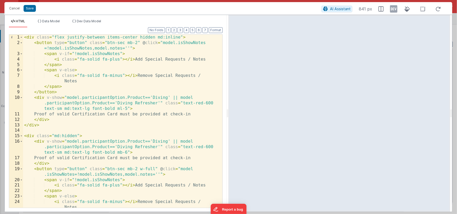
click at [171, 38] on div "< div class = "flex justify-between items-center hidden md:inline" > < button t…" at bounding box center [121, 127] width 196 height 184
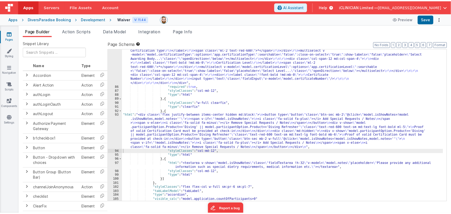
scroll to position [712, 0]
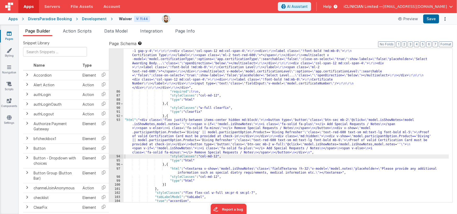
click at [188, 135] on div ""html" : "<div v-show= \" model.participantOption.Product=='Diving' || model.pa…" at bounding box center [287, 134] width 326 height 226
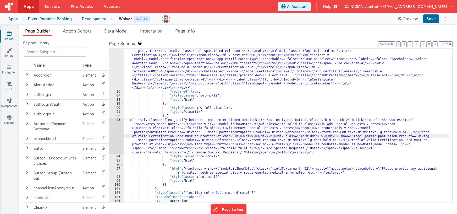
click at [116, 133] on div "93" at bounding box center [116, 136] width 14 height 36
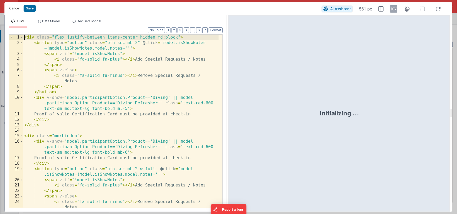
click at [25, 37] on div "< div class = "flex justify-between items-center hidden md:block" > < button ty…" at bounding box center [121, 127] width 196 height 184
click at [126, 58] on div "< div < div class = "flex justify-between items-center hidden md:block" > < but…" at bounding box center [121, 127] width 196 height 184
drag, startPoint x: 36, startPoint y: 37, endPoint x: 7, endPoint y: 40, distance: 29.2
click at [7, 40] on div "Format 7 6 5 4 3 2 1 No Folds 1 2 3 4 5 6 7 8 9 10 11 12 13 14 15 16 17 18 19 2…" at bounding box center [116, 120] width 222 height 184
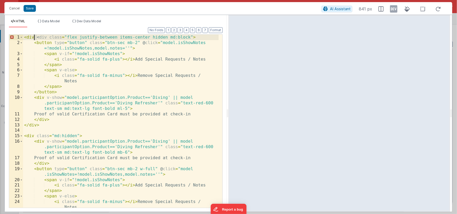
drag, startPoint x: 37, startPoint y: 37, endPoint x: 16, endPoint y: 37, distance: 21.0
click at [16, 37] on div "1 2 3 4 5 6 7 8 9 10 11 12 13 14 15 16 17 18 19 20 21 22 23 24 25 < div < div c…" at bounding box center [116, 120] width 214 height 173
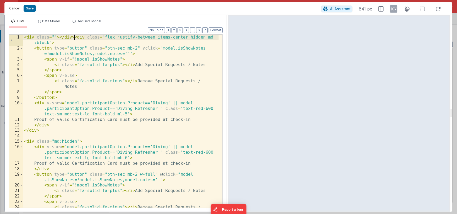
click at [60, 37] on div "< div class = "" > </ div > < div class = "flex justify-between items-center hi…" at bounding box center [121, 132] width 196 height 195
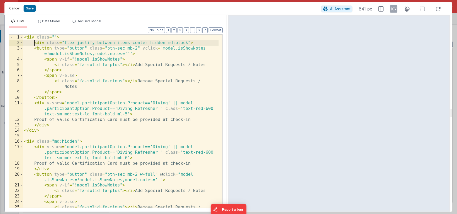
click at [47, 136] on div "< div class = "" > < div class = "flex justify-between items-center hidden md:b…" at bounding box center [121, 129] width 196 height 189
paste textarea
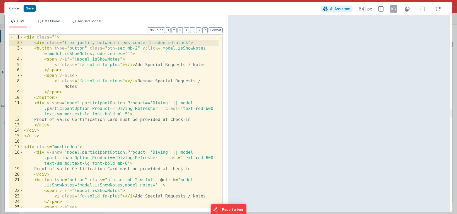
drag, startPoint x: 149, startPoint y: 43, endPoint x: 173, endPoint y: 42, distance: 23.8
click at [150, 43] on div "< div class = "" > < div class = "flex justify-between items-center hidden md:b…" at bounding box center [121, 129] width 196 height 189
click at [188, 43] on div "< div class = "" > < div class = "flex justify-between items-center hidden md:b…" at bounding box center [121, 129] width 196 height 189
click at [53, 37] on div "< div class = "" > < div class = "flex justify-between items-center" > < button…" at bounding box center [121, 129] width 196 height 189
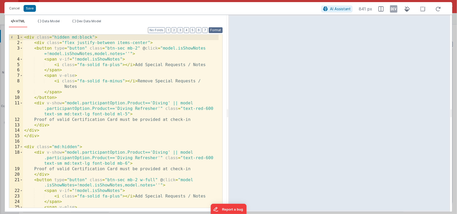
click at [215, 29] on button "Format" at bounding box center [216, 30] width 14 height 6
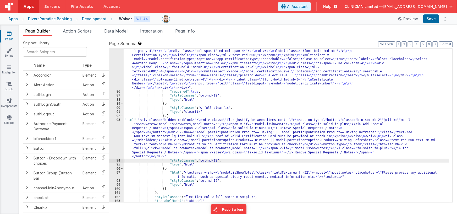
click at [185, 119] on div ""html" : "<div v-show= \" model.participantOption.Product=='Diving' || model.pa…" at bounding box center [287, 134] width 326 height 226
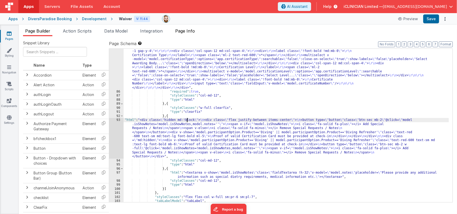
click at [185, 30] on span "Page Info" at bounding box center [185, 30] width 20 height 5
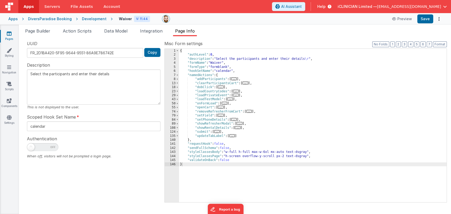
click at [10, 34] on icon at bounding box center [9, 33] width 5 height 5
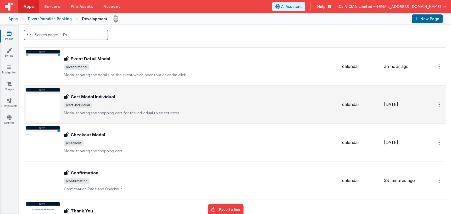
scroll to position [123, 0]
click at [108, 104] on span "/cart-individual" at bounding box center [201, 105] width 274 height 6
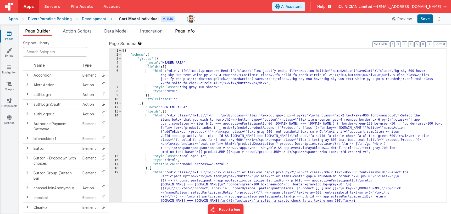
click at [190, 31] on span "Page Info" at bounding box center [185, 30] width 20 height 5
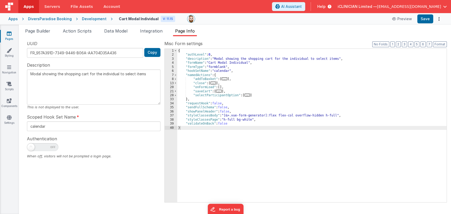
click at [225, 79] on span "..." at bounding box center [225, 78] width 6 height 3
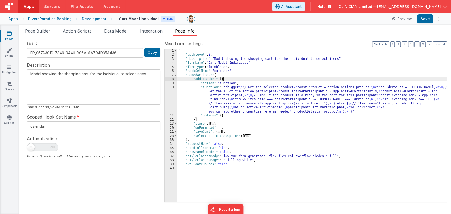
click at [248, 99] on div "{ "authLevel" : 0 , "description" : "Modal showing the shopping cart for the in…" at bounding box center [312, 130] width 270 height 162
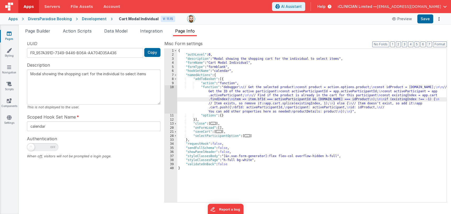
click at [172, 99] on div "10" at bounding box center [171, 99] width 13 height 28
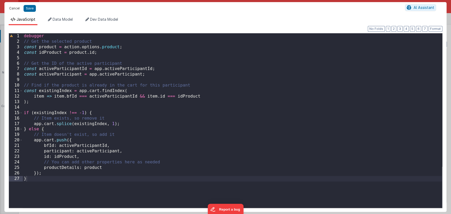
click at [14, 8] on button "Cancel" at bounding box center [15, 8] width 16 height 7
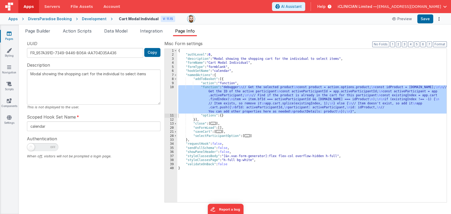
click at [7, 34] on icon at bounding box center [9, 33] width 5 height 5
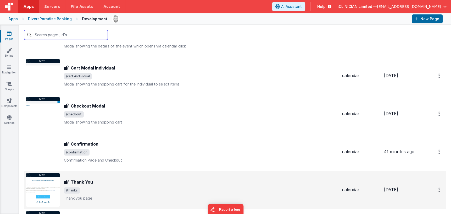
scroll to position [169, 0]
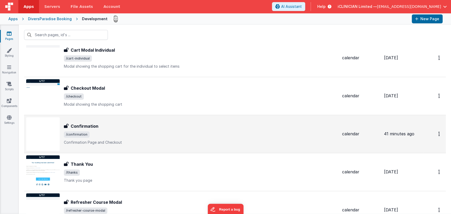
click at [127, 139] on div "Confirmation Confirmation /confirmation Confirmation Page and Checkout" at bounding box center [201, 134] width 274 height 22
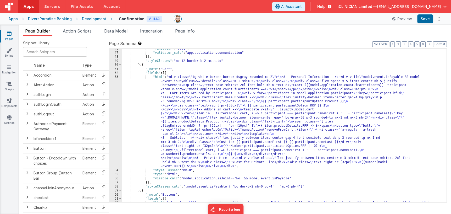
scroll to position [382, 0]
click at [212, 125] on div ""validator" : "calc" , "validator_calc" : "app.application.communication" }] , …" at bounding box center [282, 135] width 321 height 174
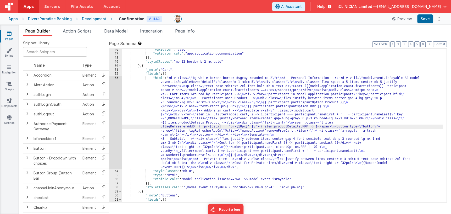
click at [117, 131] on div "53" at bounding box center [115, 122] width 13 height 93
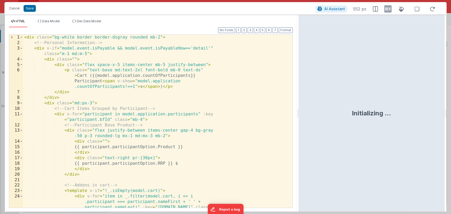
drag, startPoint x: 225, startPoint y: 113, endPoint x: 299, endPoint y: 116, distance: 74.2
click at [299, 116] on html "Cancel Save AI Assistant 552 px HTML Data Model Dev Data Model Format 7 6 5 4 3…" at bounding box center [225, 107] width 451 height 214
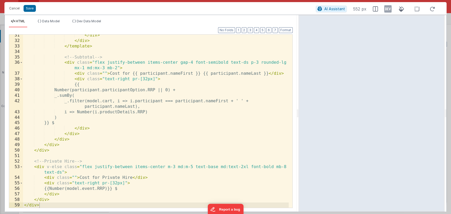
scroll to position [0, 0]
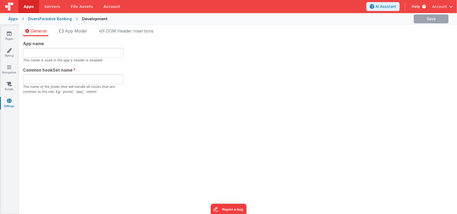
type input "Multipage Application"
type input "app"
click at [12, 52] on icon at bounding box center [9, 50] width 5 height 5
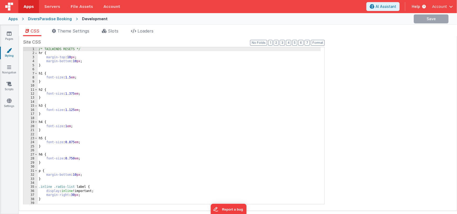
click at [130, 108] on div "/* TAILWINDS RESETS */ hr { margin-top : 10 px ; margin-bottom : 10 px ; } h1 {…" at bounding box center [179, 129] width 283 height 165
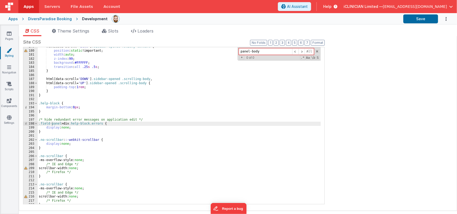
scroll to position [1244, 0]
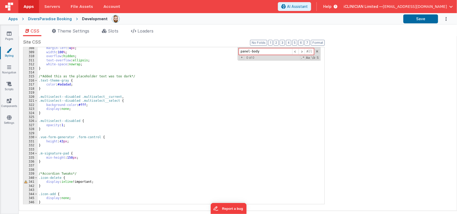
type input "panel-body"
click at [57, 200] on div "margin-left : 4 px ; width : 100 % ; overflow : hidden ; text-overflow : ellips…" at bounding box center [179, 128] width 283 height 165
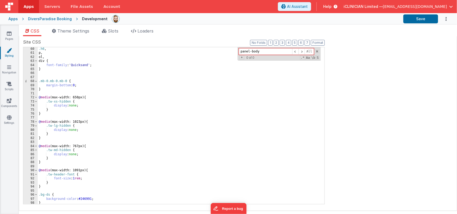
scroll to position [246, 0]
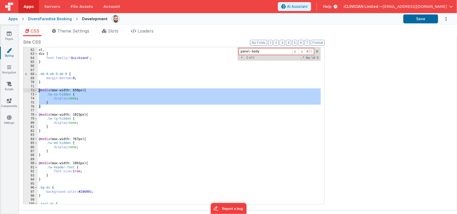
drag, startPoint x: 41, startPoint y: 107, endPoint x: 35, endPoint y: 89, distance: 18.6
click at [35, 89] on div "61 62 63 64 65 66 67 68 69 70 71 72 73 74 75 76 77 78 79 80 81 82 83 84 85 86 8…" at bounding box center [174, 125] width 302 height 157
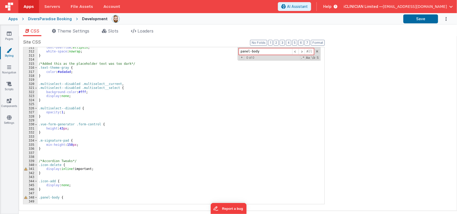
scroll to position [1260, 0]
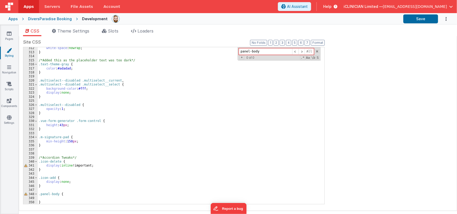
click at [47, 191] on div "white-space : nowrap ; } /*Added this as the placeholder text was too dark*/ .t…" at bounding box center [179, 128] width 283 height 165
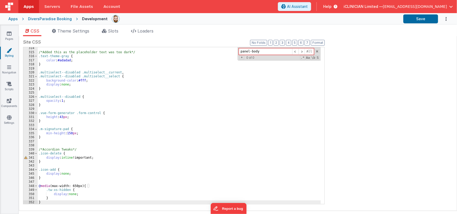
scroll to position [1280, 0]
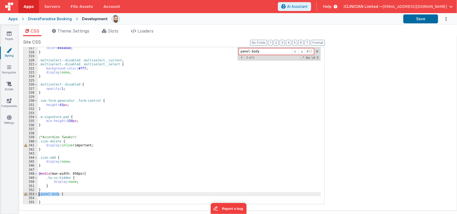
drag, startPoint x: 59, startPoint y: 194, endPoint x: 34, endPoint y: 194, distance: 25.1
click at [34, 194] on div "317 318 319 320 321 322 323 324 325 326 327 328 329 330 331 332 333 334 335 336…" at bounding box center [174, 125] width 302 height 157
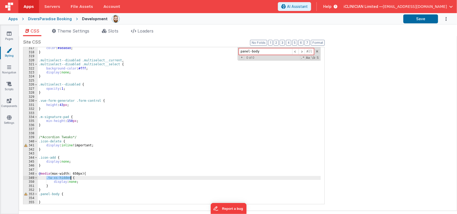
drag, startPoint x: 47, startPoint y: 178, endPoint x: 70, endPoint y: 177, distance: 23.6
click at [70, 177] on div "color : #adadad ; } .multiselect--disabled .multiselect__current , .multiselect…" at bounding box center [179, 128] width 283 height 165
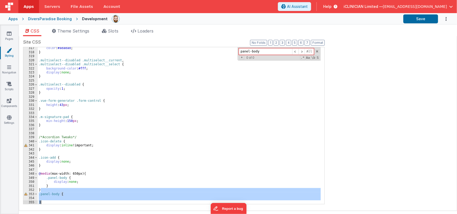
drag, startPoint x: 41, startPoint y: 192, endPoint x: 45, endPoint y: 204, distance: 13.1
click at [45, 204] on div "Site CSS Format 7 6 5 4 3 2 1 No Folds 317 318 319 320 321 322 323 324 325 326 …" at bounding box center [174, 123] width 302 height 169
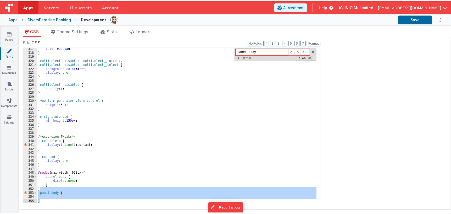
scroll to position [1268, 0]
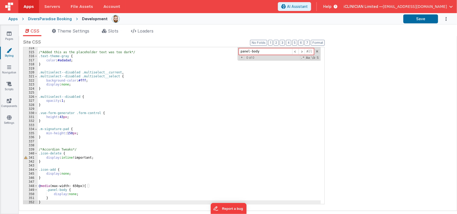
click at [64, 195] on div "/*Added this as the placeholder text was too dark*/ .text-theme-gray { color : …" at bounding box center [179, 128] width 283 height 165
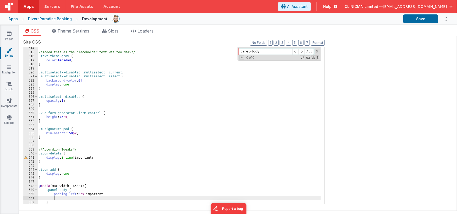
paste textarea
click at [74, 198] on div "/*Added this as the placeholder text was too dark*/ .text-theme-gray { color : …" at bounding box center [179, 128] width 283 height 165
click at [420, 18] on button "Save" at bounding box center [420, 18] width 35 height 9
